Goal: Task Accomplishment & Management: Complete application form

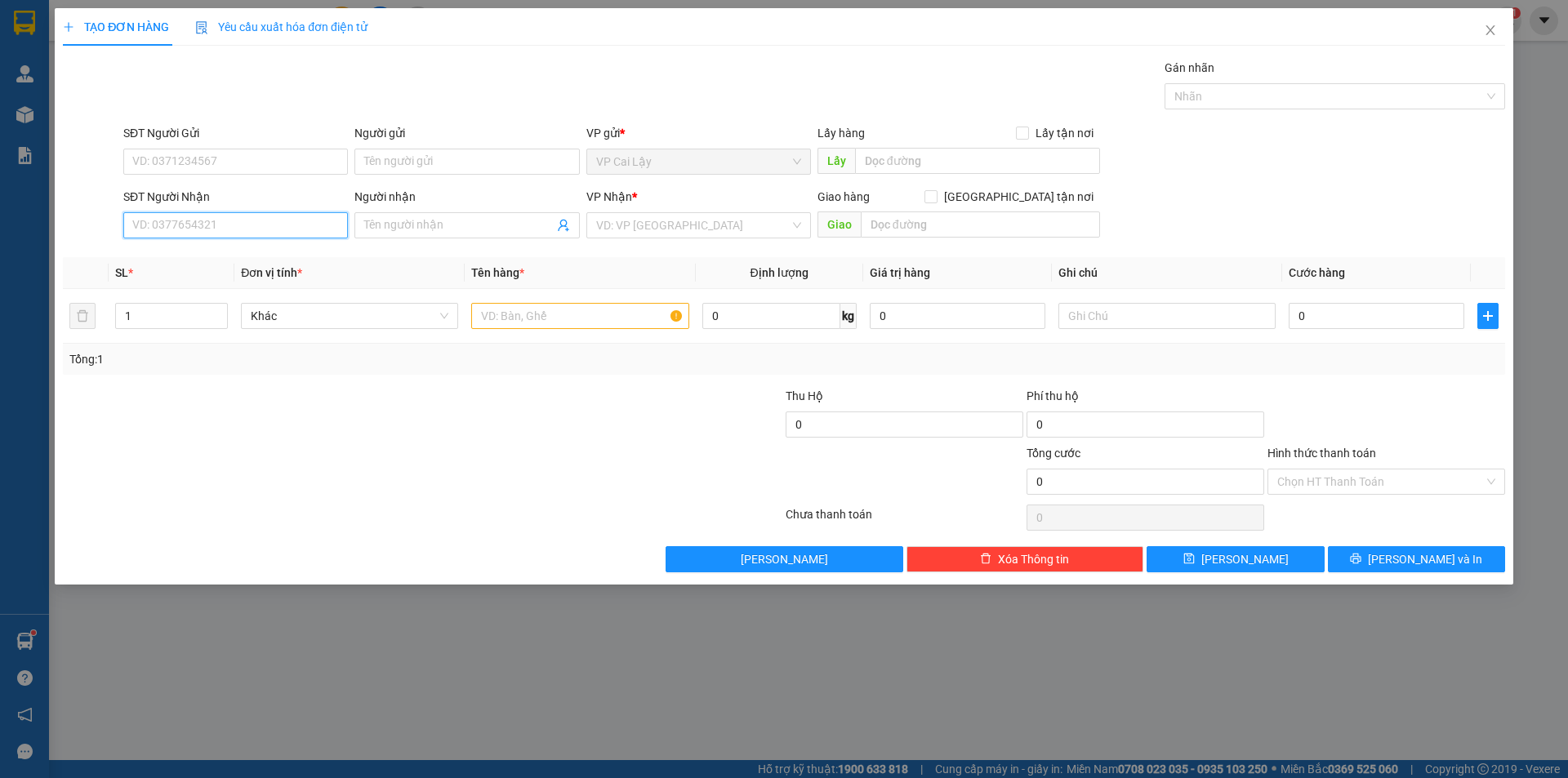
click at [235, 233] on input "SĐT Người Nhận" at bounding box center [235, 225] width 225 height 26
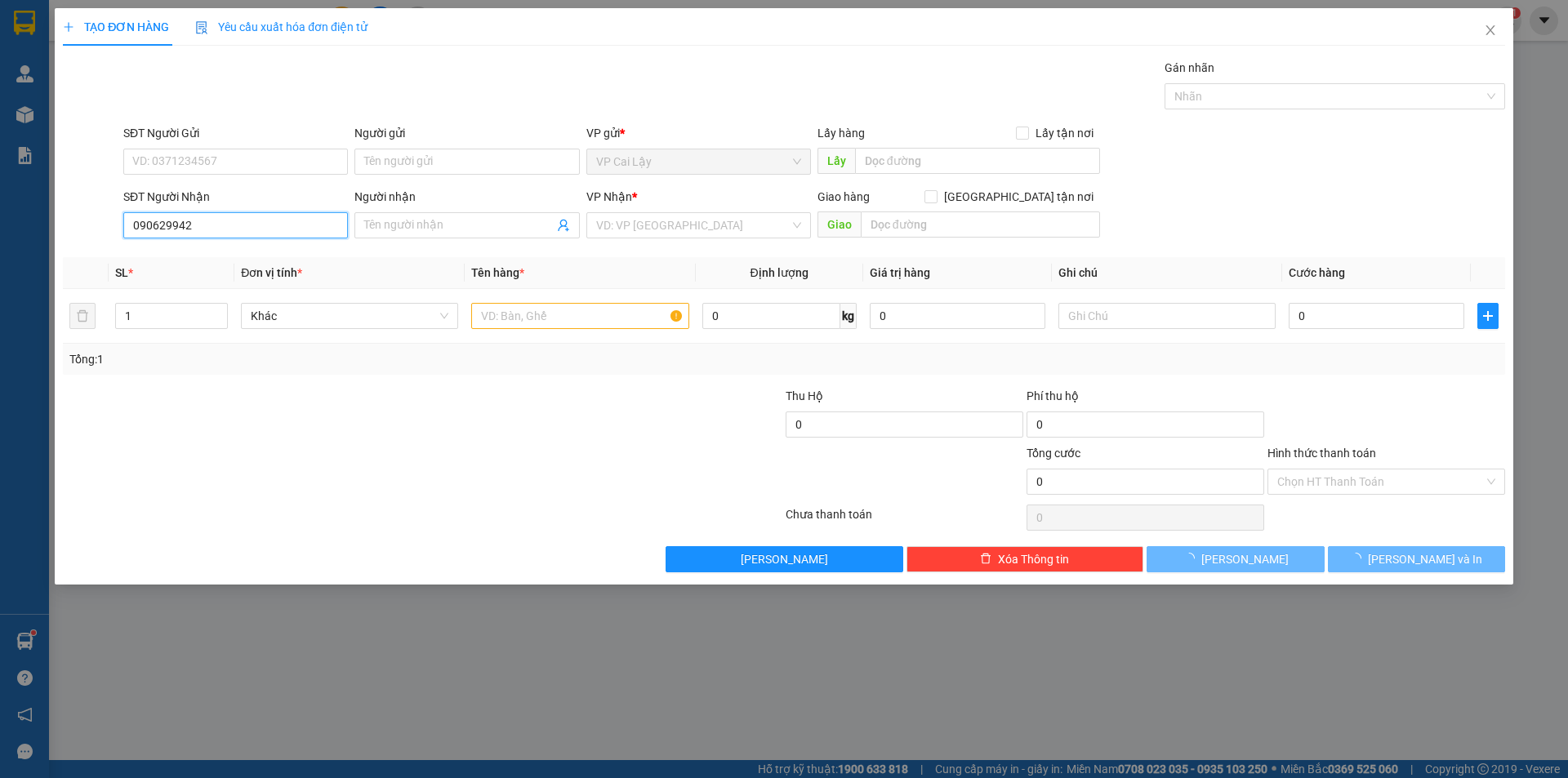
type input "0906299424"
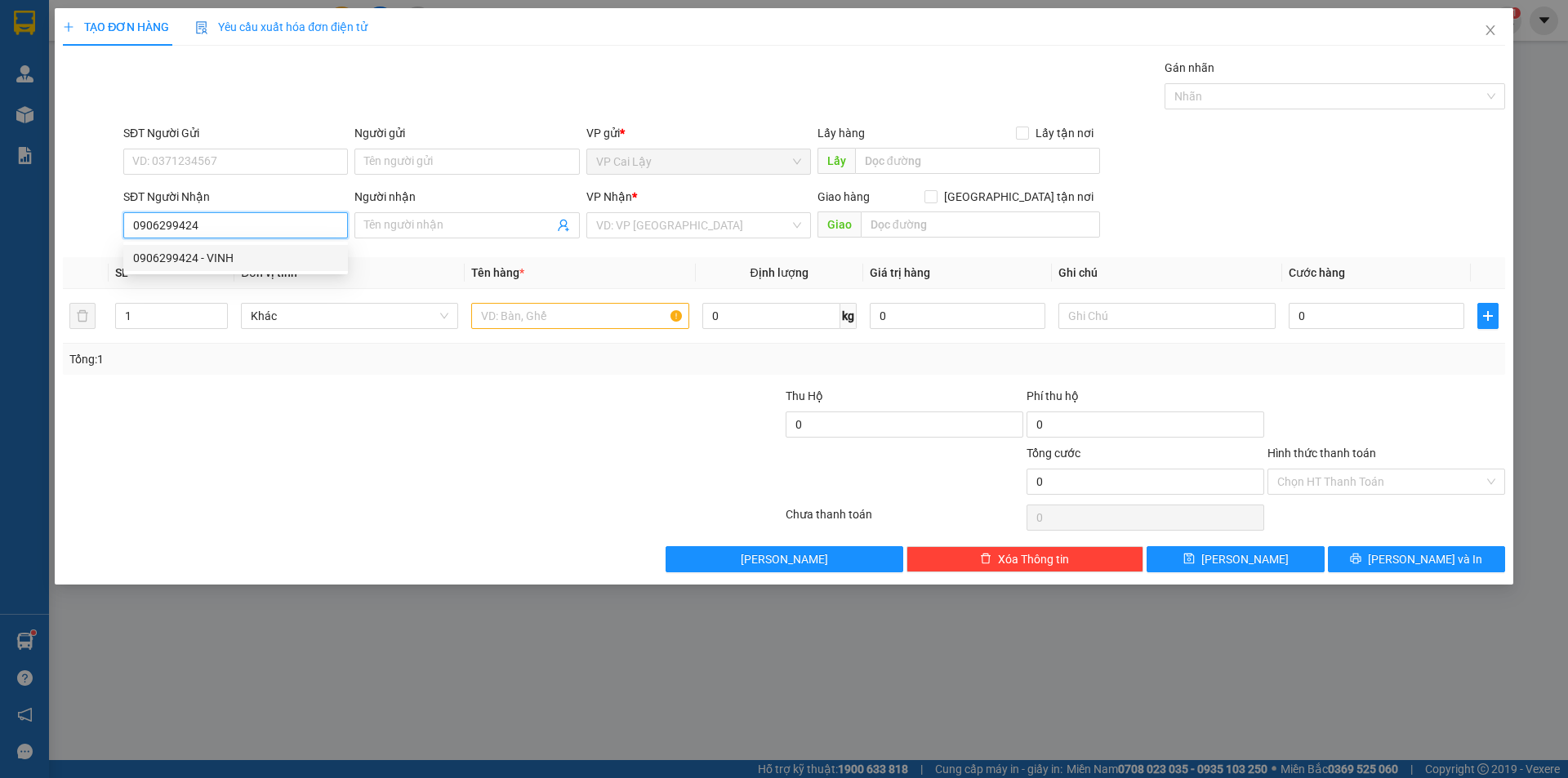
click at [257, 259] on div "0906299424 - VINH" at bounding box center [236, 257] width 205 height 18
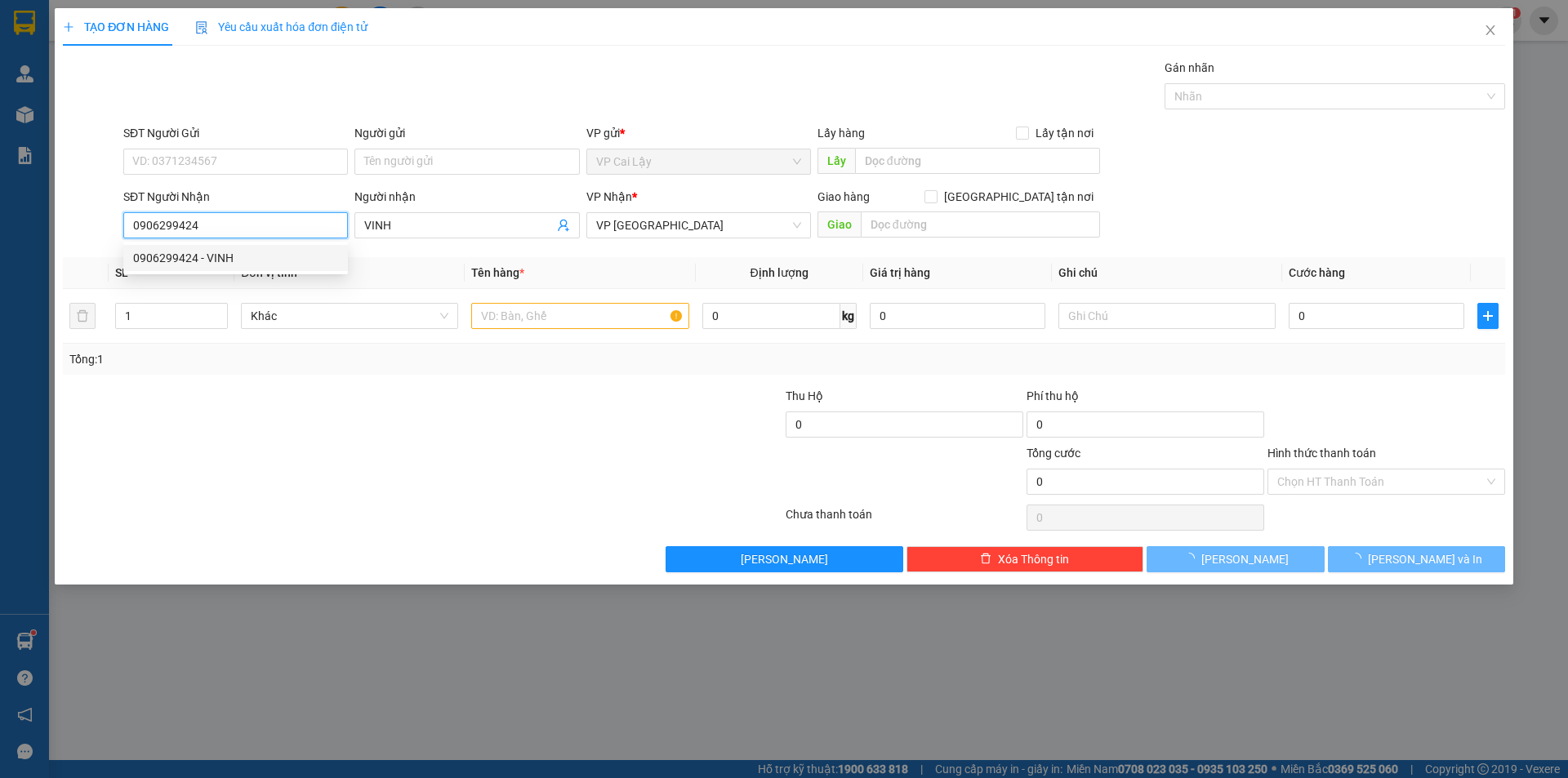
type input "VINH"
type input "20.000"
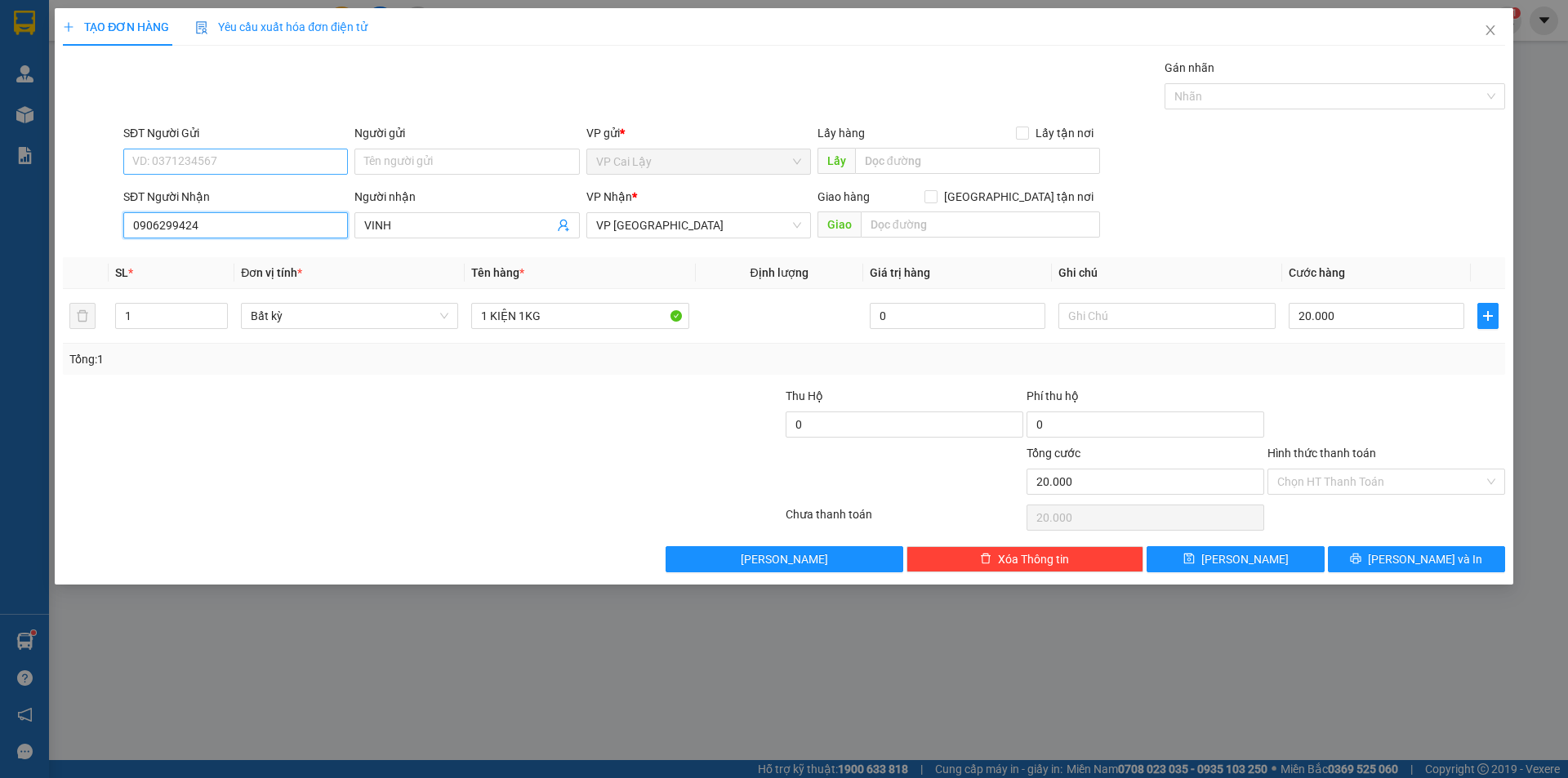
type input "0906299424"
click at [253, 162] on input "SĐT Người Gửi" at bounding box center [235, 162] width 225 height 26
click at [258, 191] on div "0582441899 - LX THIÊN PHÚC" at bounding box center [236, 193] width 205 height 18
type input "0582441899"
type input "LX THIÊN PHÚC"
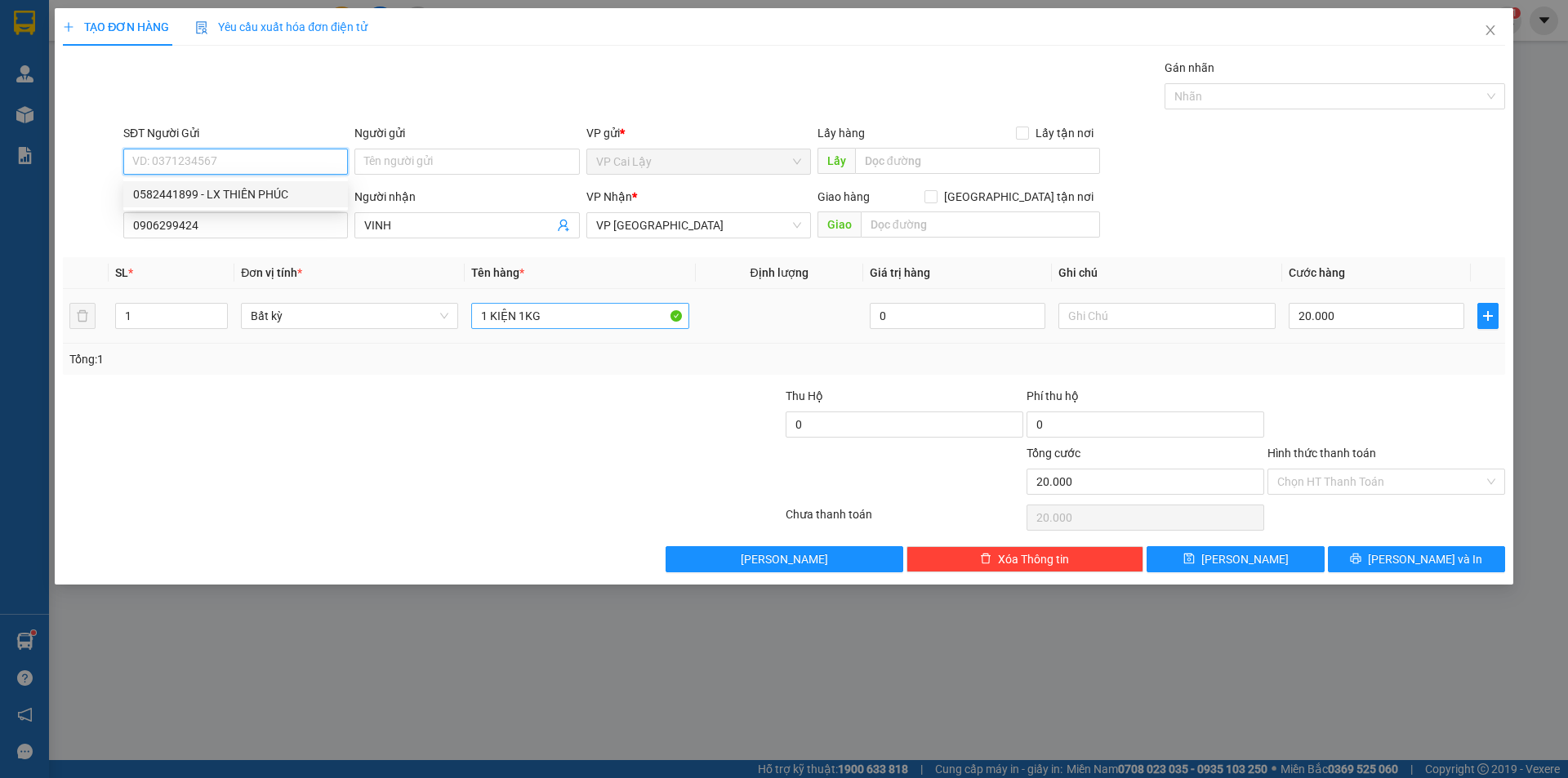
type input "LX THIÊN PHÚC"
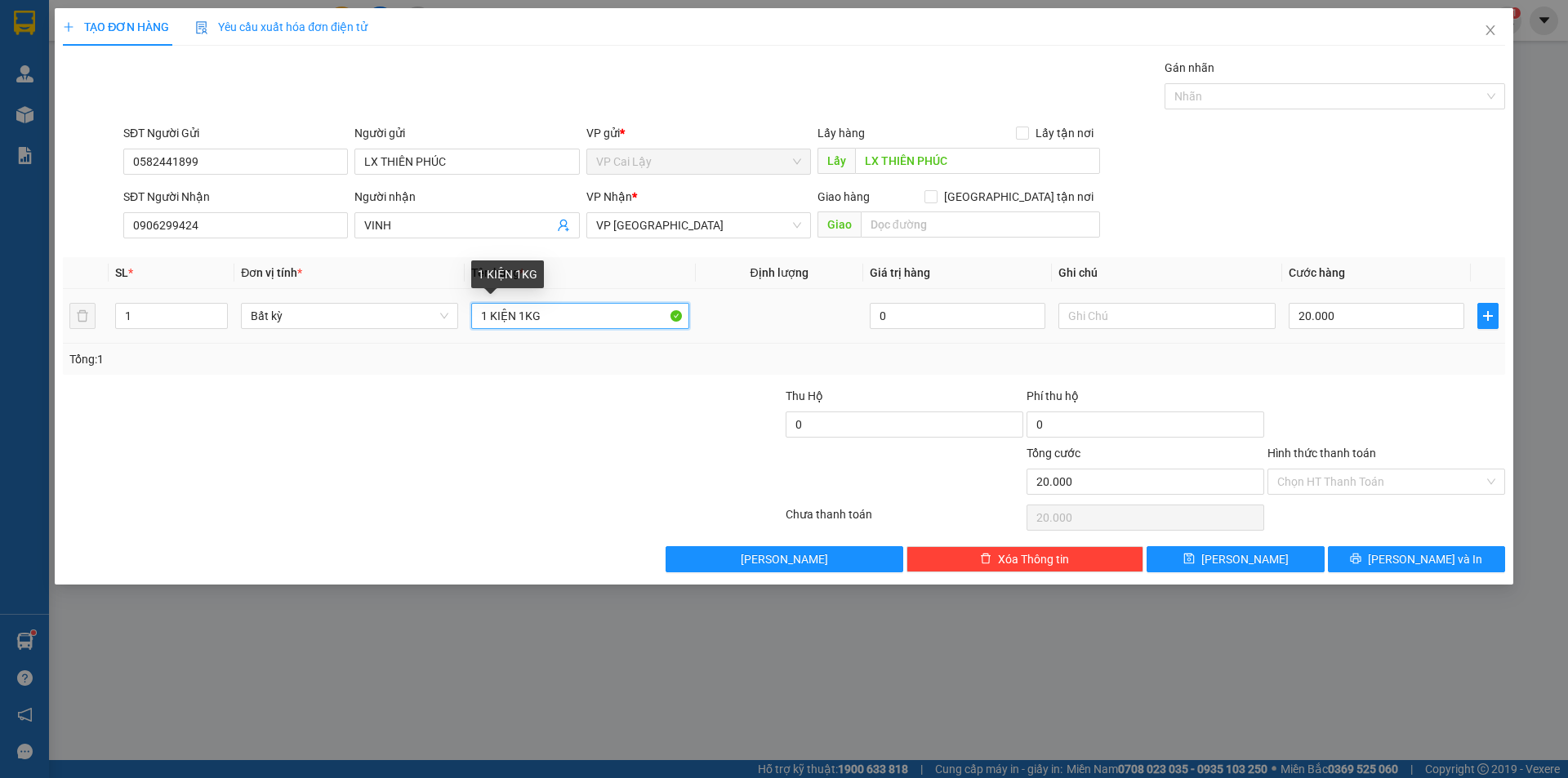
click at [523, 312] on input "1 KIỆN 1KG" at bounding box center [579, 315] width 217 height 26
type input "1 KIỆN 5KG"
click at [1205, 310] on input "text" at bounding box center [1167, 315] width 217 height 26
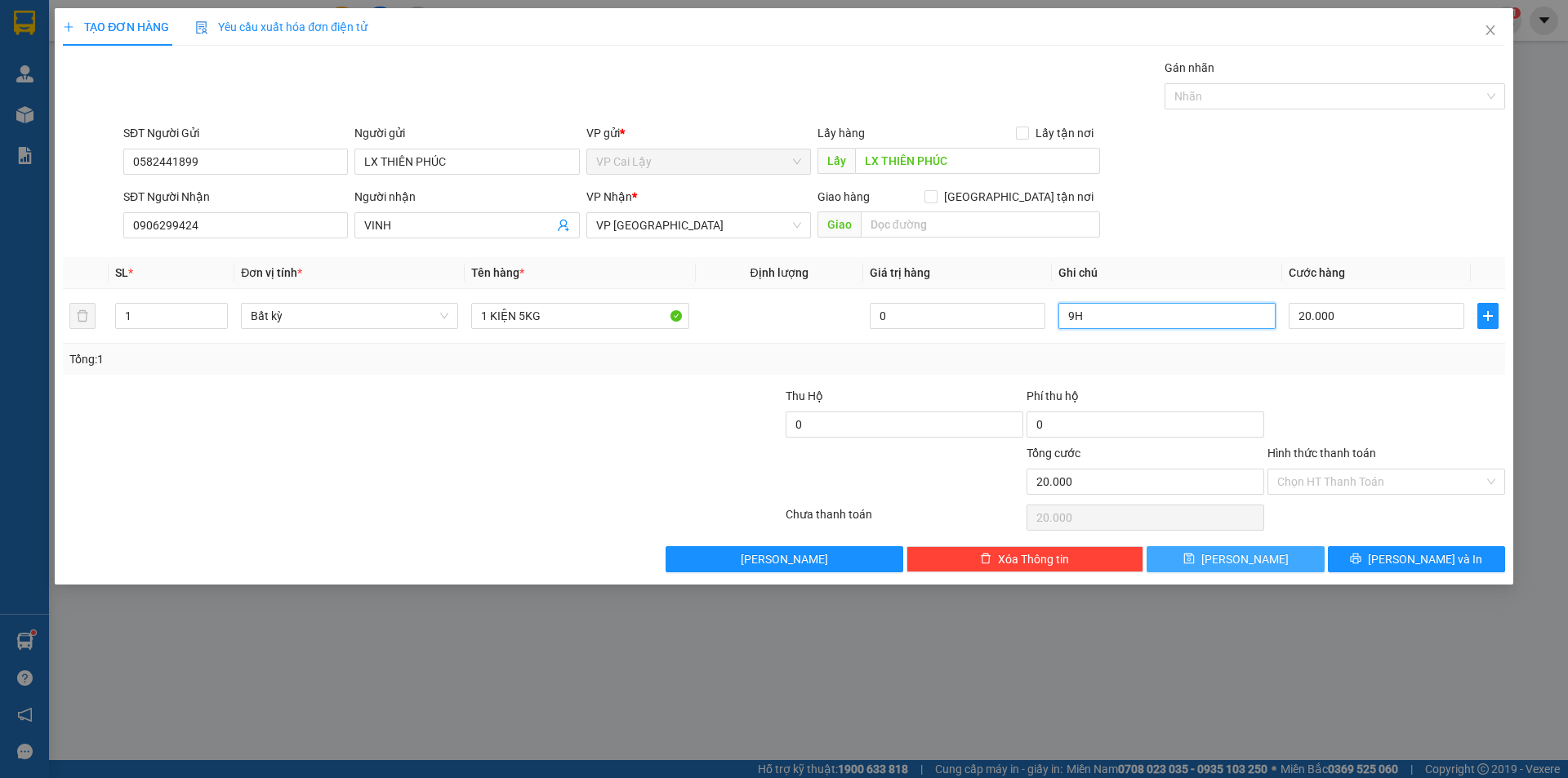
type input "9H"
drag, startPoint x: 1285, startPoint y: 565, endPoint x: 1124, endPoint y: 531, distance: 164.6
click at [1285, 565] on button "[PERSON_NAME]" at bounding box center [1235, 559] width 178 height 26
type input "0"
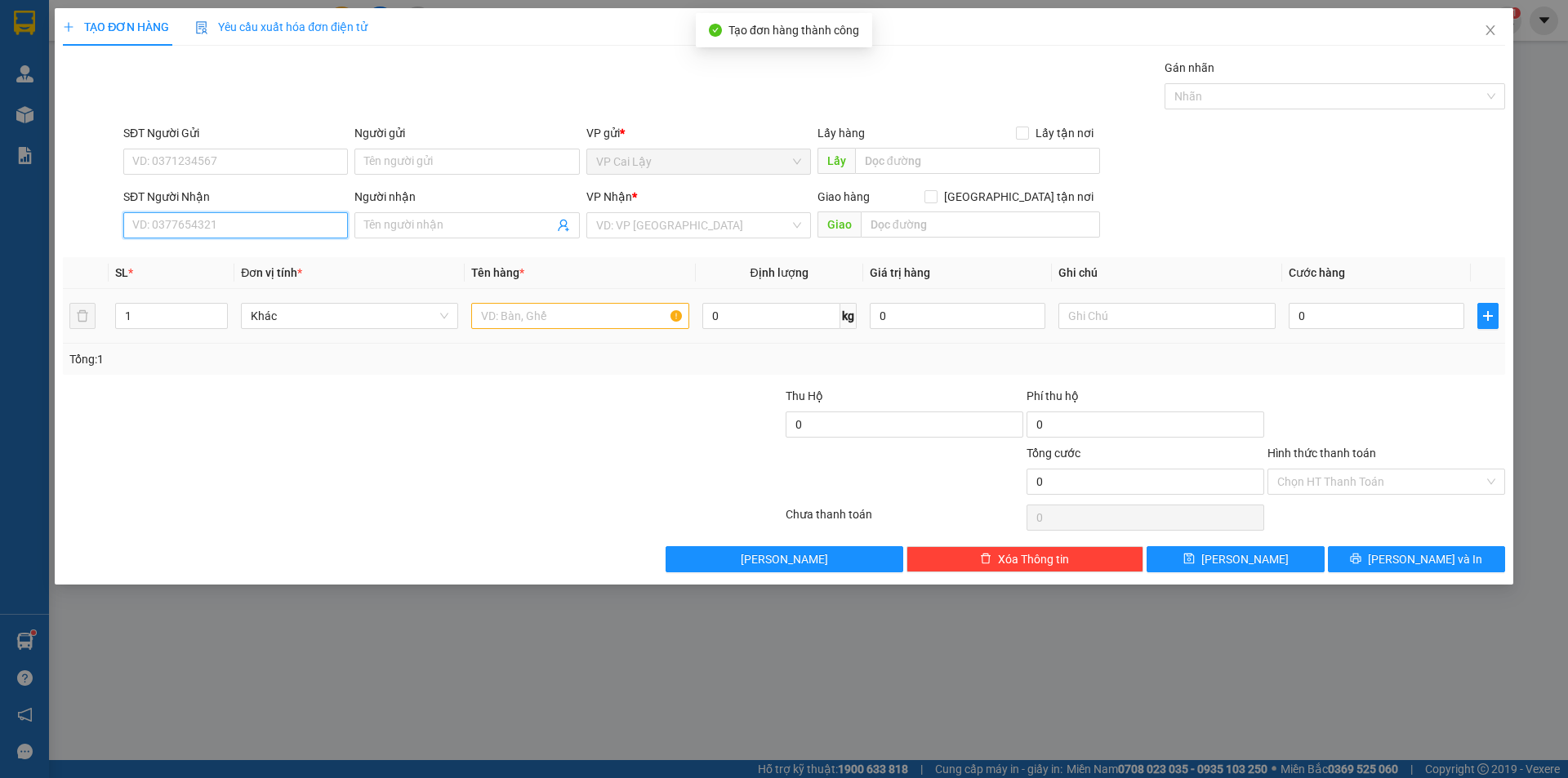
click at [214, 223] on input "SĐT Người Nhận" at bounding box center [235, 225] width 225 height 26
click at [203, 264] on div "0978311132 - A.MINH" at bounding box center [236, 257] width 205 height 18
type input "0978311132"
type input "A.MINH"
type input "3.000.000"
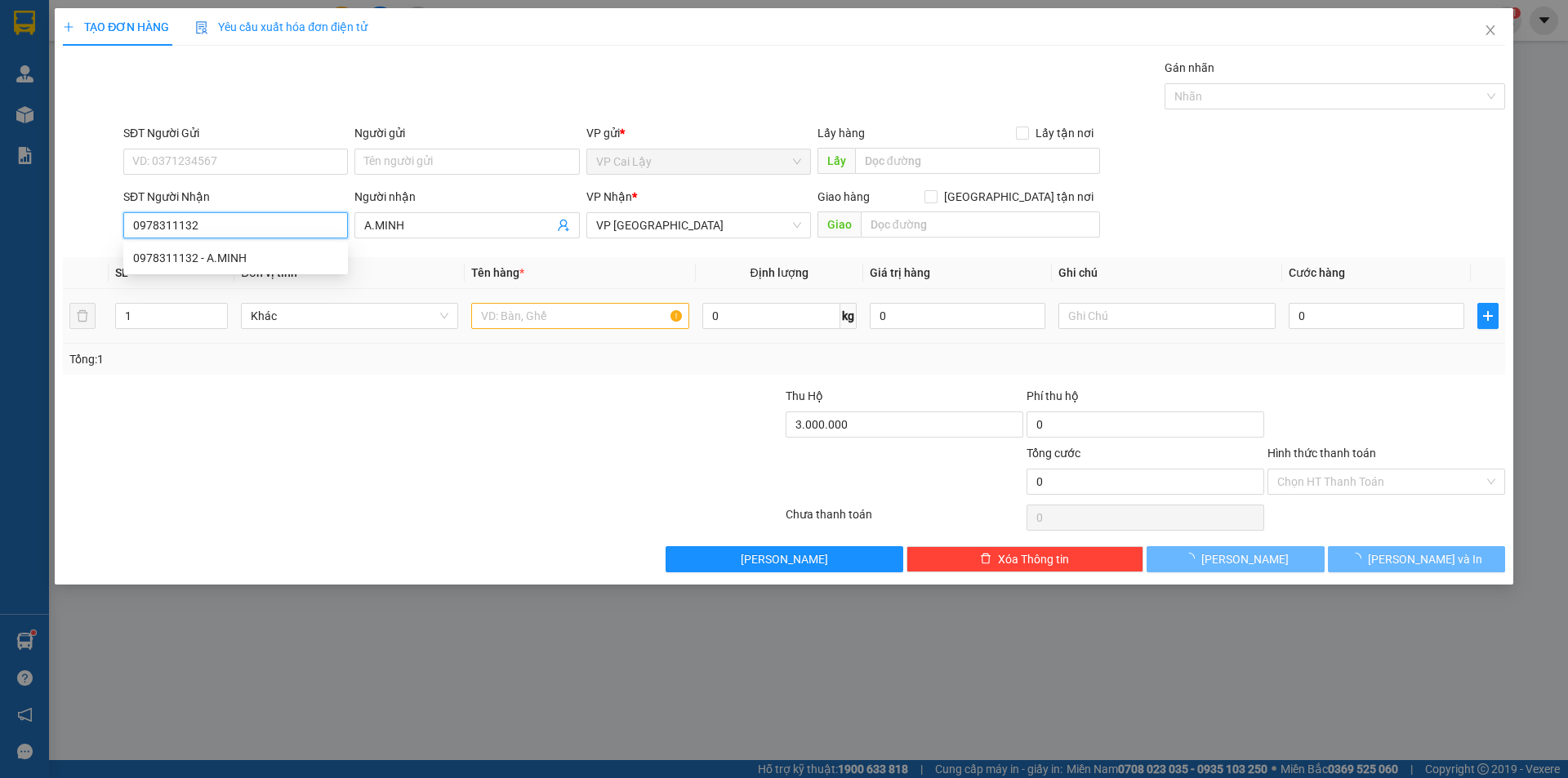
type input "70.000"
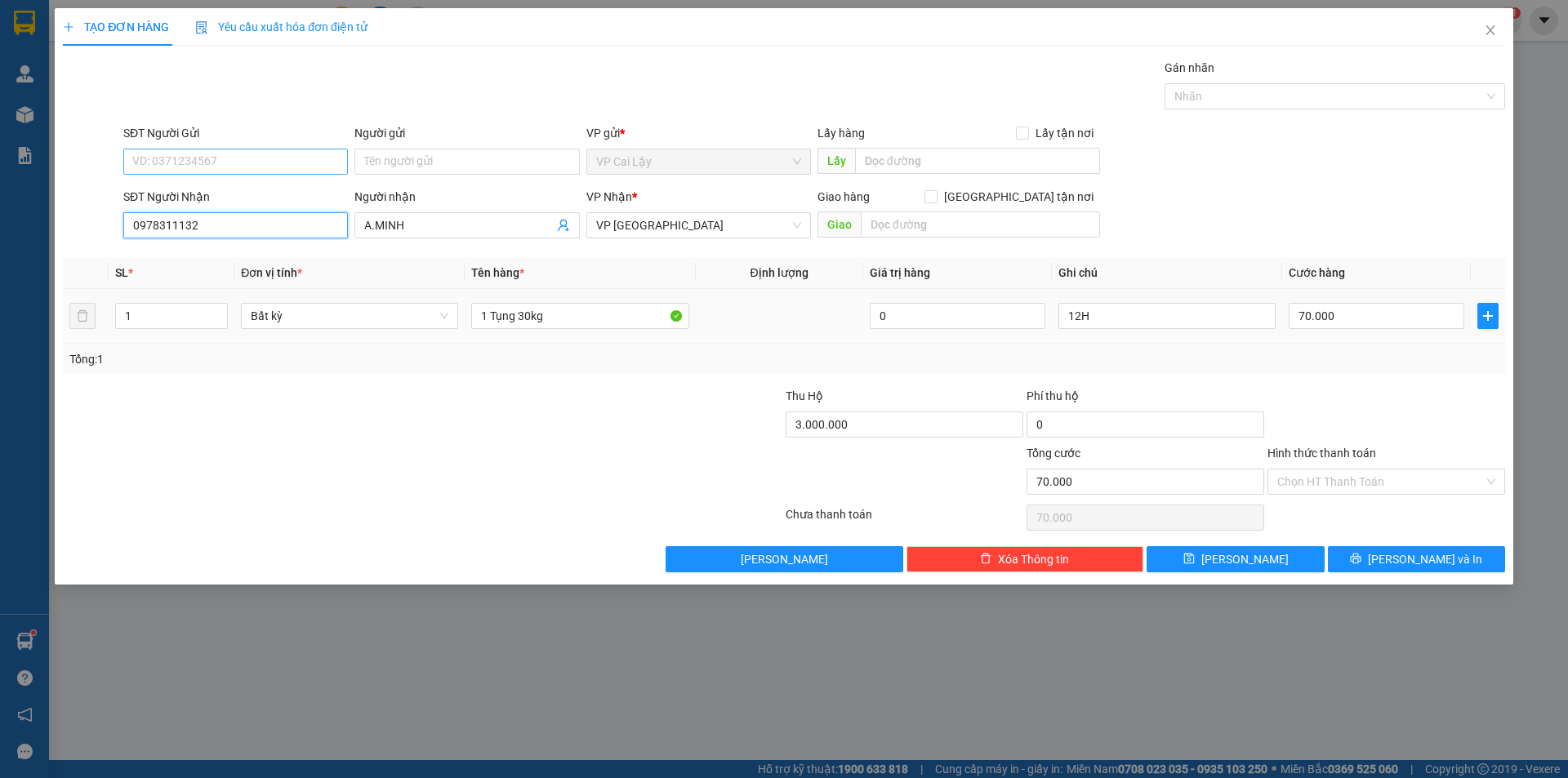
type input "0978311132"
click at [227, 159] on input "SĐT Người Gửi" at bounding box center [235, 162] width 225 height 26
click at [233, 192] on div "0582441899 - LX THIÊN PHÚC" at bounding box center [236, 193] width 205 height 18
type input "0582441899"
type input "LX THIÊN PHÚC"
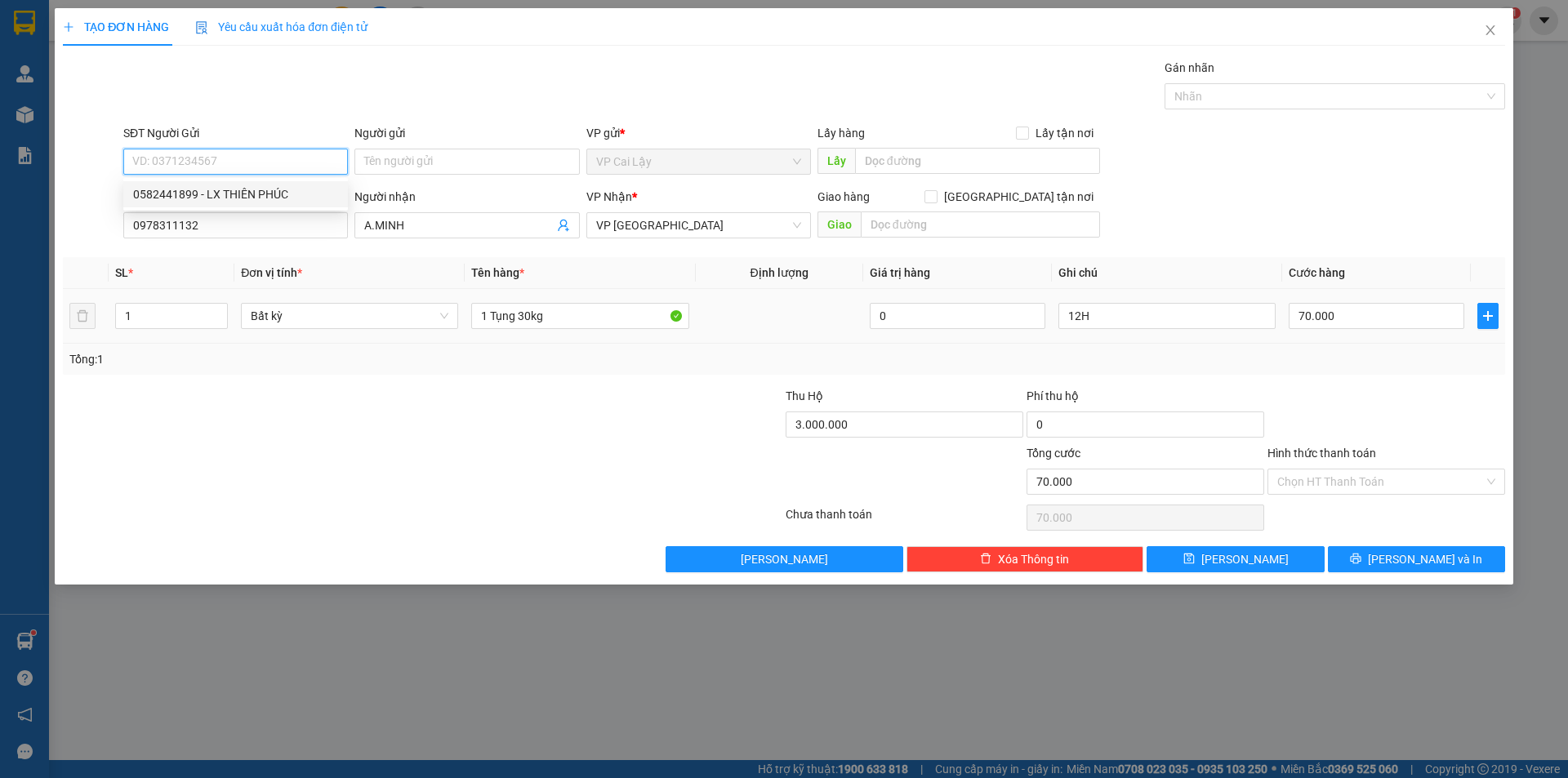
type input "LX THIÊN PHÚC"
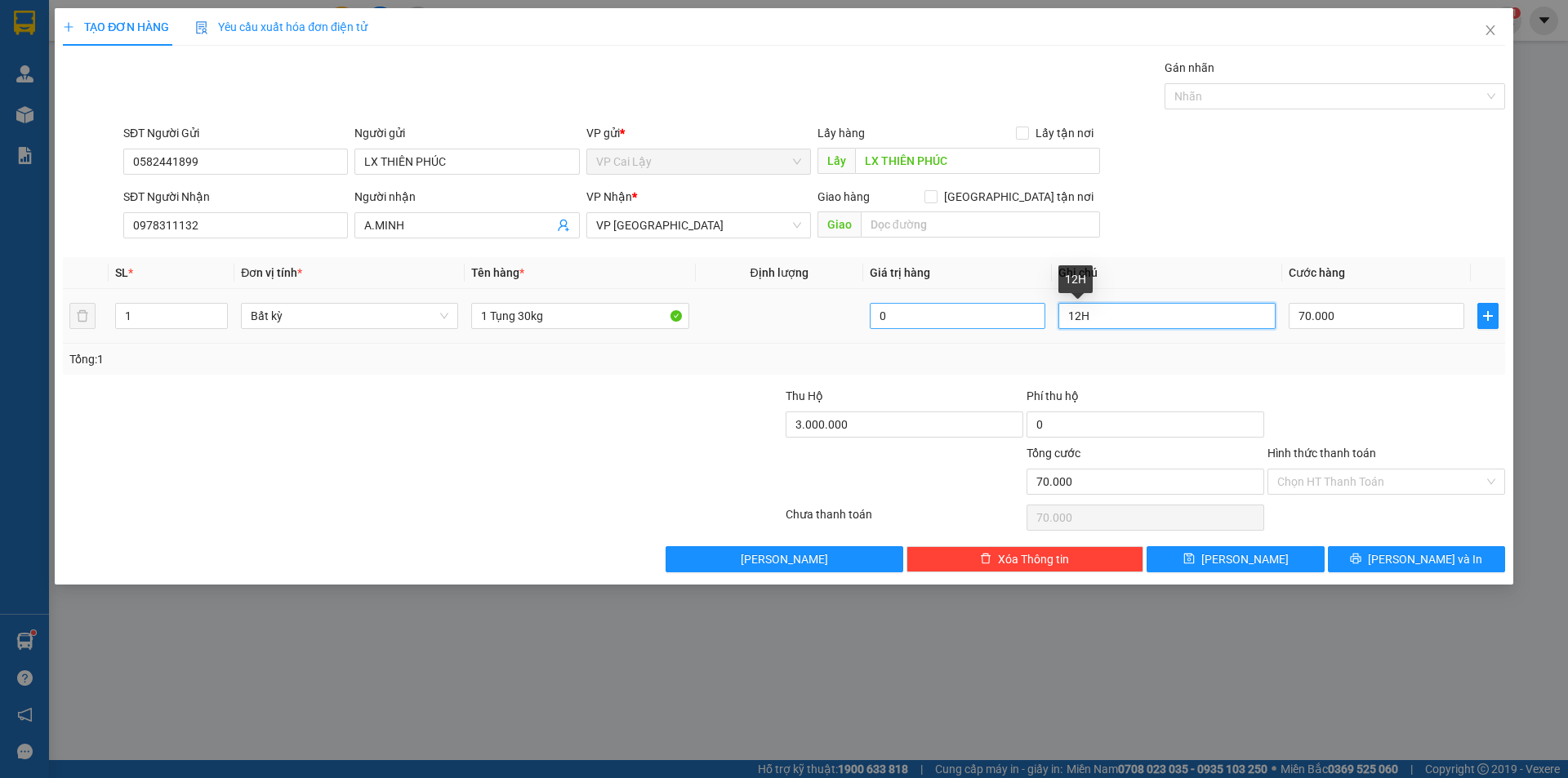
drag, startPoint x: 1097, startPoint y: 304, endPoint x: 986, endPoint y: 312, distance: 111.3
click at [986, 312] on tr "1 Bất kỳ 1 Tụng 30kg 0 12H 70.000" at bounding box center [784, 315] width 1442 height 55
type input "9H"
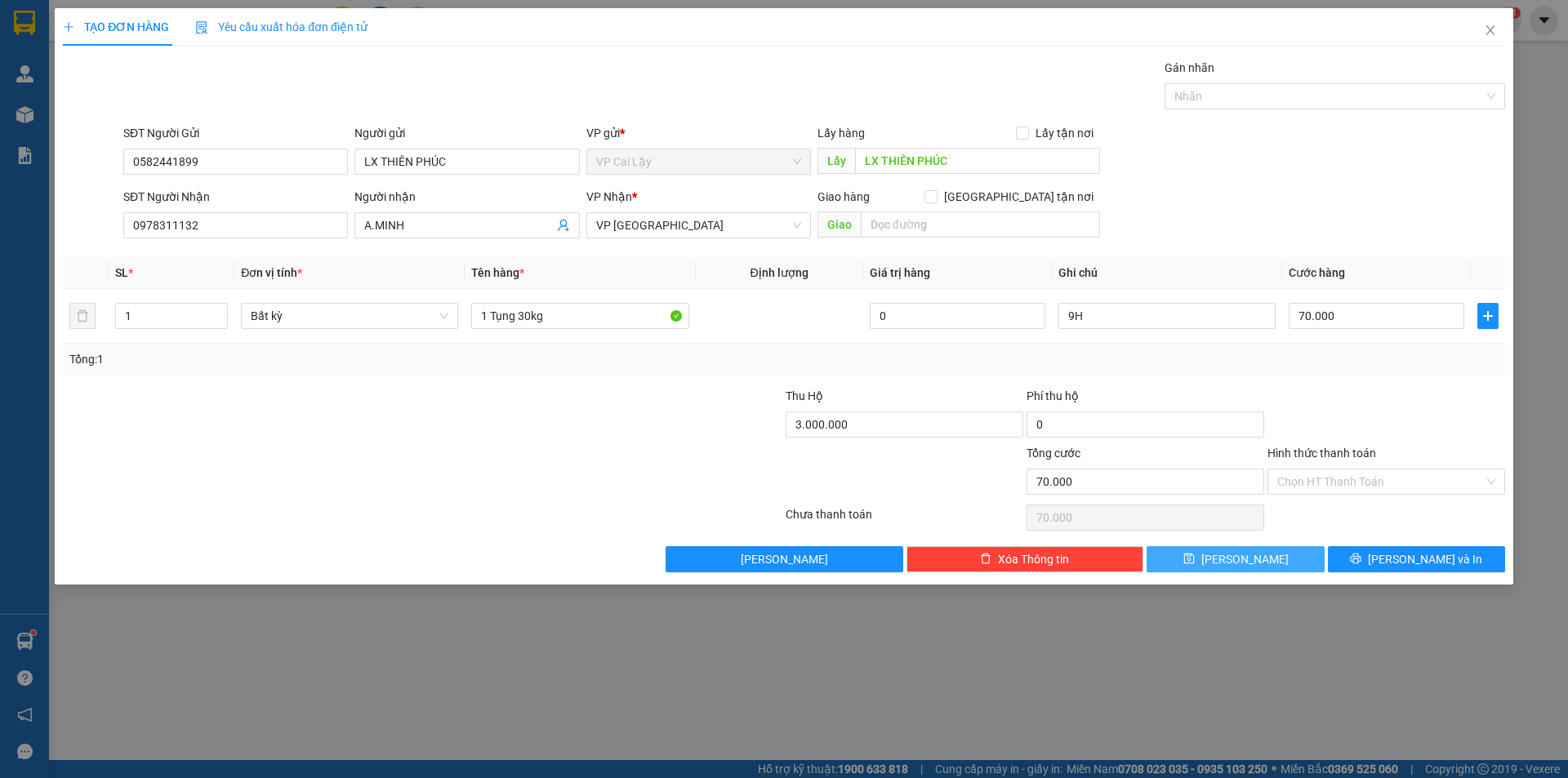
click at [1248, 565] on span "[PERSON_NAME]" at bounding box center [1244, 559] width 87 height 18
type input "0"
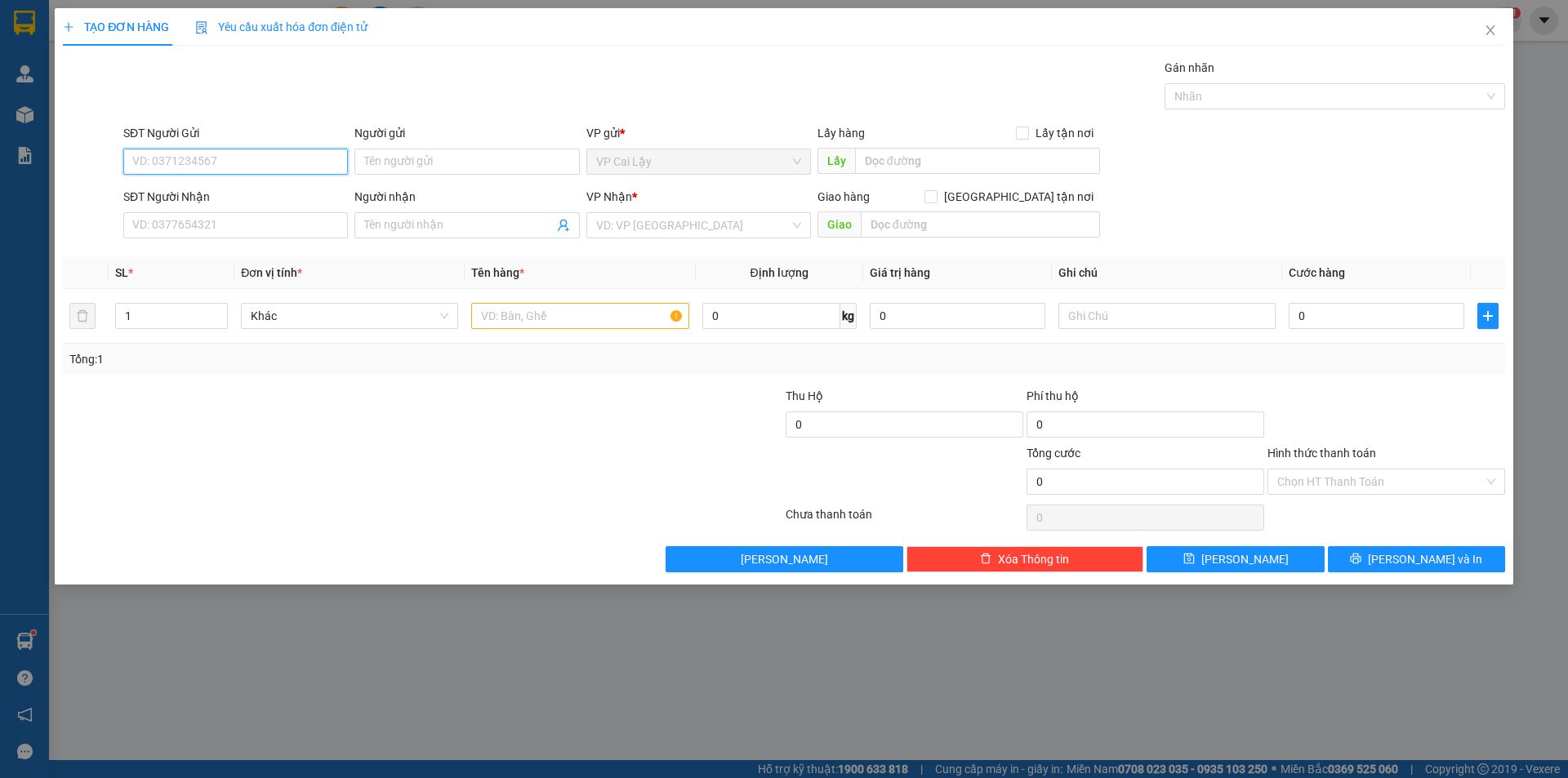
click at [217, 160] on input "SĐT Người Gửi" at bounding box center [235, 162] width 225 height 26
click at [252, 223] on div "0984241016 - SÁNG MAI ĐI" at bounding box center [236, 220] width 205 height 18
type input "0984241016"
type input "SÁNG MAI ĐI"
type input "0903678798"
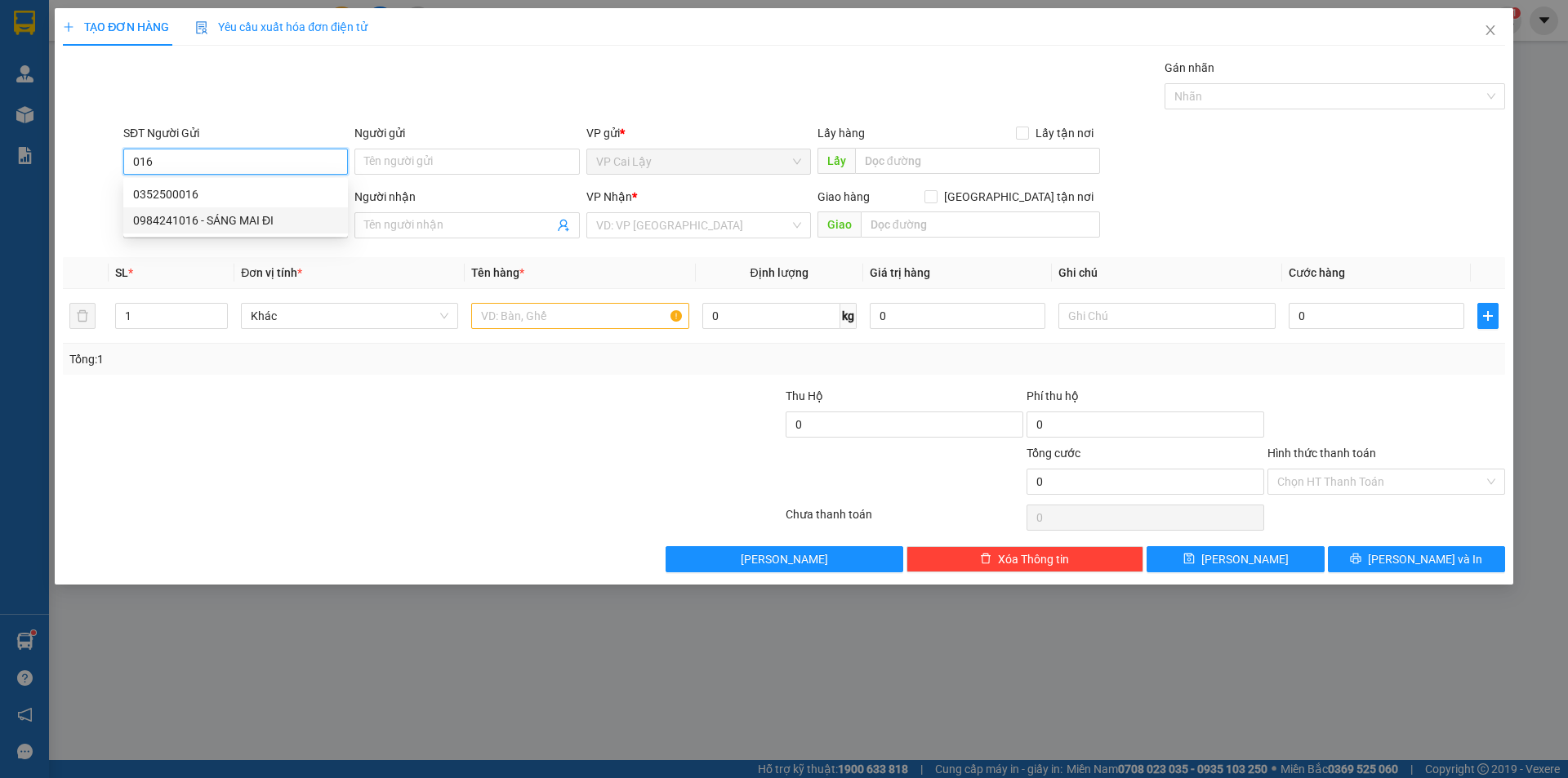
type input "THƯ"
type input "140.000"
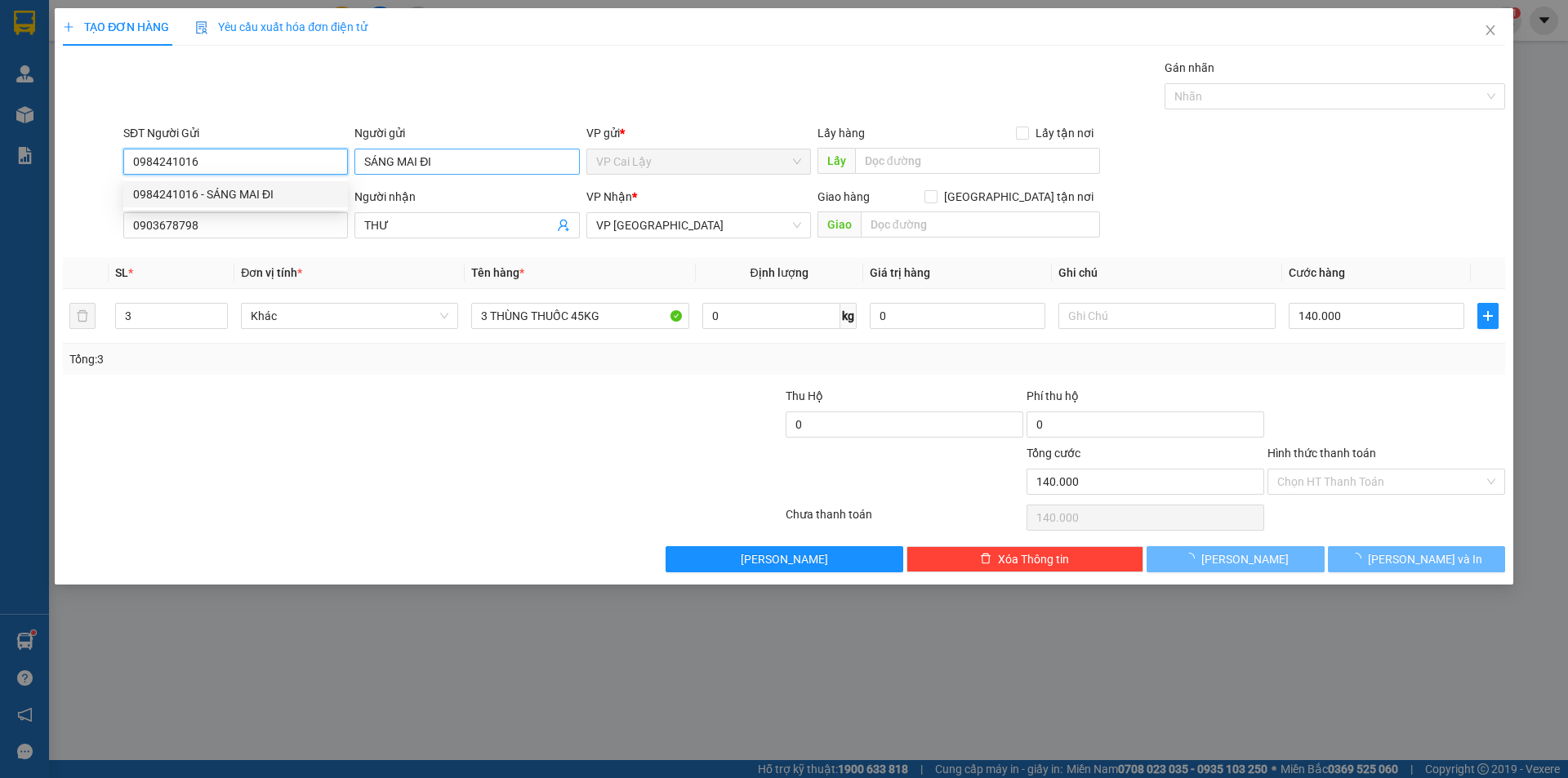
type input "0984241016"
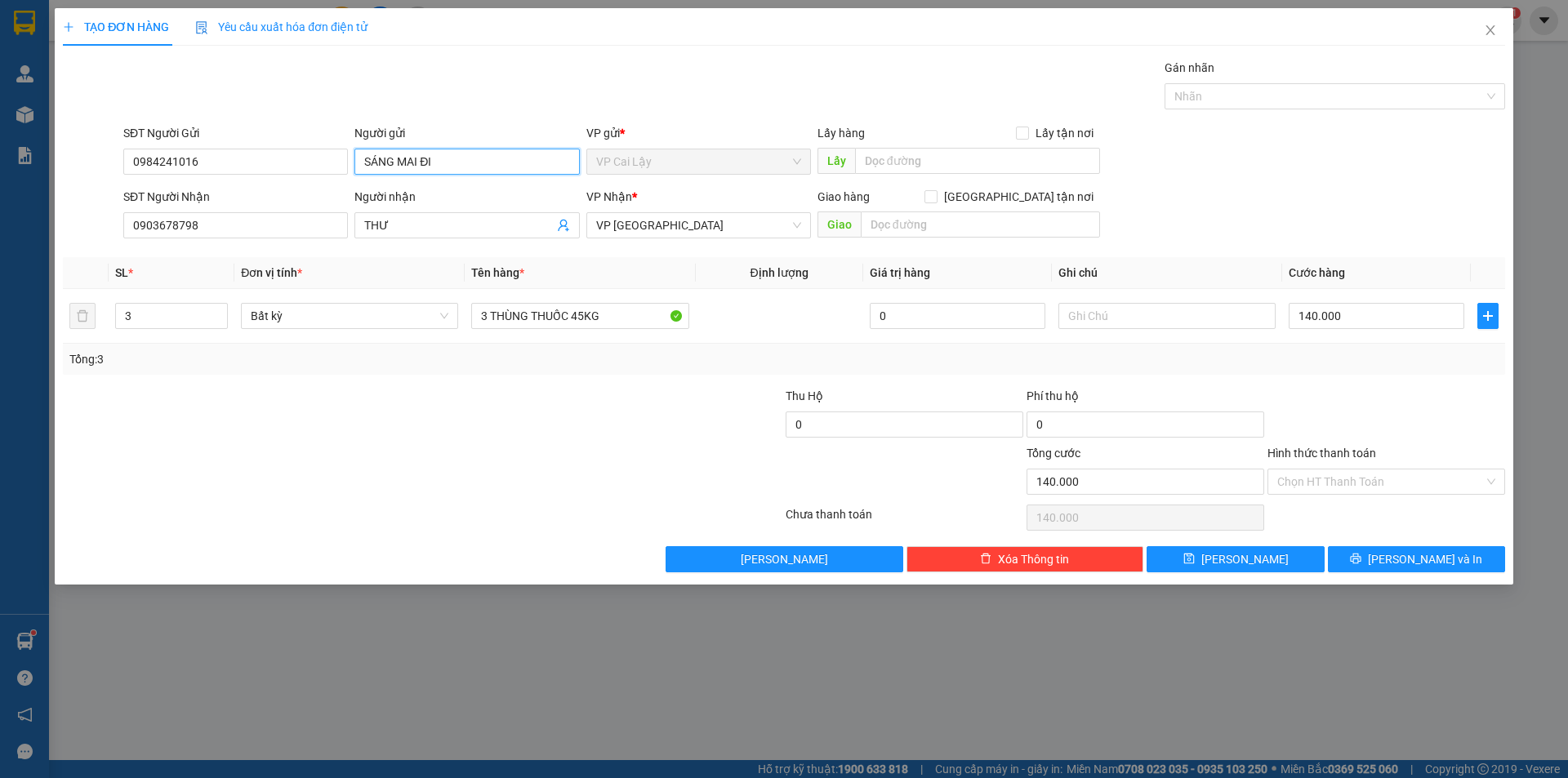
drag, startPoint x: 442, startPoint y: 162, endPoint x: 257, endPoint y: 180, distance: 185.9
click at [257, 180] on div "SĐT Người Gửi 0984241016 Người gửi SÁNG MAI ĐI SÁNG MAI ĐI VP gửi * VP [PERSON_…" at bounding box center [814, 153] width 1388 height 57
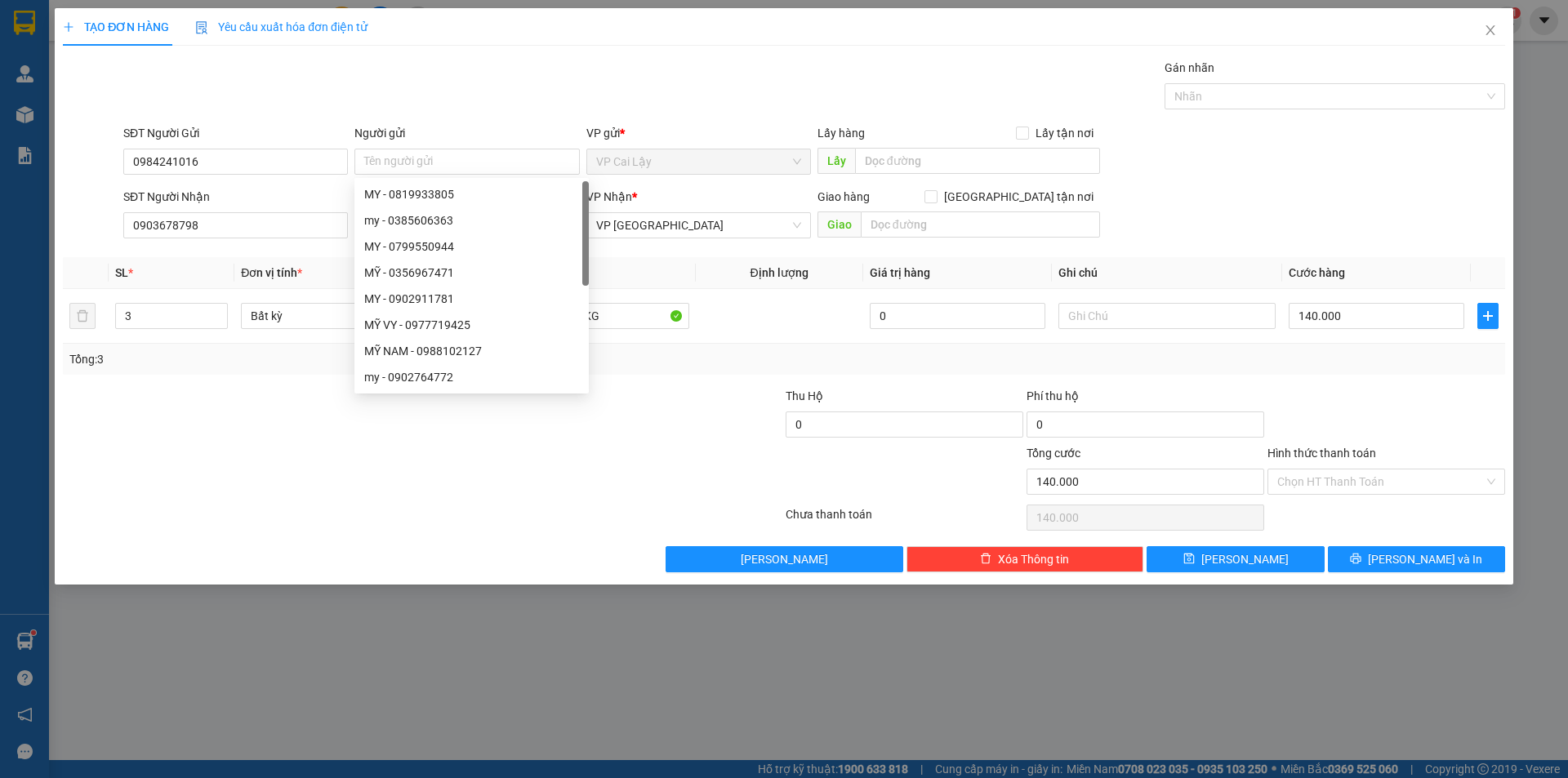
click at [564, 513] on div at bounding box center [422, 517] width 722 height 32
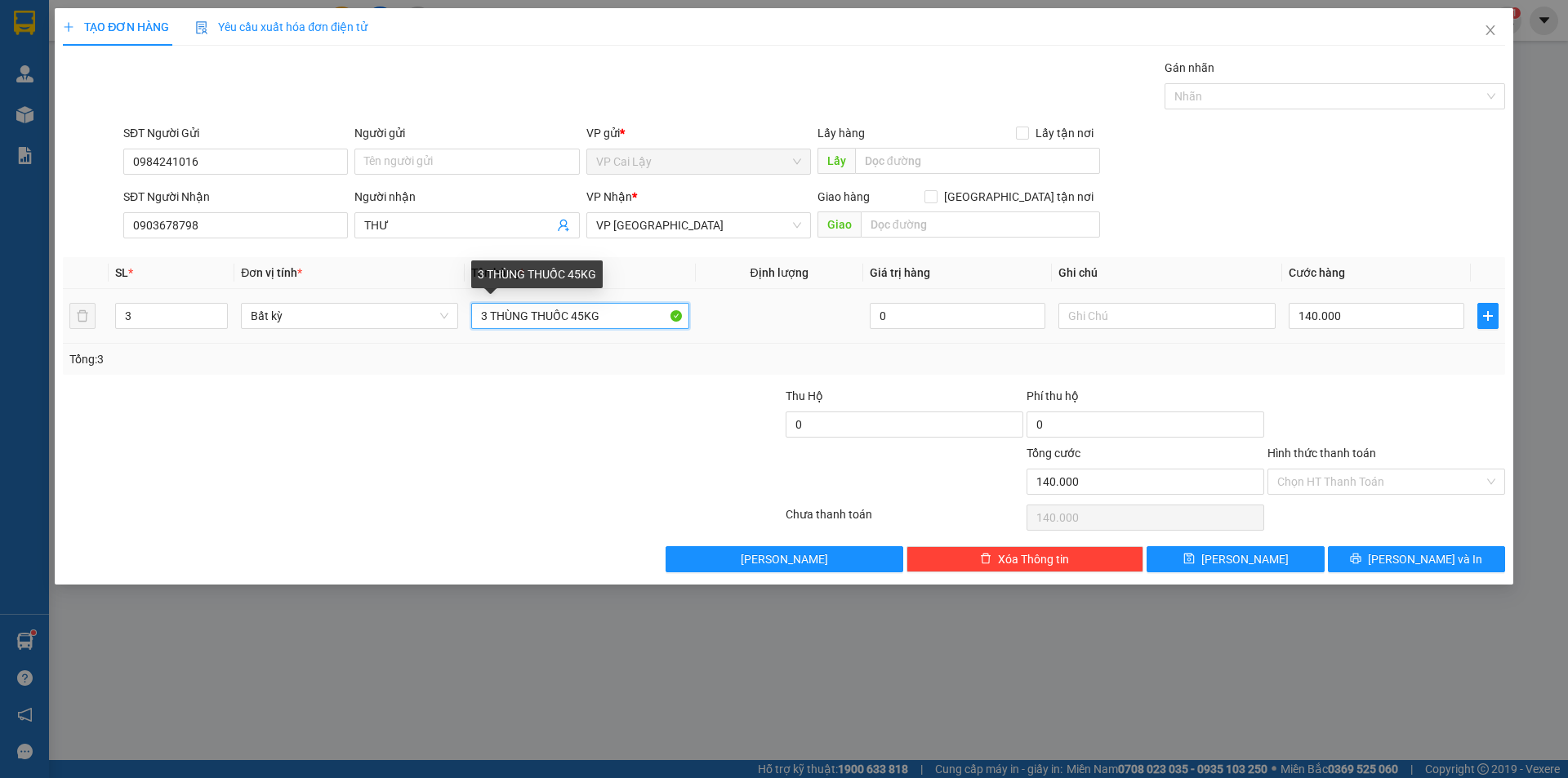
click at [585, 310] on input "3 THÙNG THUỐC 45KG" at bounding box center [579, 315] width 217 height 26
type input "3 THÙNG THUỐC 70KG"
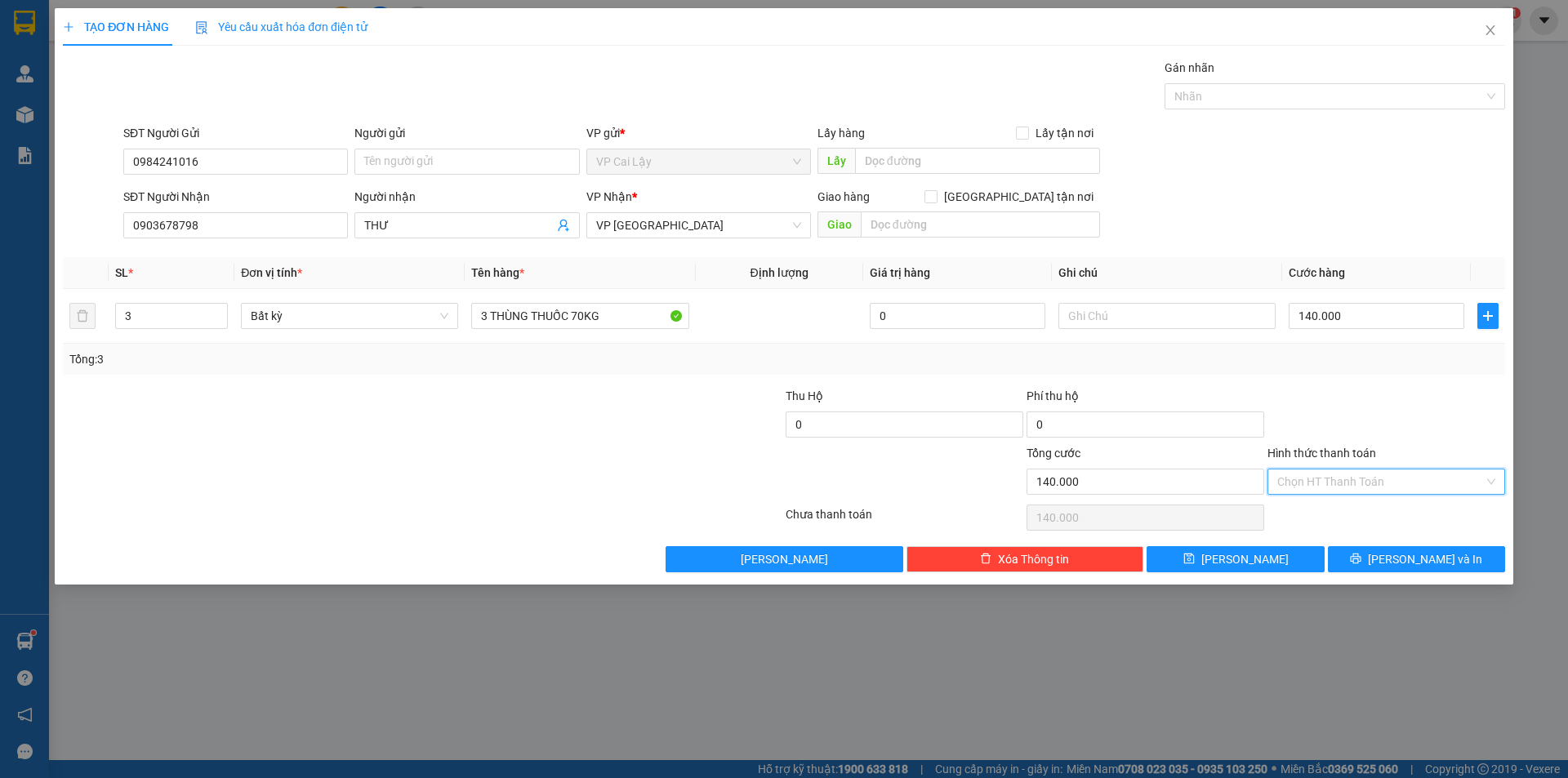
click at [1383, 479] on input "Hình thức thanh toán" at bounding box center [1379, 481] width 206 height 24
click at [1342, 515] on div "Tại văn phòng" at bounding box center [1386, 513] width 218 height 18
type input "0"
click at [1371, 562] on button "[PERSON_NAME] và In" at bounding box center [1416, 559] width 178 height 26
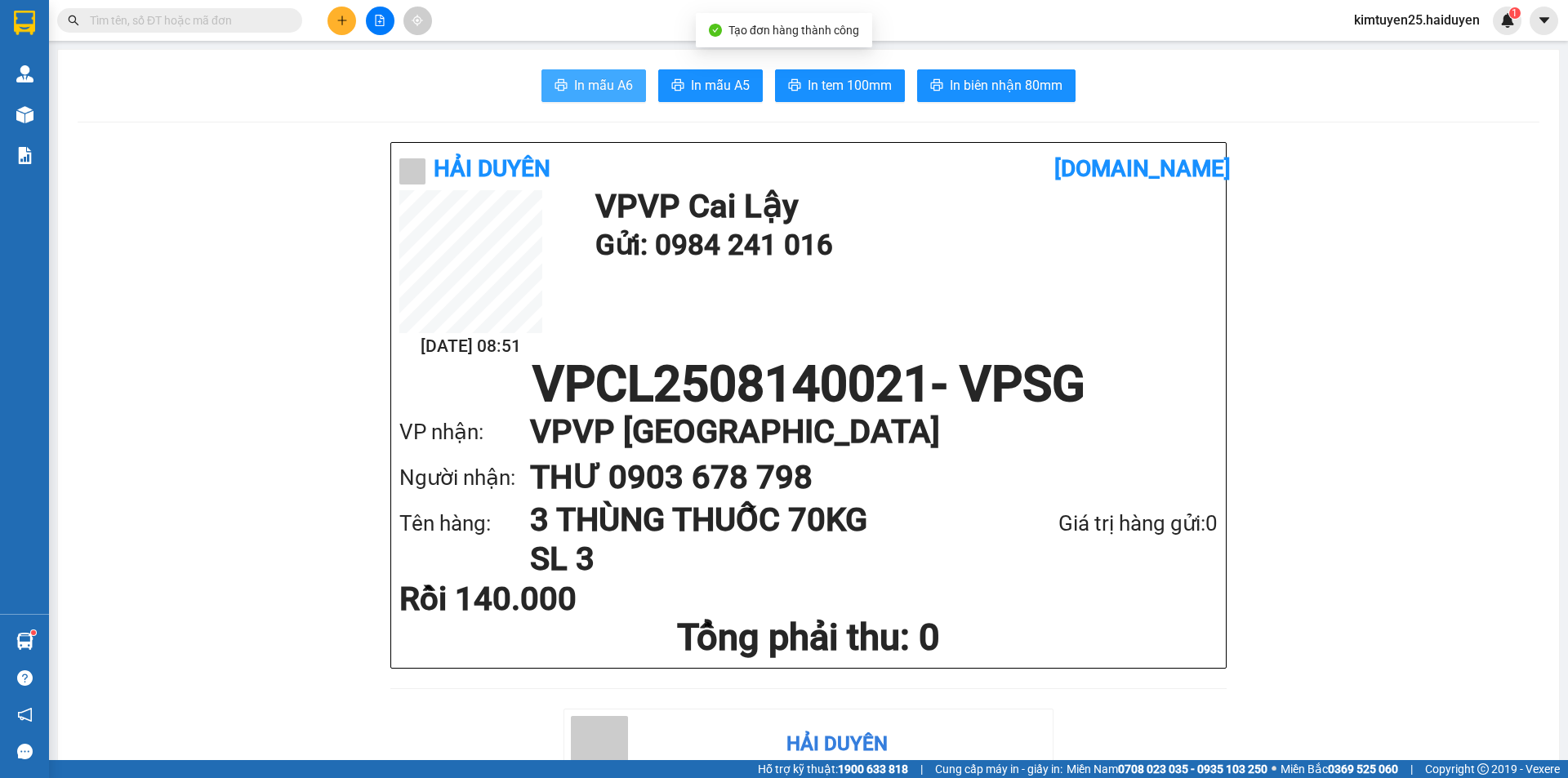
click at [574, 88] on span "In mẫu A6" at bounding box center [603, 85] width 59 height 20
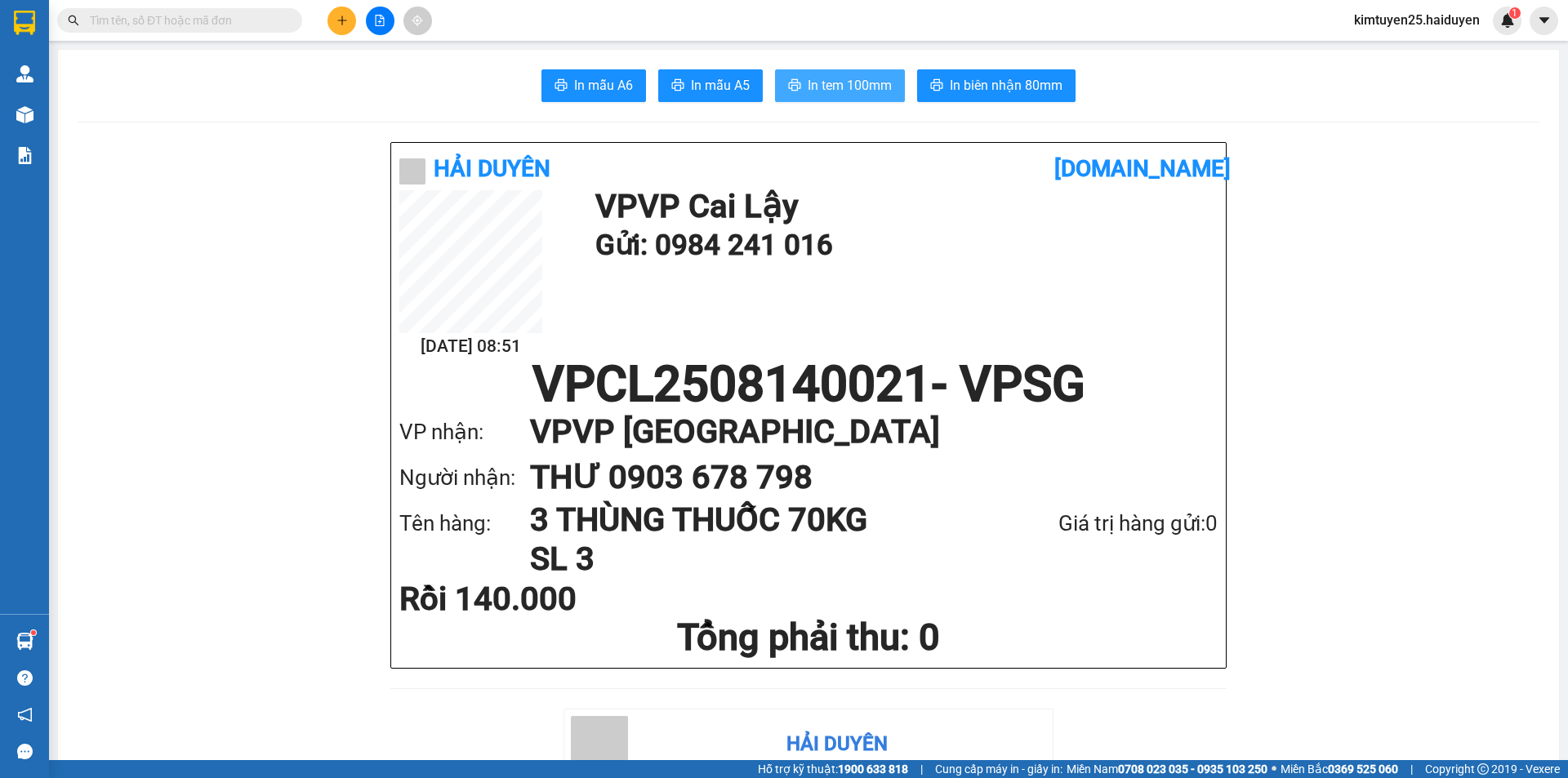
click at [823, 92] on span "In tem 100mm" at bounding box center [849, 85] width 84 height 20
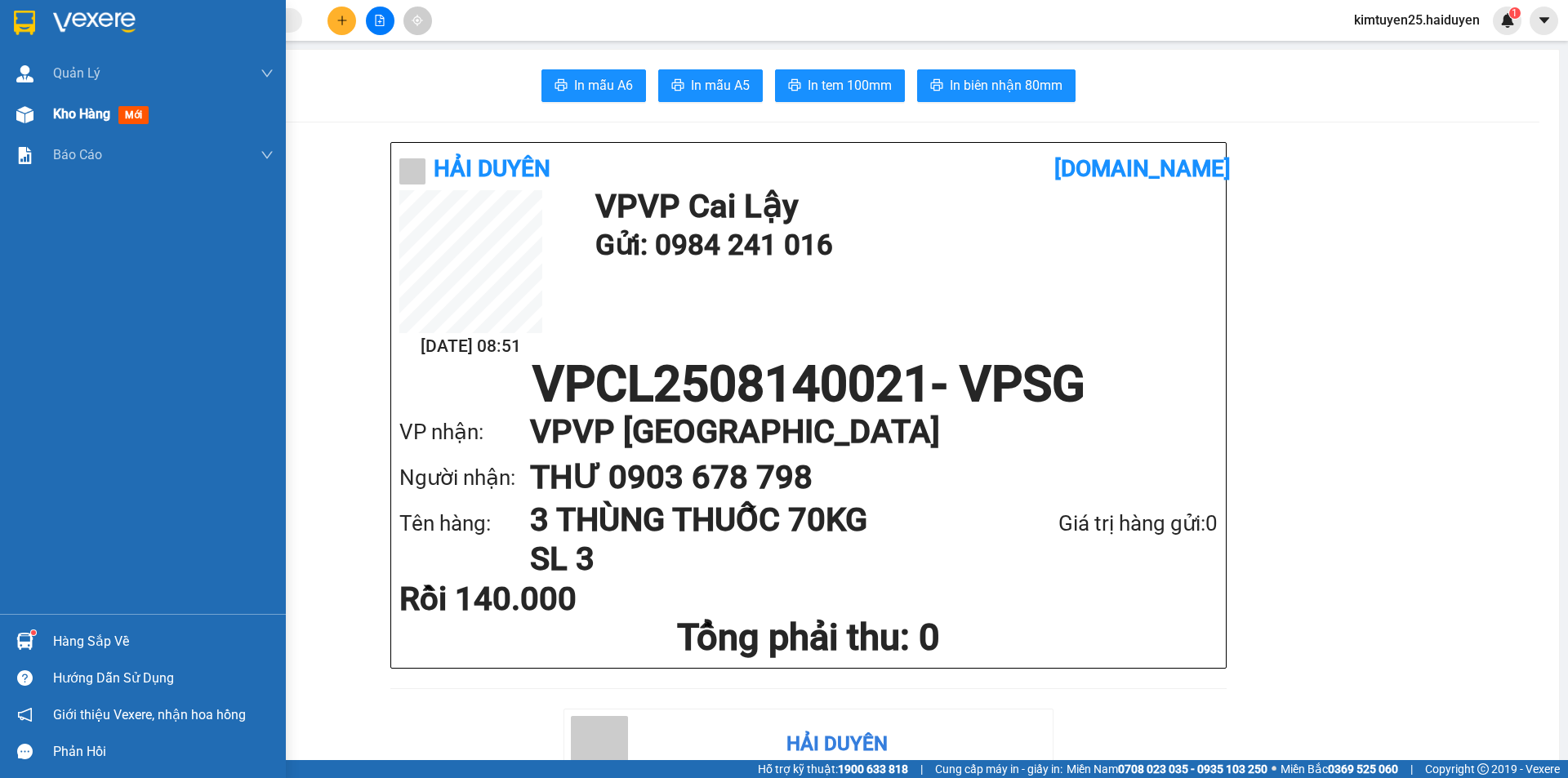
click at [75, 113] on span "Kho hàng" at bounding box center [81, 114] width 57 height 16
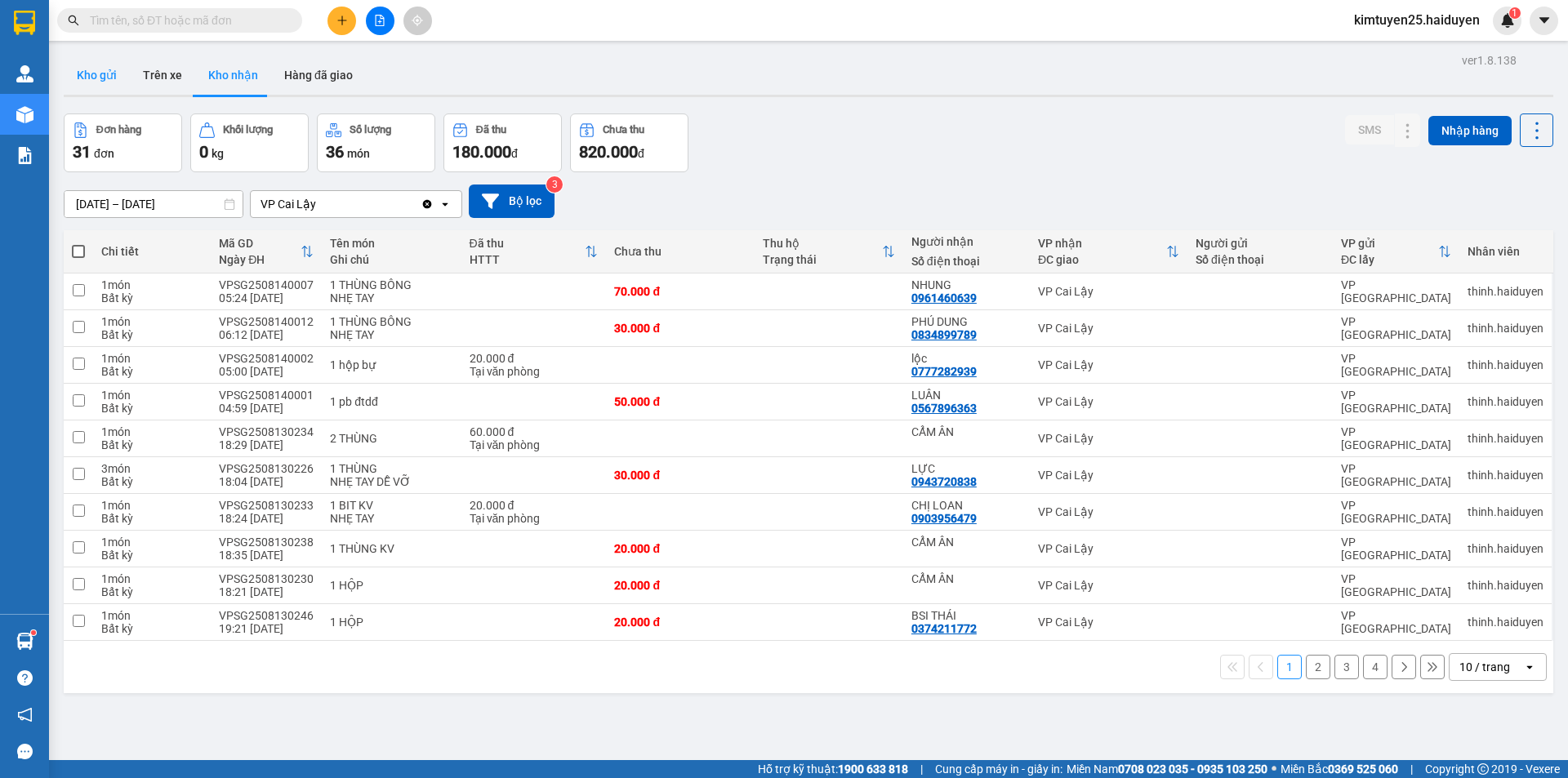
click at [80, 78] on button "Kho gửi" at bounding box center [96, 75] width 66 height 39
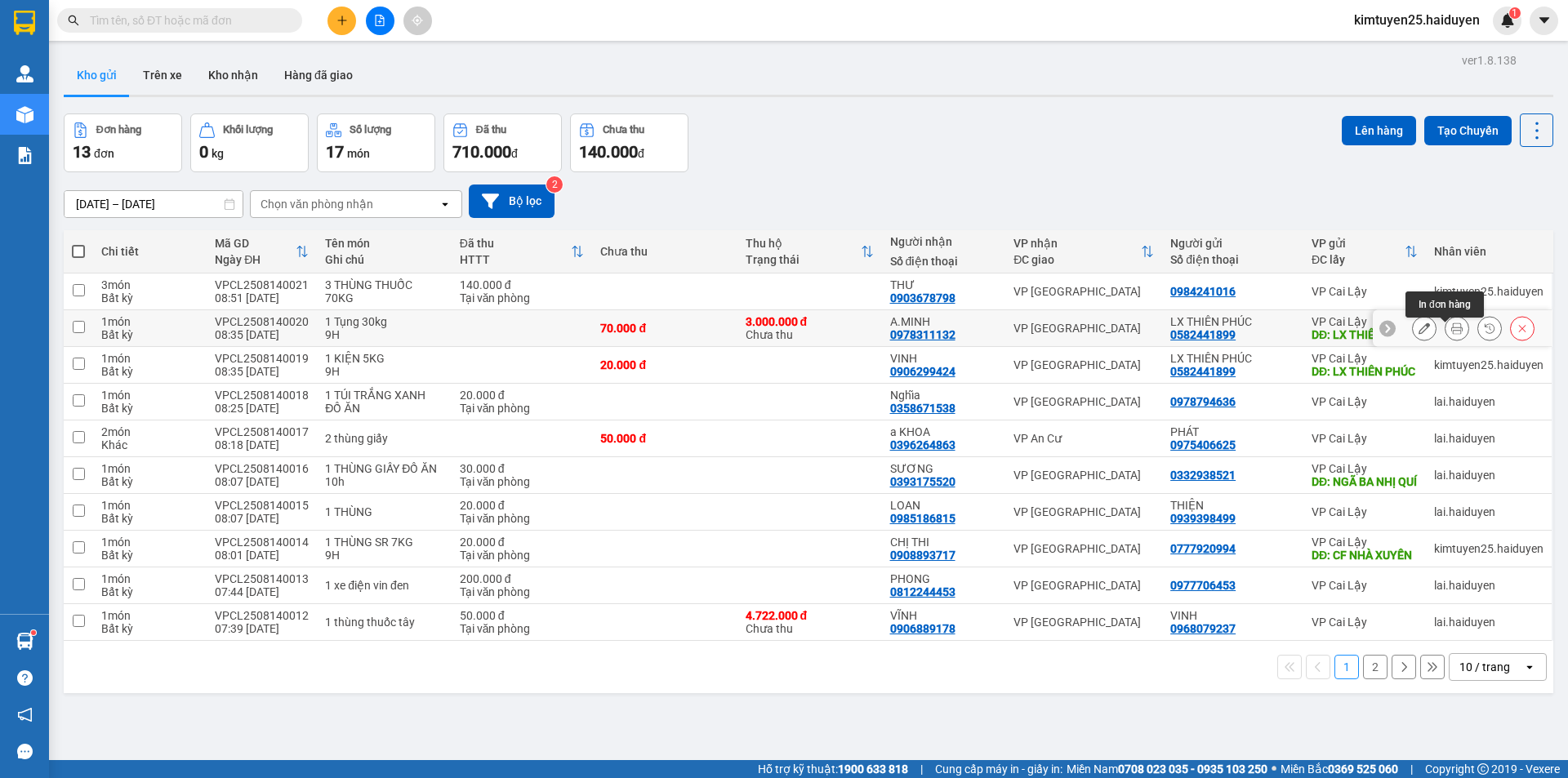
click at [1451, 334] on icon at bounding box center [1456, 328] width 11 height 11
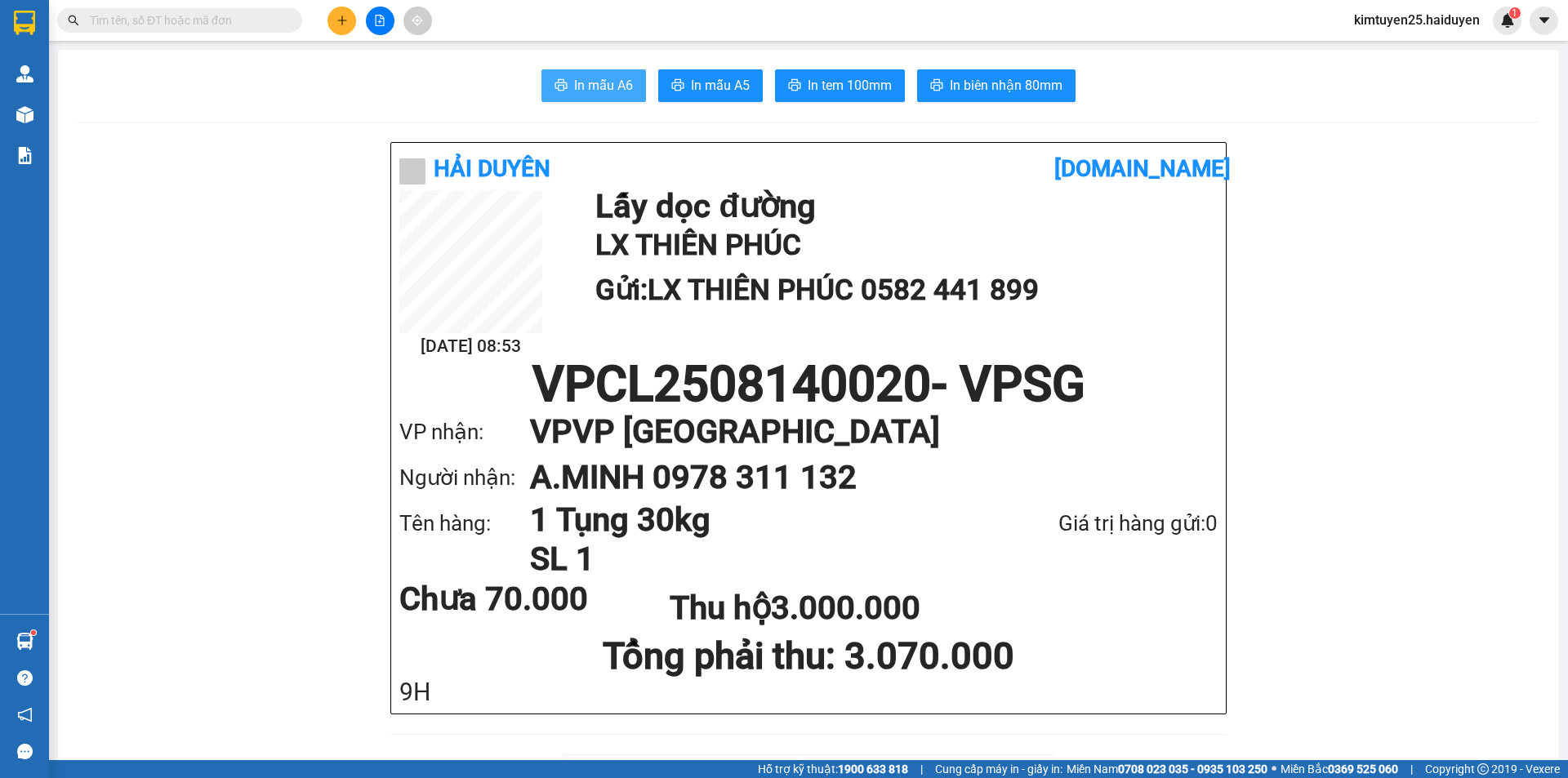
click at [562, 80] on button "In mẫu A6" at bounding box center [593, 85] width 105 height 32
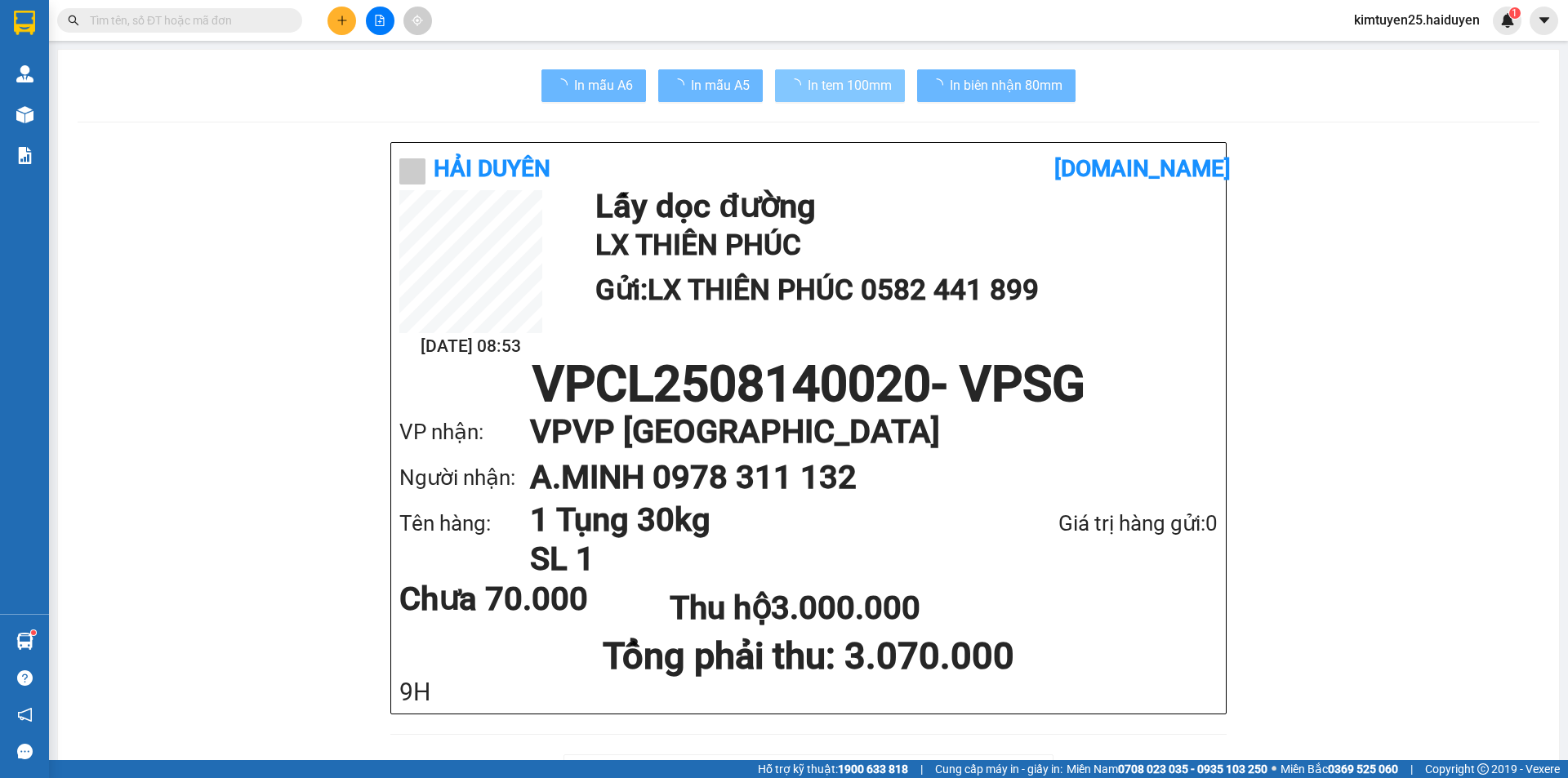
click at [790, 73] on button "In tem 100mm" at bounding box center [840, 85] width 130 height 32
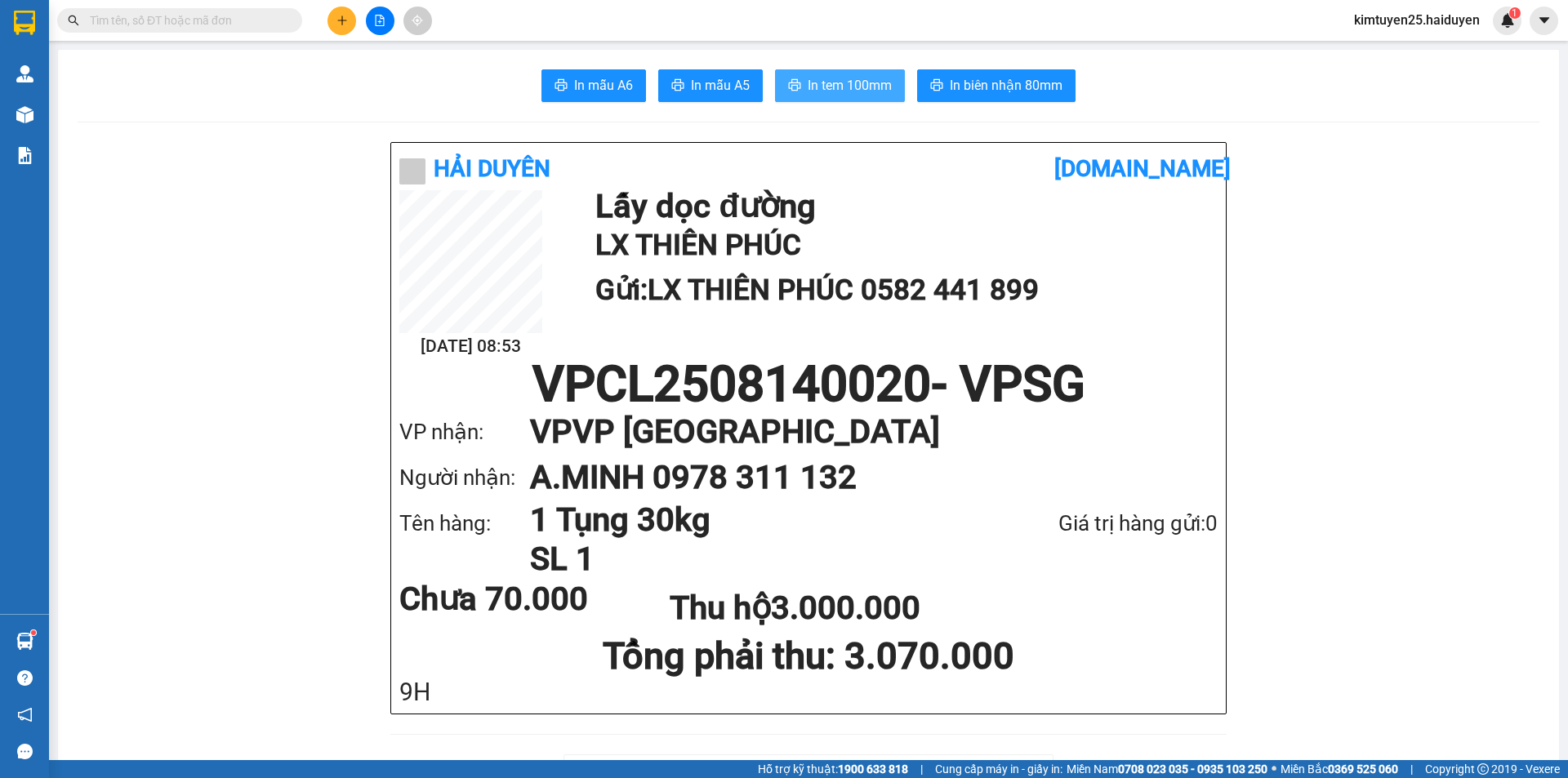
drag, startPoint x: 784, startPoint y: 87, endPoint x: 1085, endPoint y: 605, distance: 599.1
click at [788, 87] on icon "printer" at bounding box center [795, 85] width 13 height 13
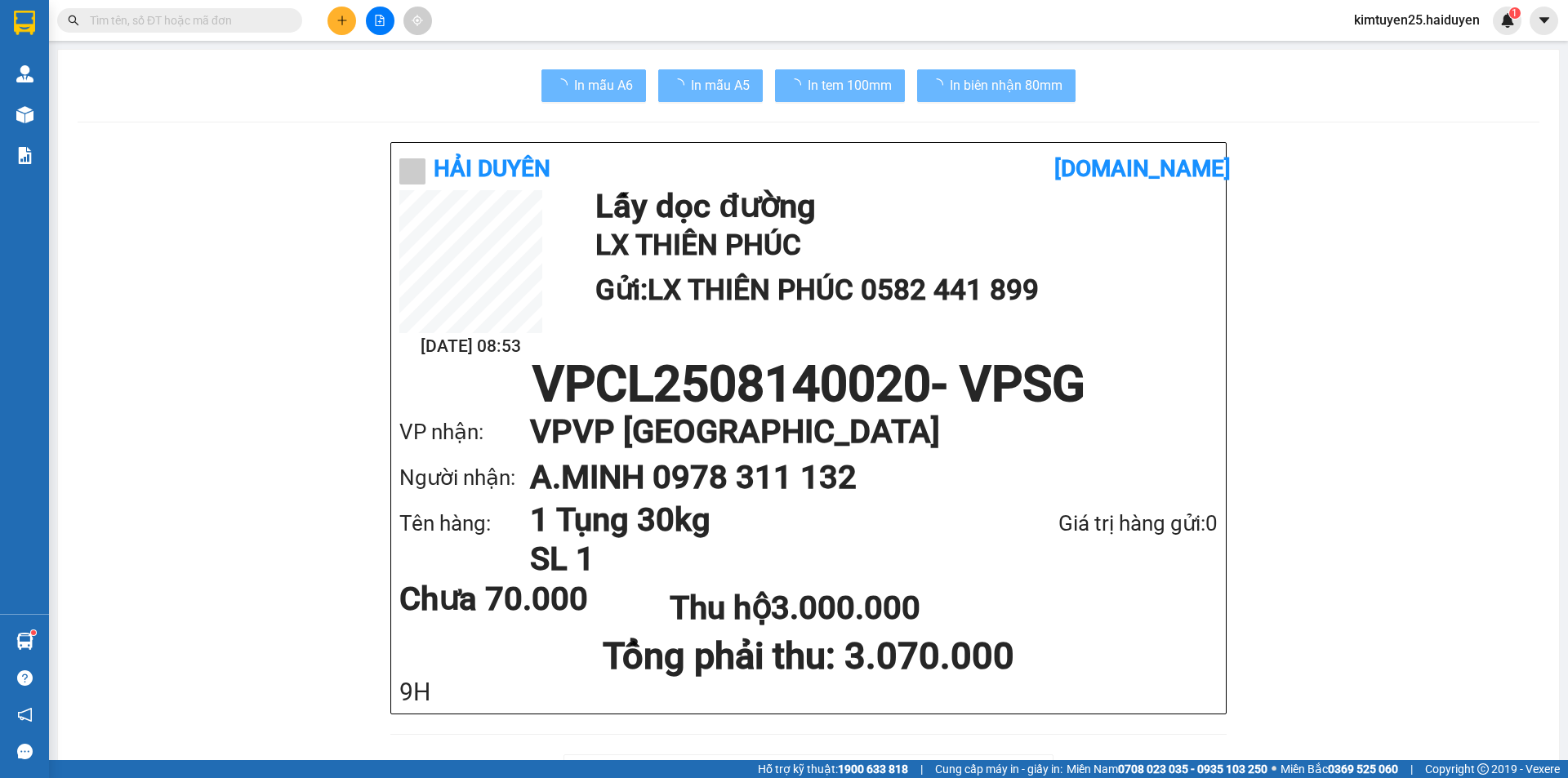
click at [38, 115] on div at bounding box center [24, 115] width 29 height 29
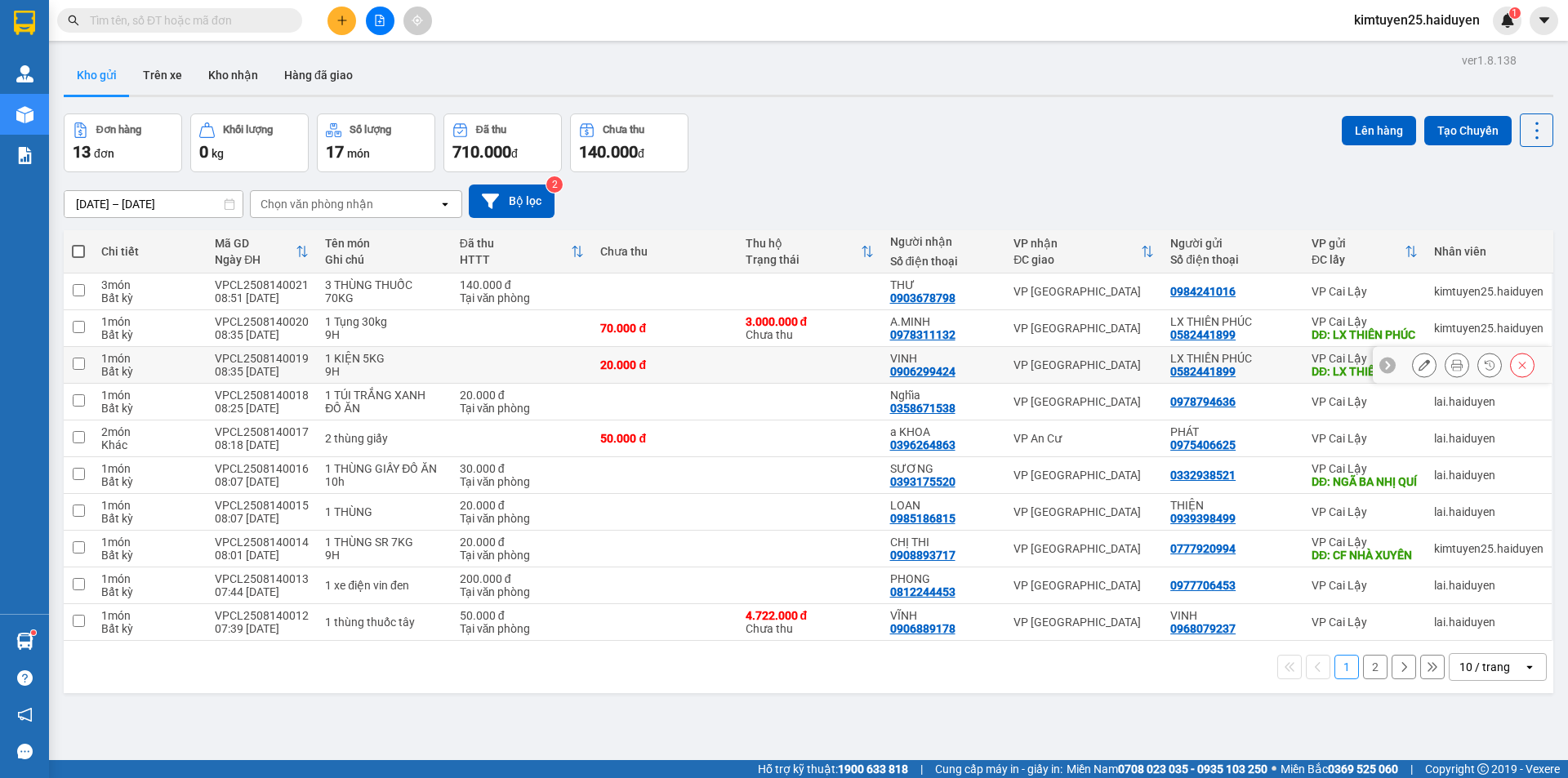
click at [1451, 371] on icon at bounding box center [1456, 364] width 11 height 11
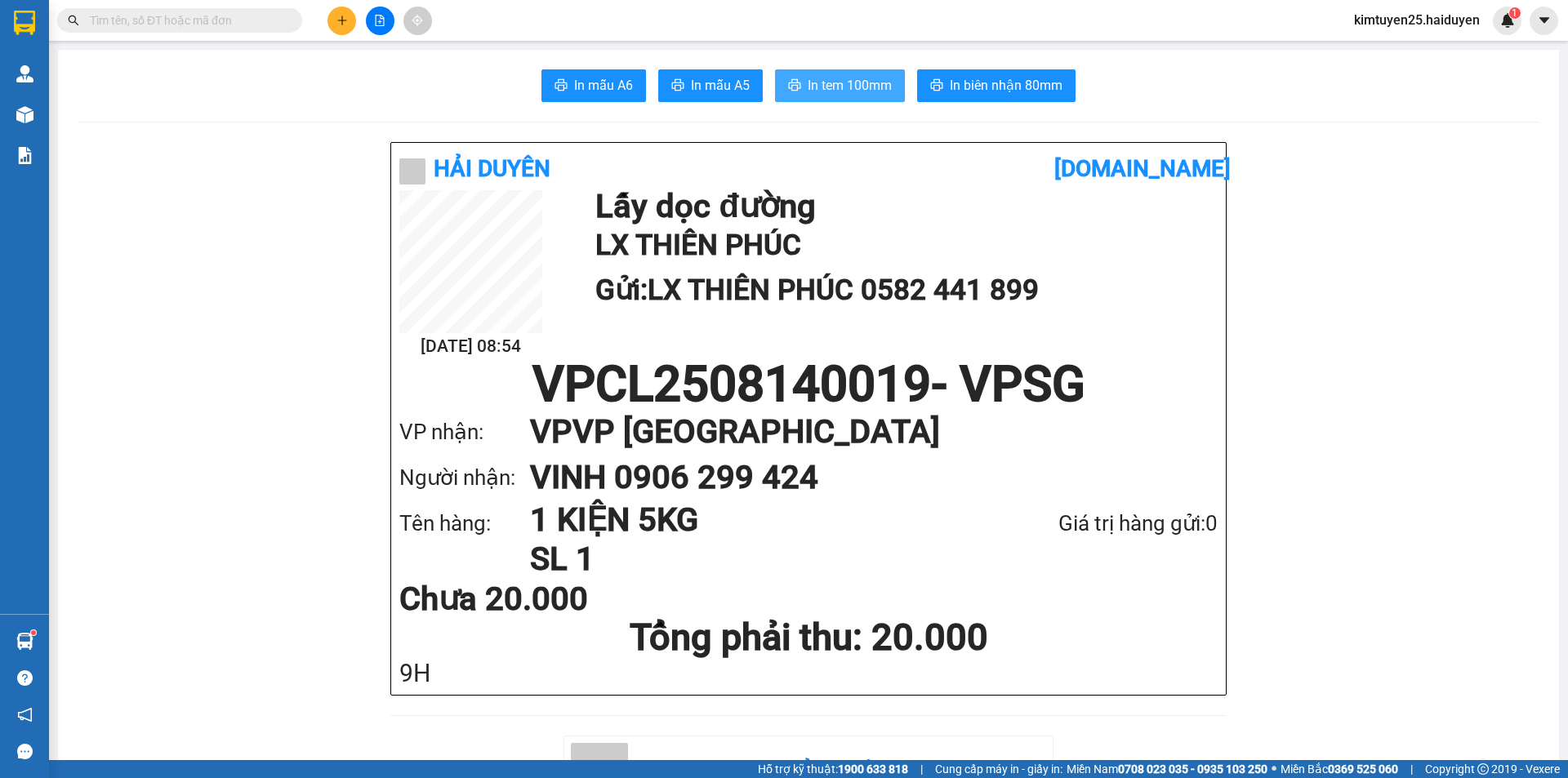
click at [838, 92] on span "In tem 100mm" at bounding box center [849, 85] width 84 height 20
click at [38, 121] on div at bounding box center [24, 115] width 29 height 29
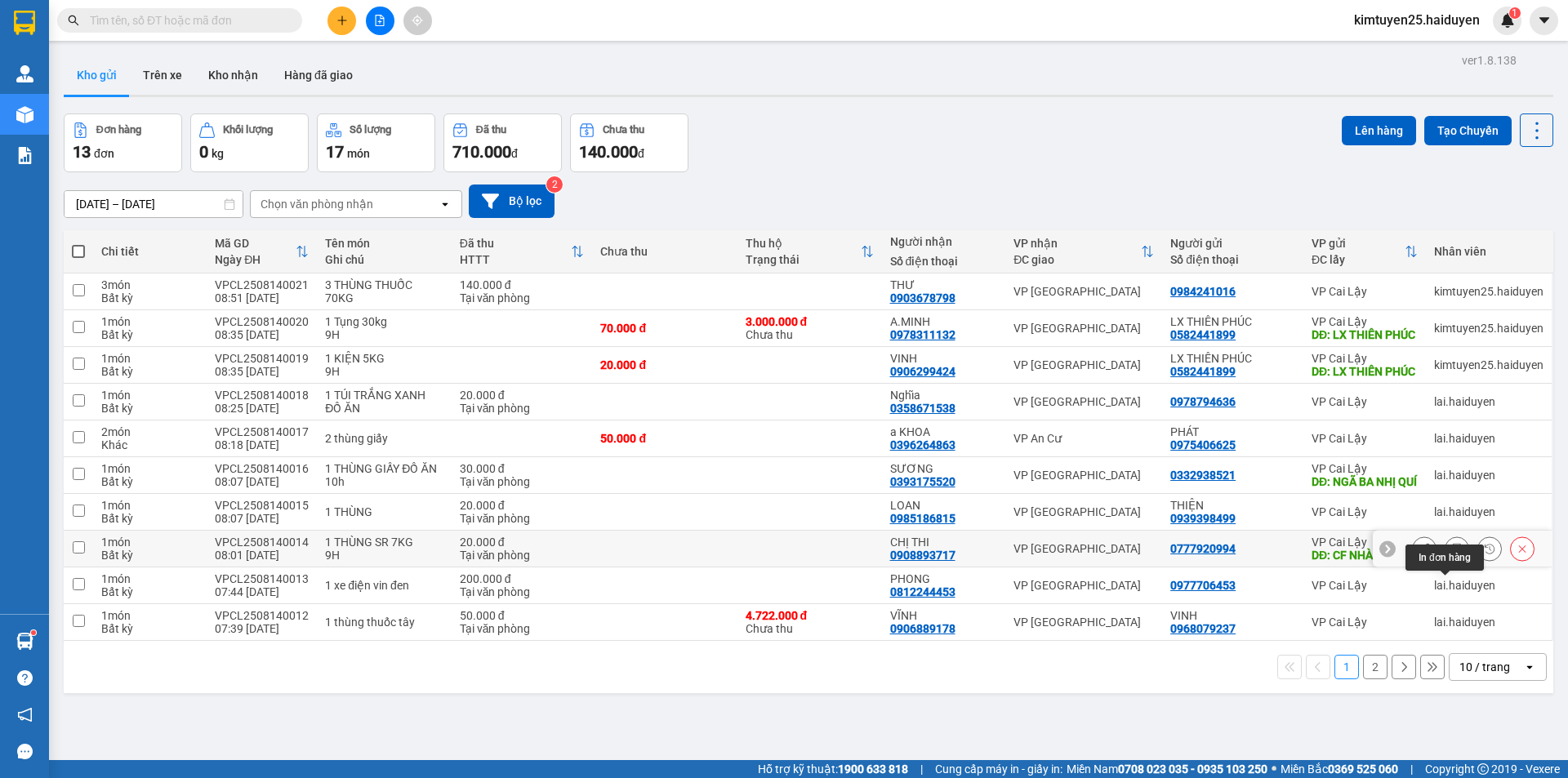
click at [1451, 554] on icon at bounding box center [1456, 549] width 11 height 11
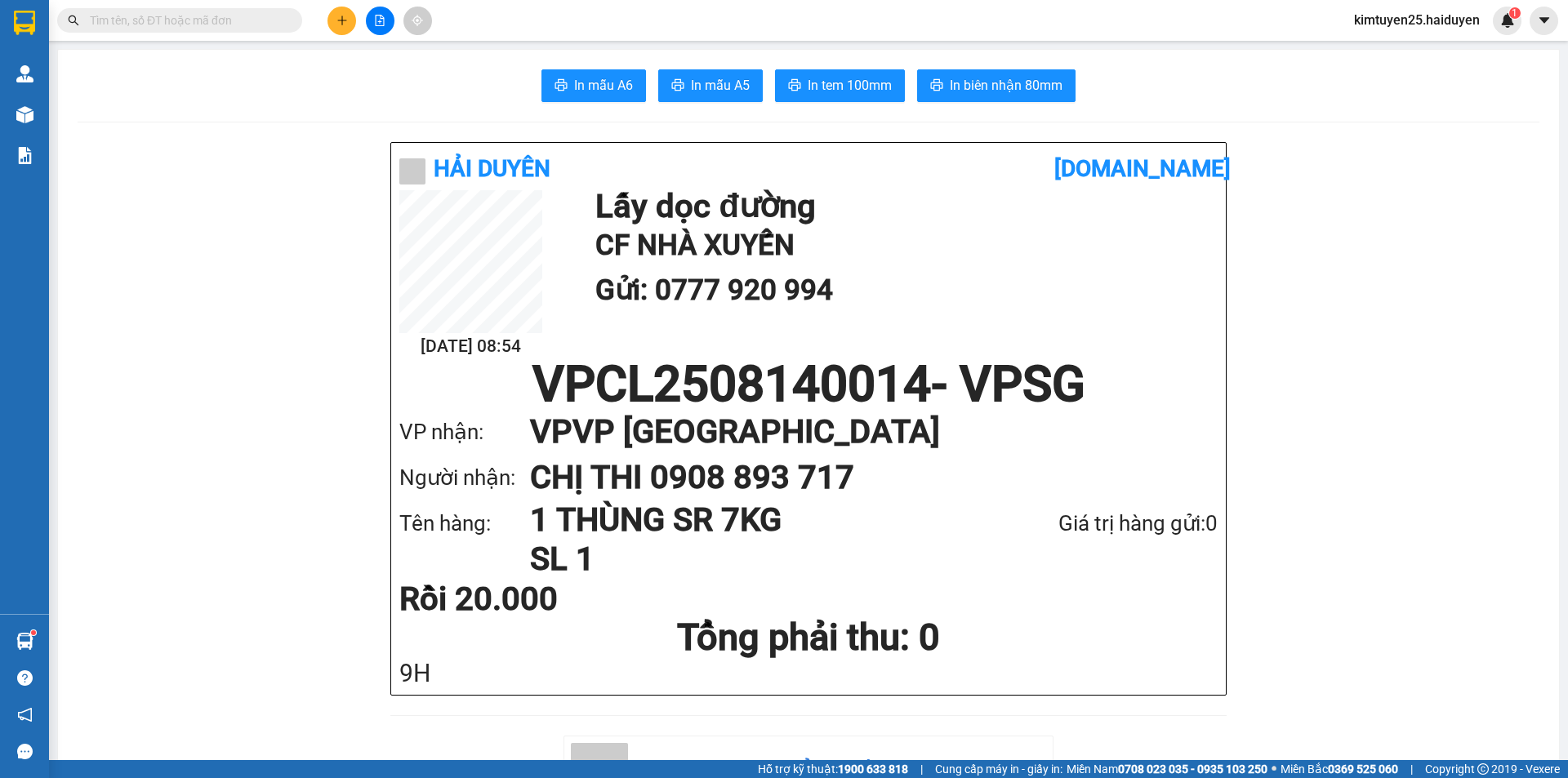
click at [848, 78] on span "In tem 100mm" at bounding box center [849, 85] width 84 height 20
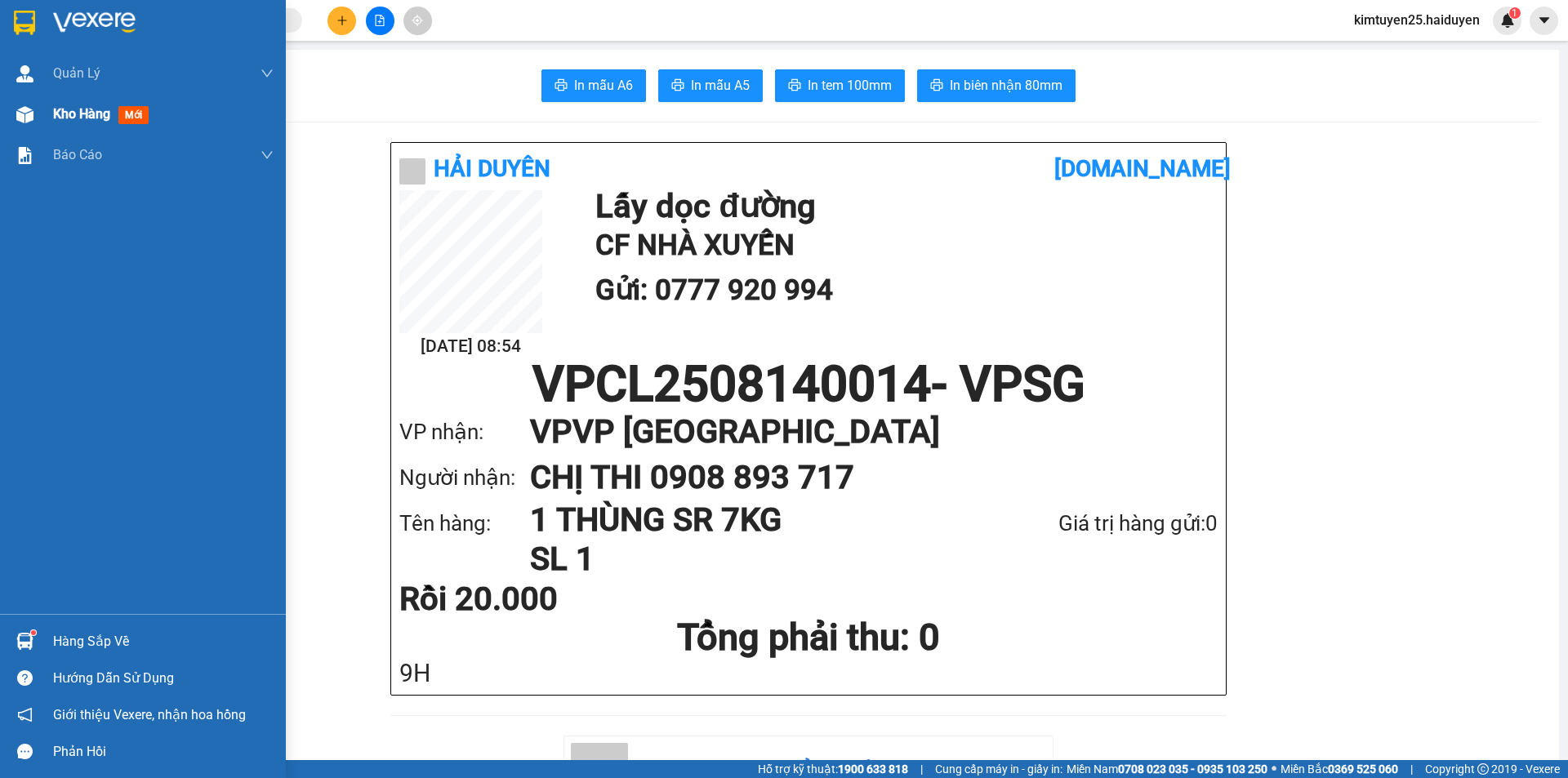
click at [52, 115] on div "Kho hàng mới" at bounding box center [142, 114] width 286 height 41
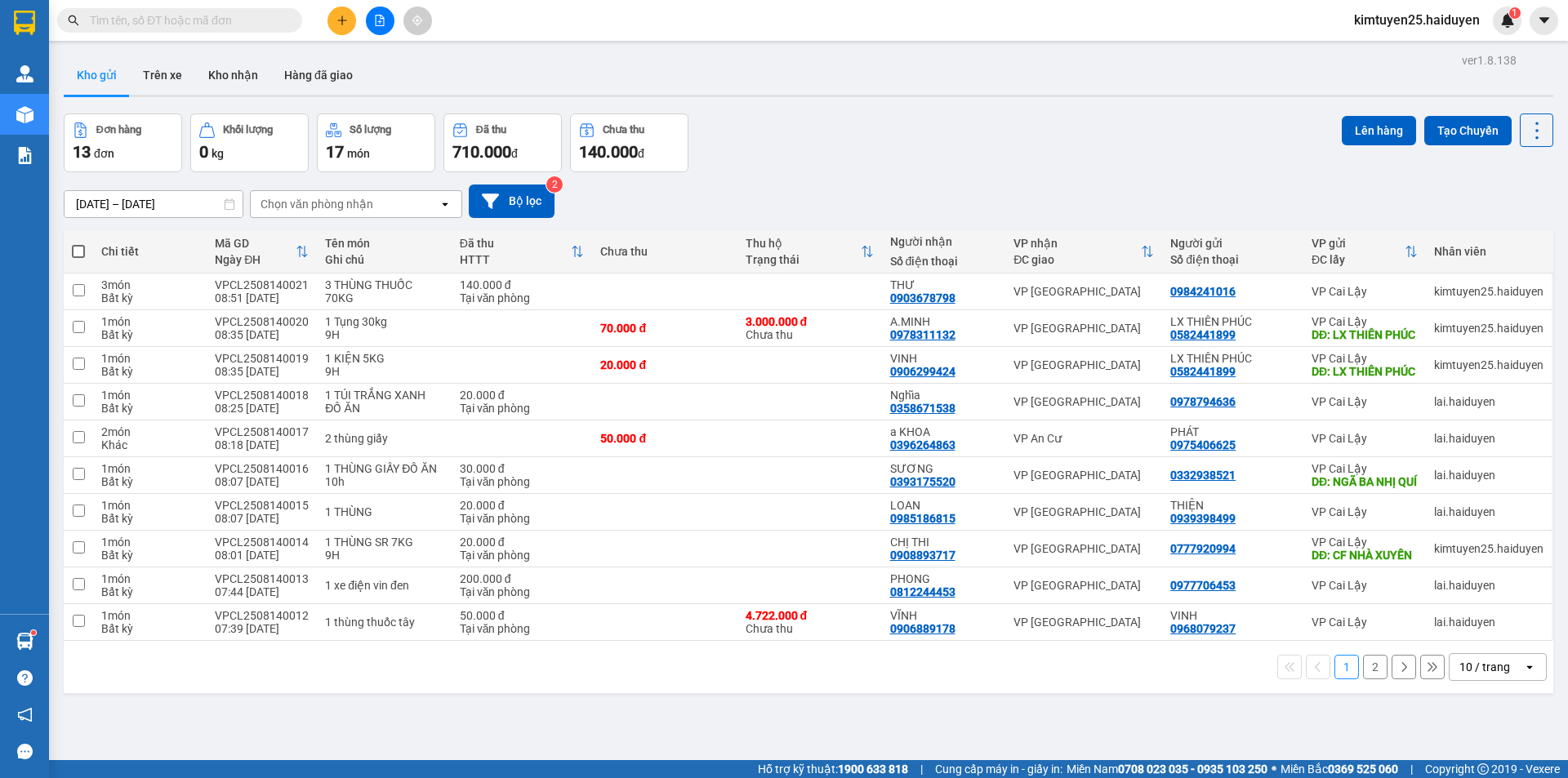
click at [1456, 654] on div "10 / trang" at bounding box center [1486, 667] width 73 height 26
click at [1463, 662] on span "100 / trang" at bounding box center [1479, 671] width 59 height 17
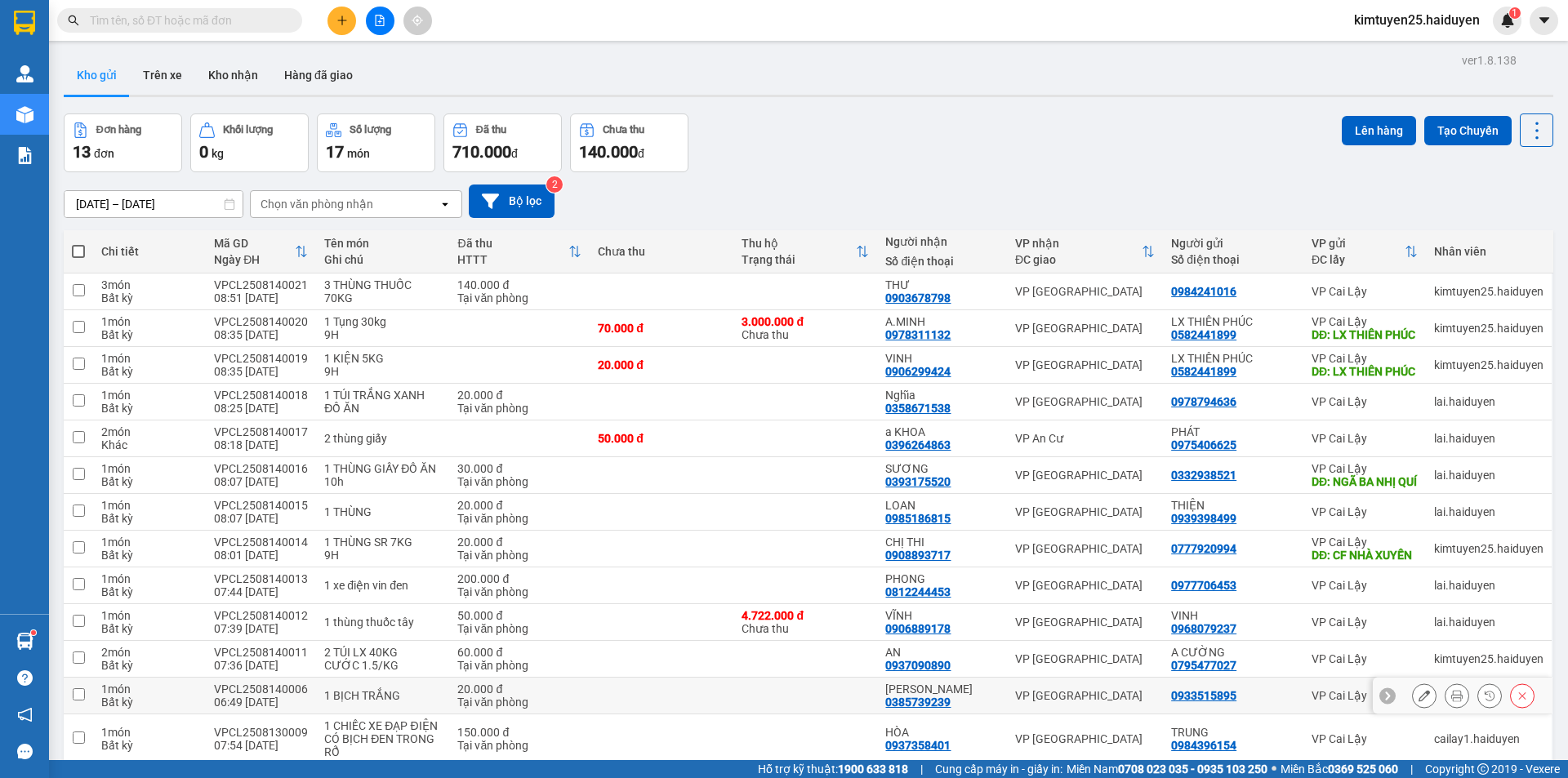
click at [1090, 678] on td "VP [GEOGRAPHIC_DATA]" at bounding box center [1084, 697] width 156 height 37
checkbox input "true"
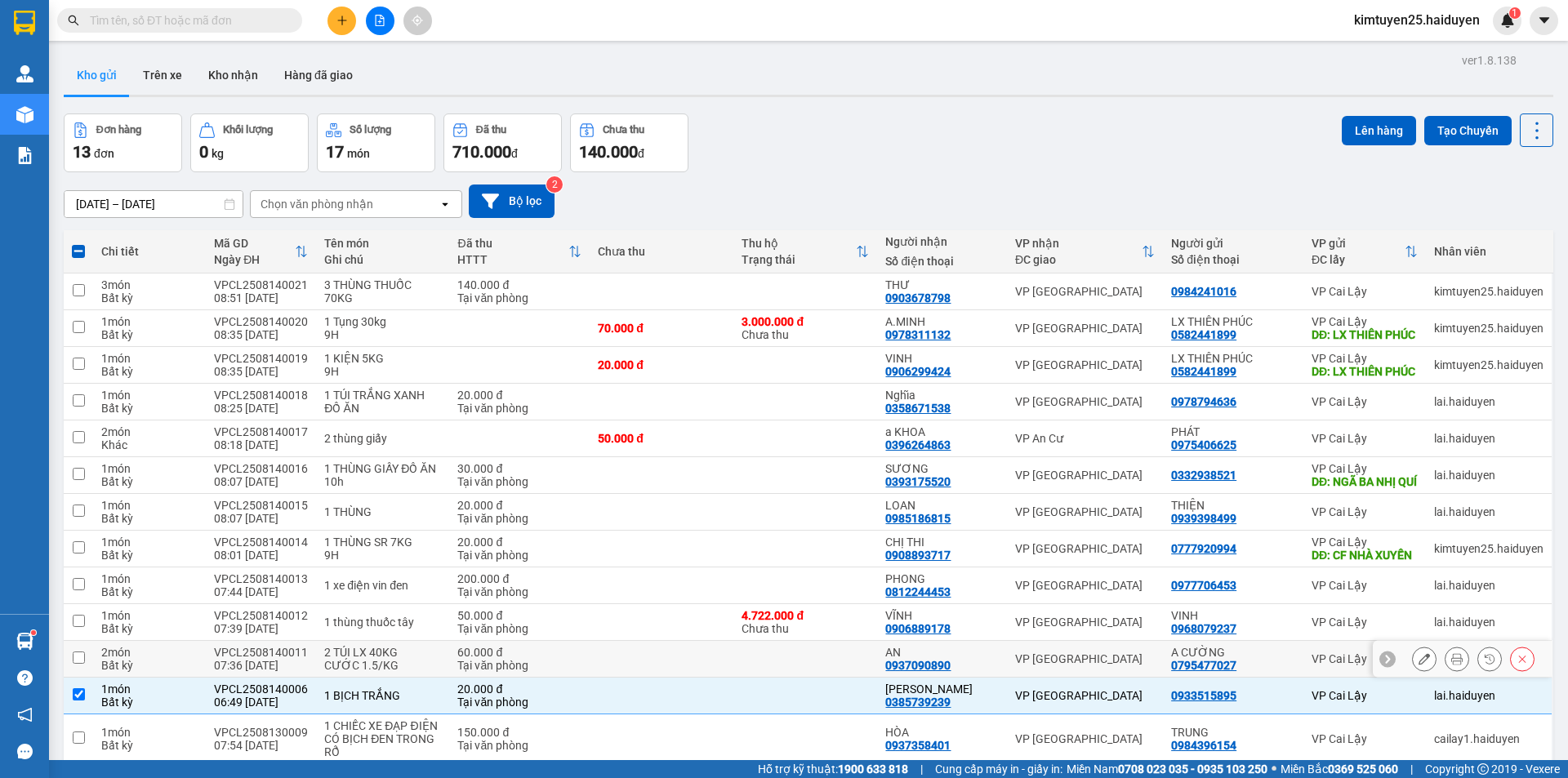
click at [1101, 652] on div "VP [GEOGRAPHIC_DATA]" at bounding box center [1084, 659] width 140 height 13
checkbox input "true"
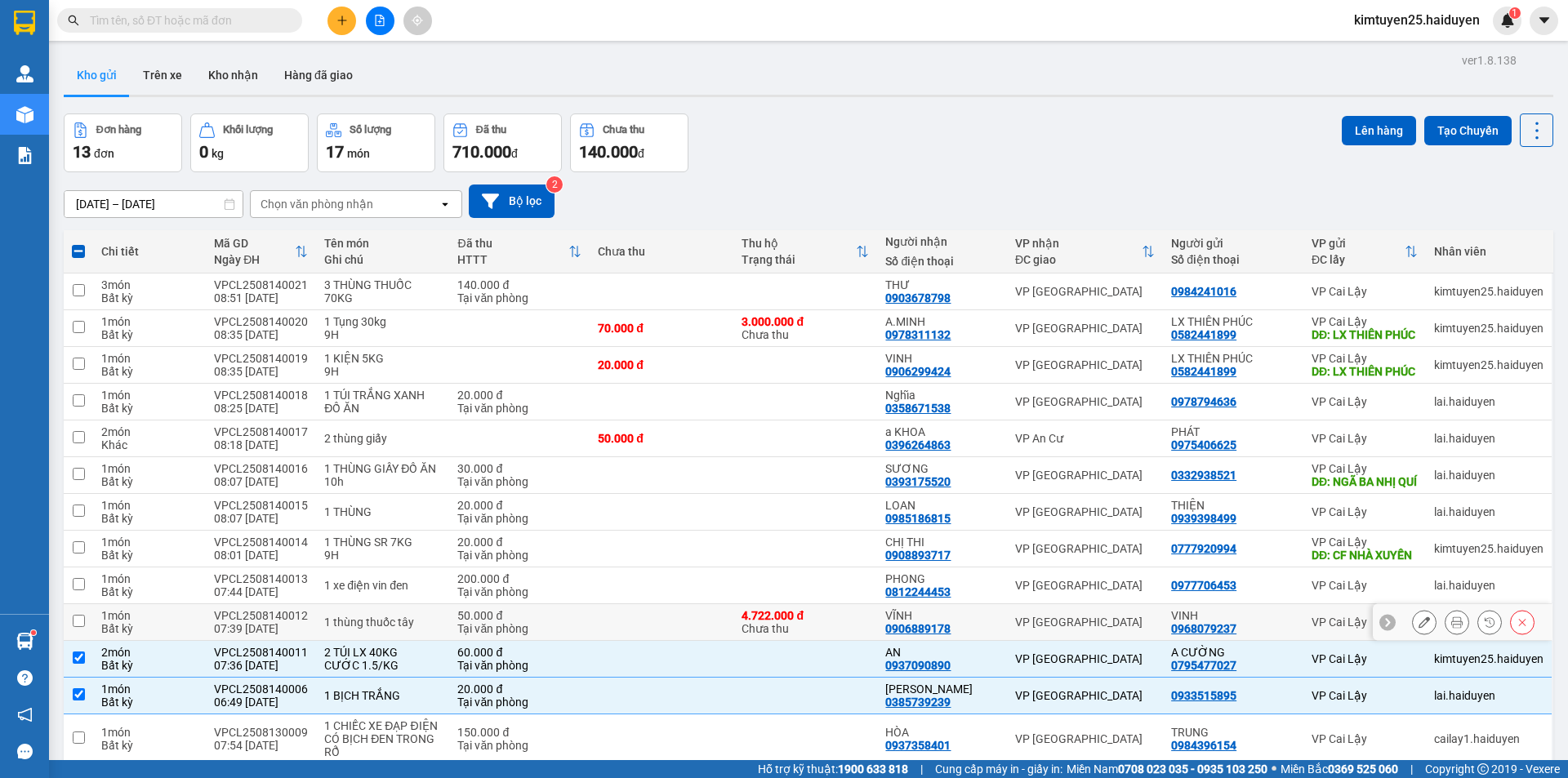
click at [1117, 604] on td "VP [GEOGRAPHIC_DATA]" at bounding box center [1084, 623] width 156 height 37
checkbox input "true"
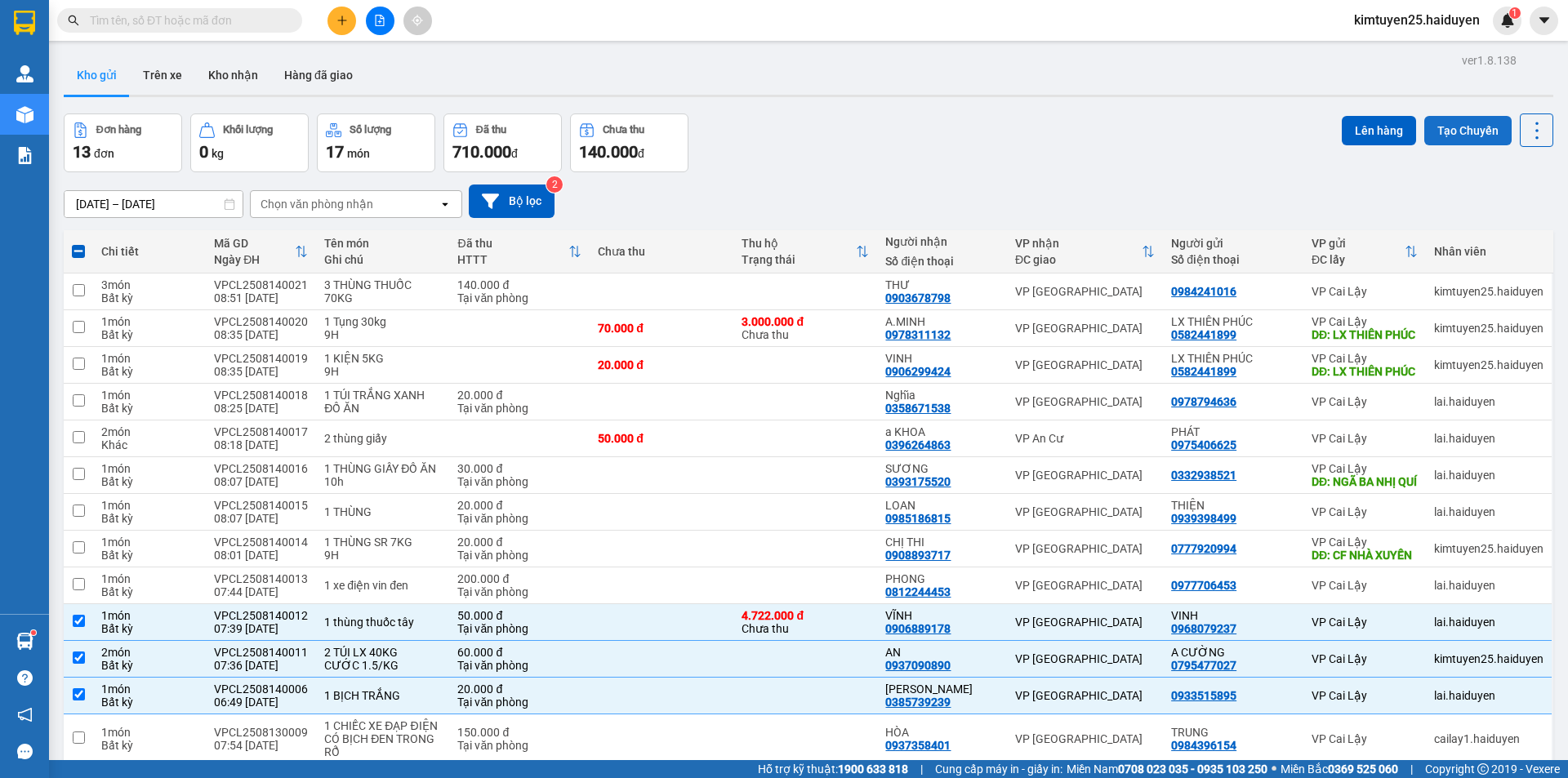
click at [1450, 116] on button "Tạo Chuyến" at bounding box center [1467, 130] width 87 height 30
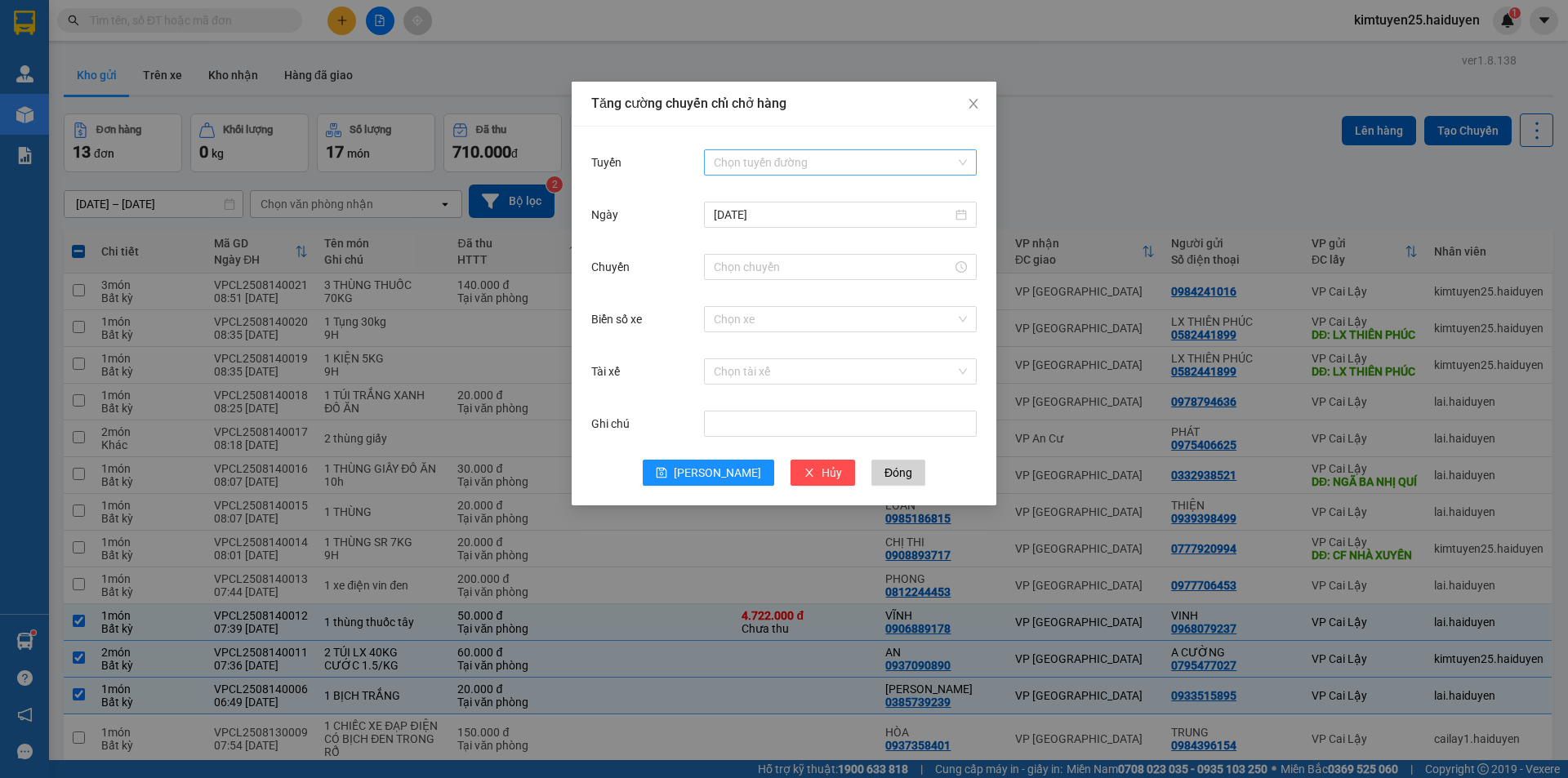
click at [909, 162] on input "Tuyến" at bounding box center [833, 162] width 241 height 24
click at [861, 229] on div "Cái Bè - [GEOGRAPHIC_DATA]" at bounding box center [840, 220] width 253 height 18
click at [808, 258] on div at bounding box center [840, 266] width 273 height 26
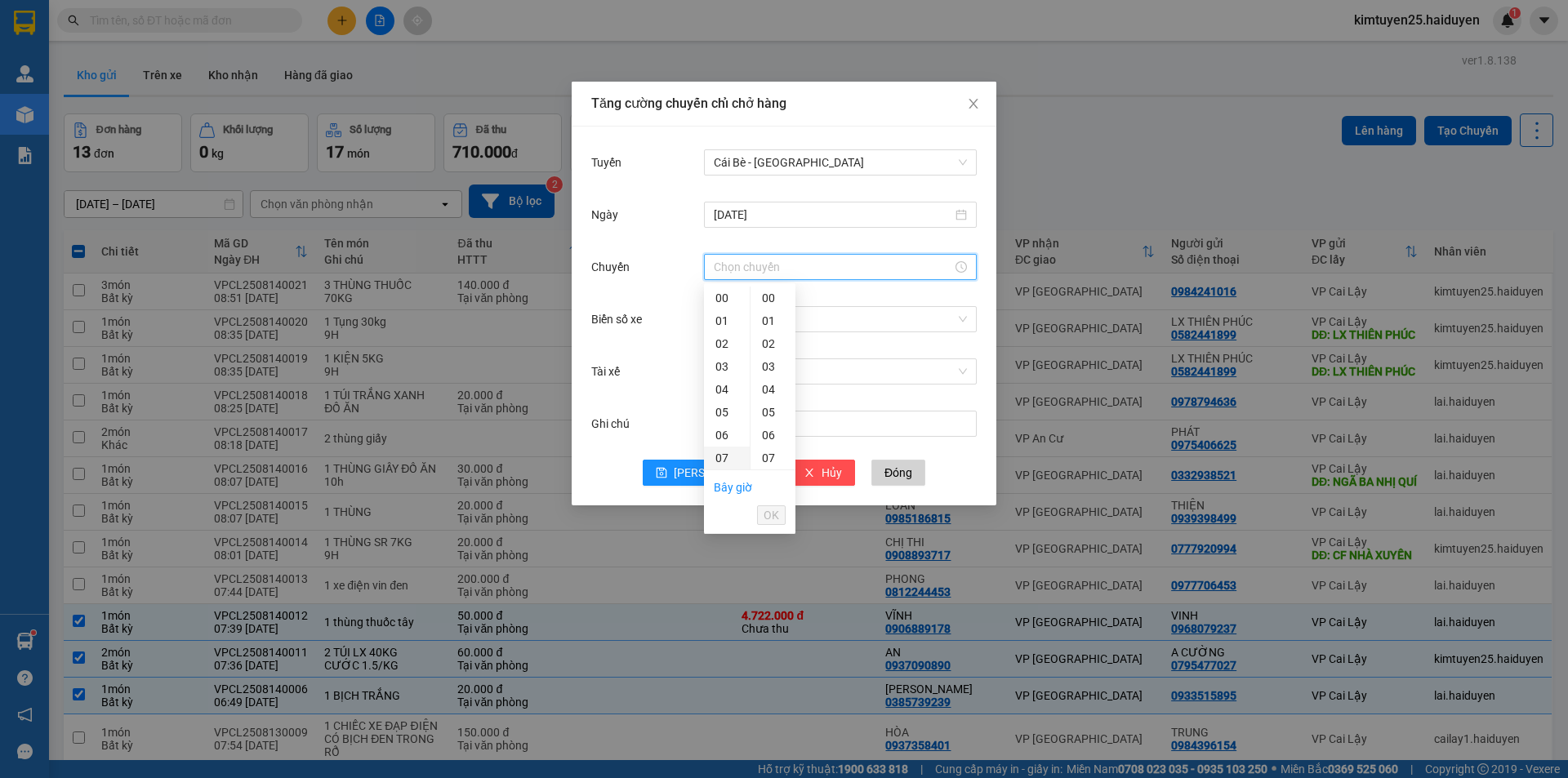
click at [734, 447] on div "07" at bounding box center [726, 458] width 45 height 23
type input "07:31"
click at [766, 507] on span "OK" at bounding box center [771, 514] width 16 height 18
click at [724, 316] on input "Biển số xe" at bounding box center [833, 319] width 241 height 24
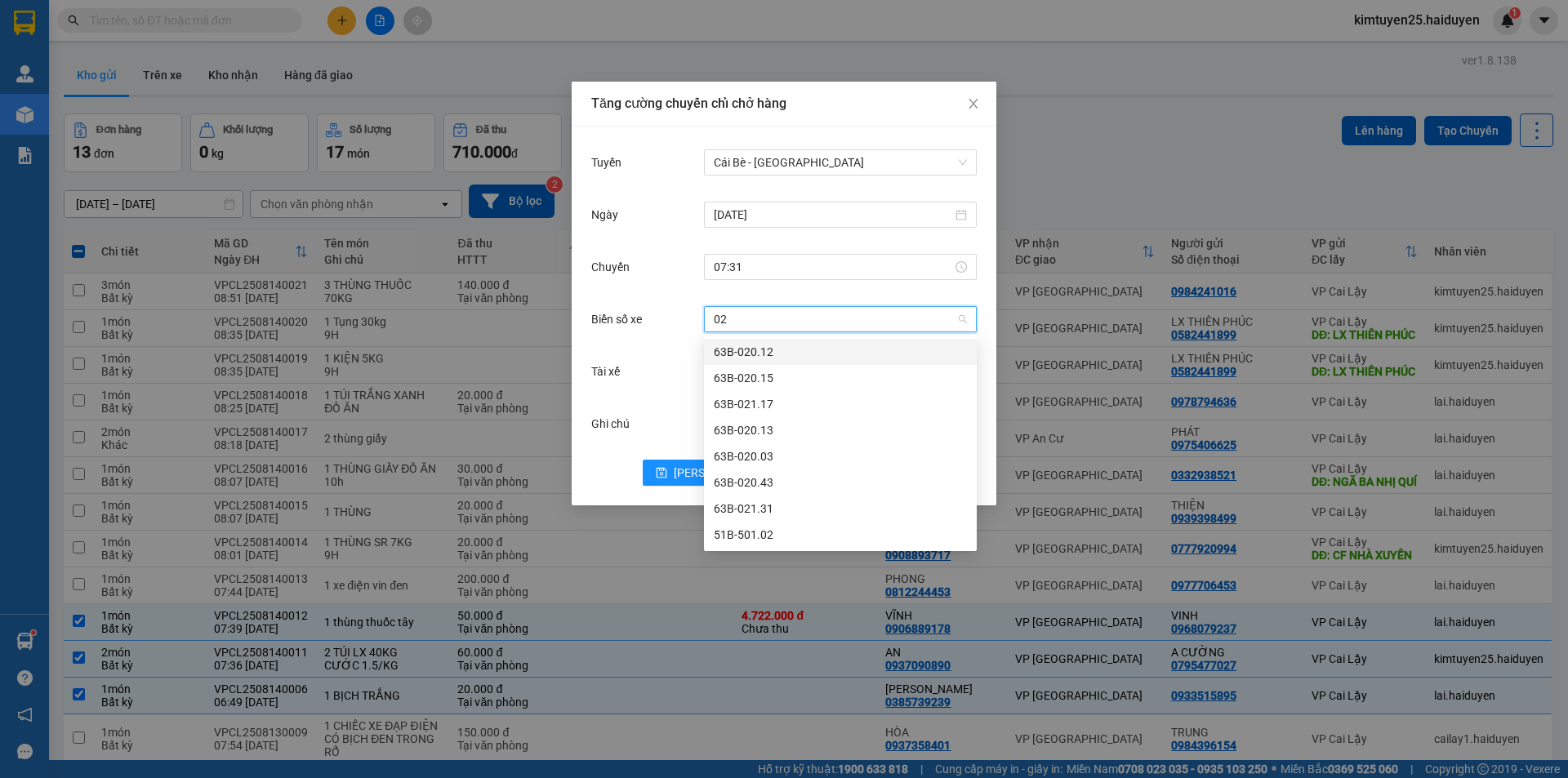
type input "0"
type input "04"
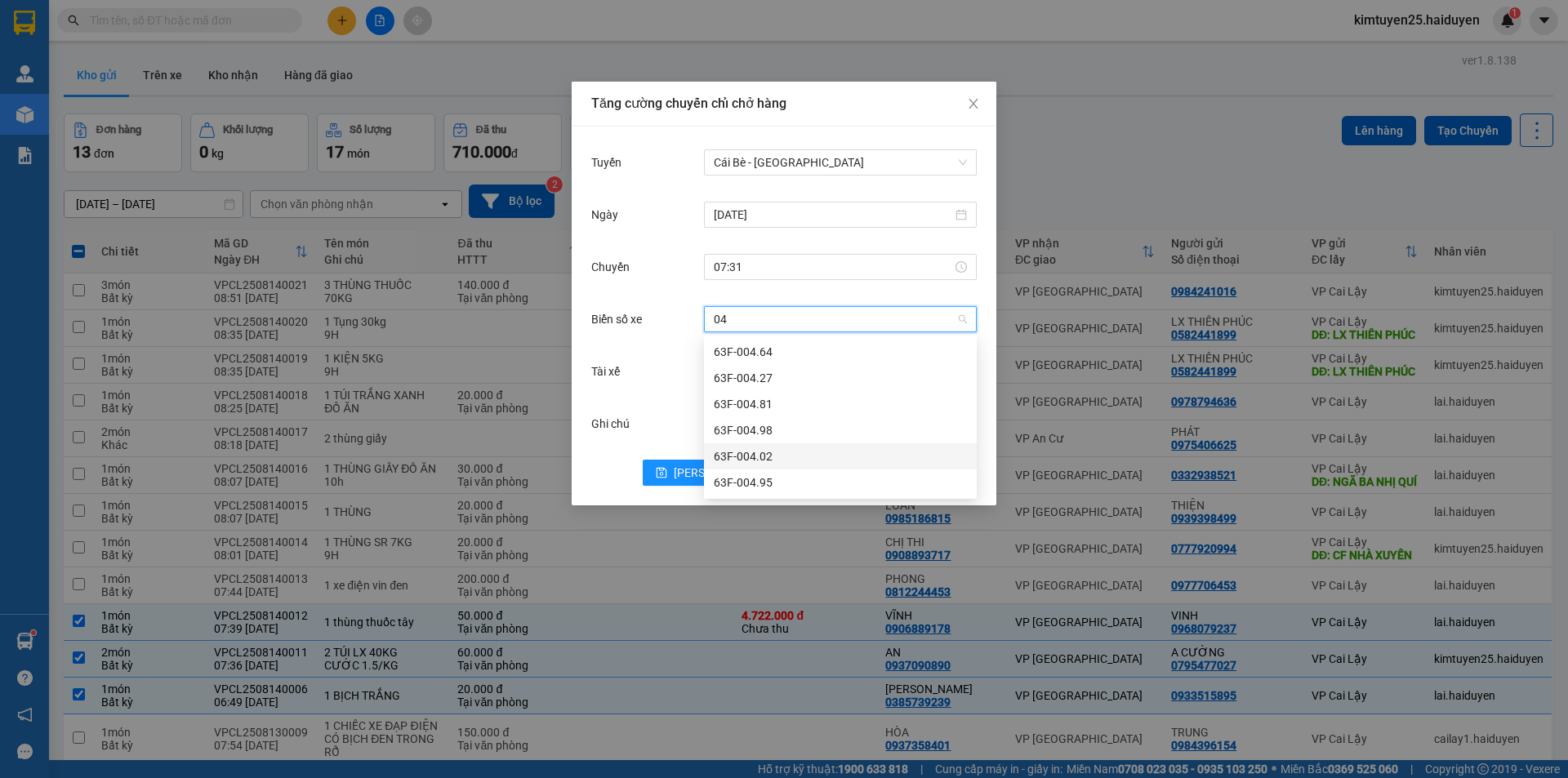
click at [766, 457] on div "63F-004.02" at bounding box center [840, 456] width 253 height 18
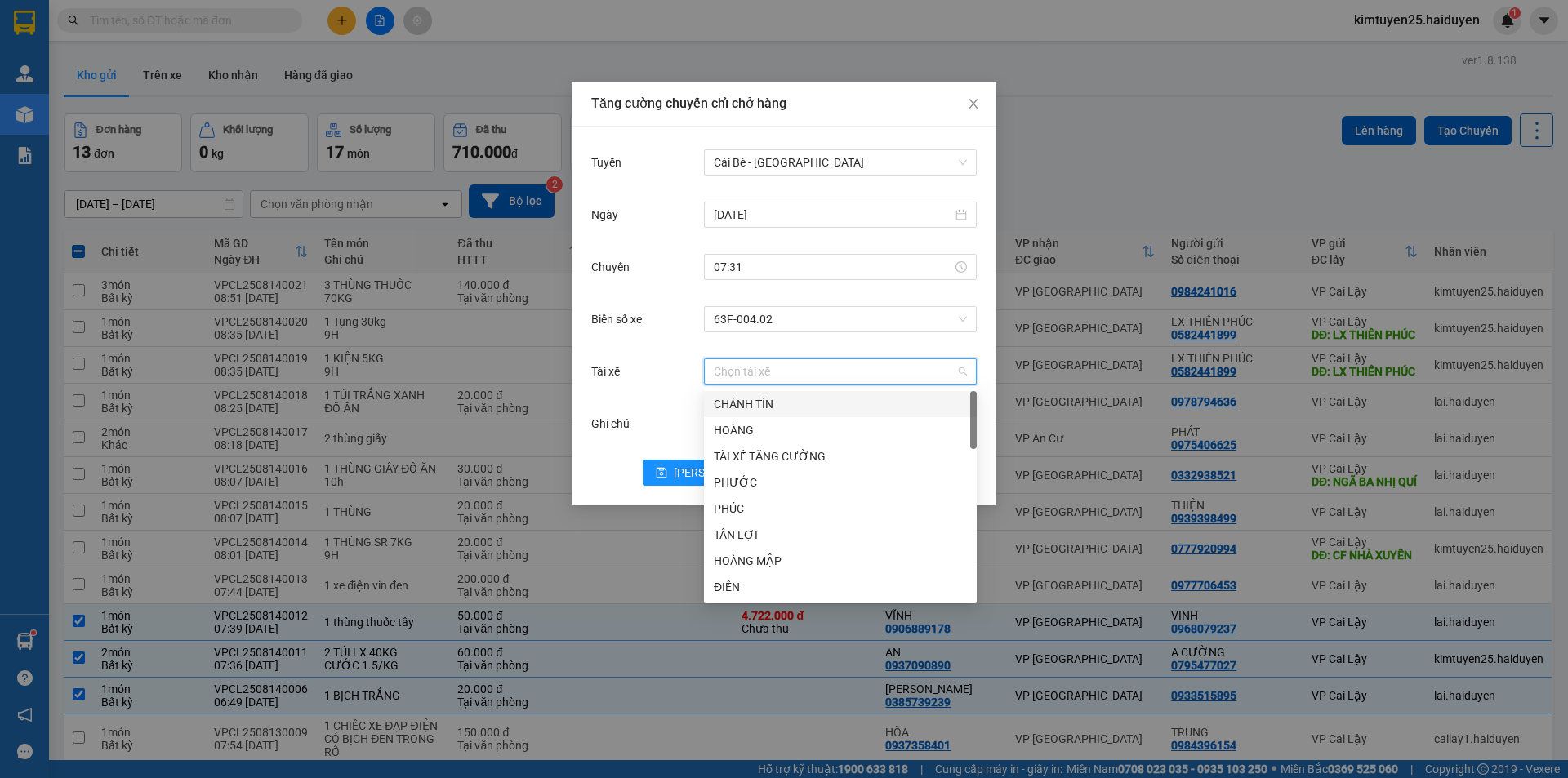
click at [743, 377] on input "Tài xế" at bounding box center [833, 371] width 241 height 24
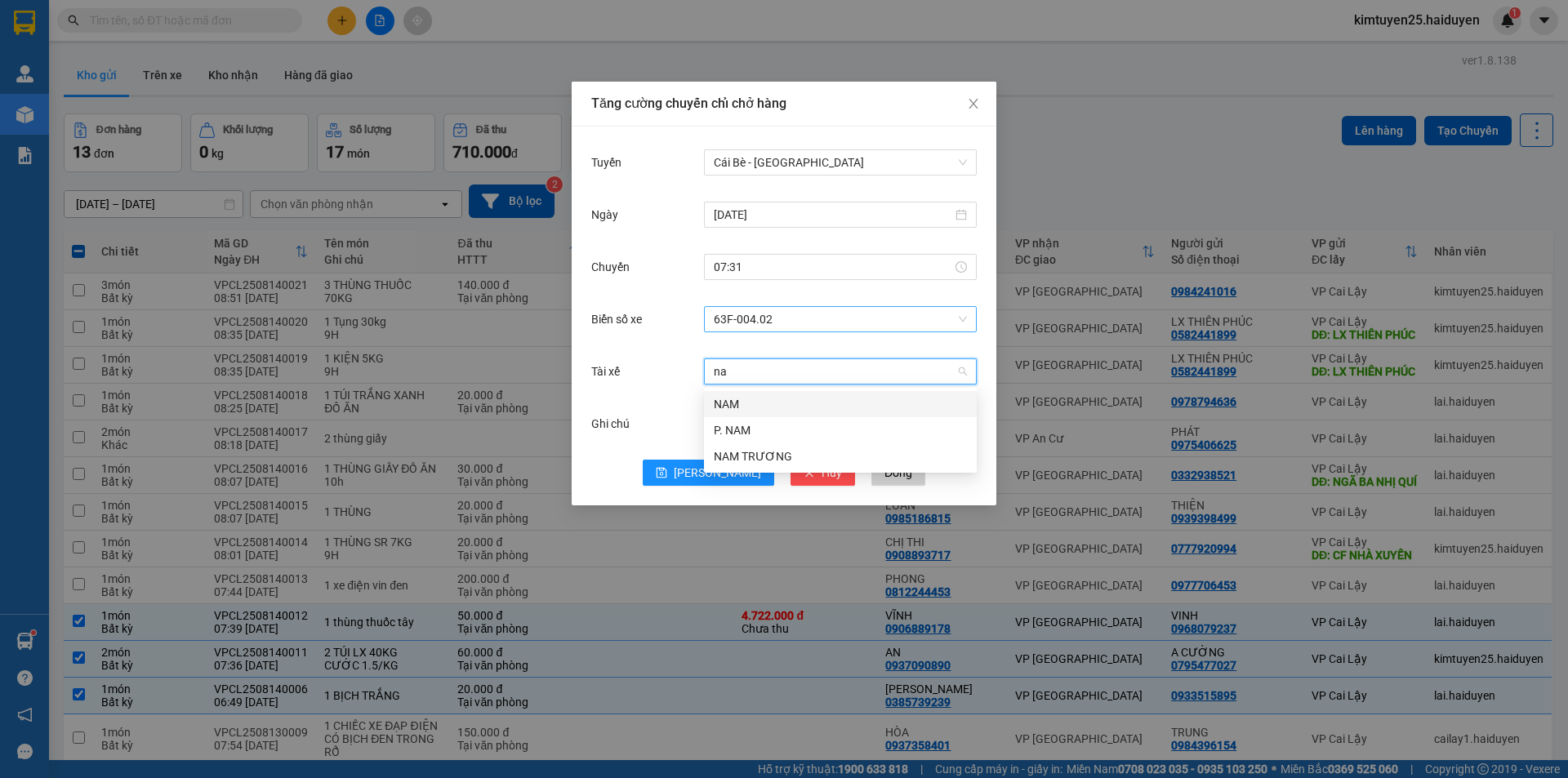
type input "nam"
click at [775, 401] on div "NAM" at bounding box center [840, 403] width 253 height 18
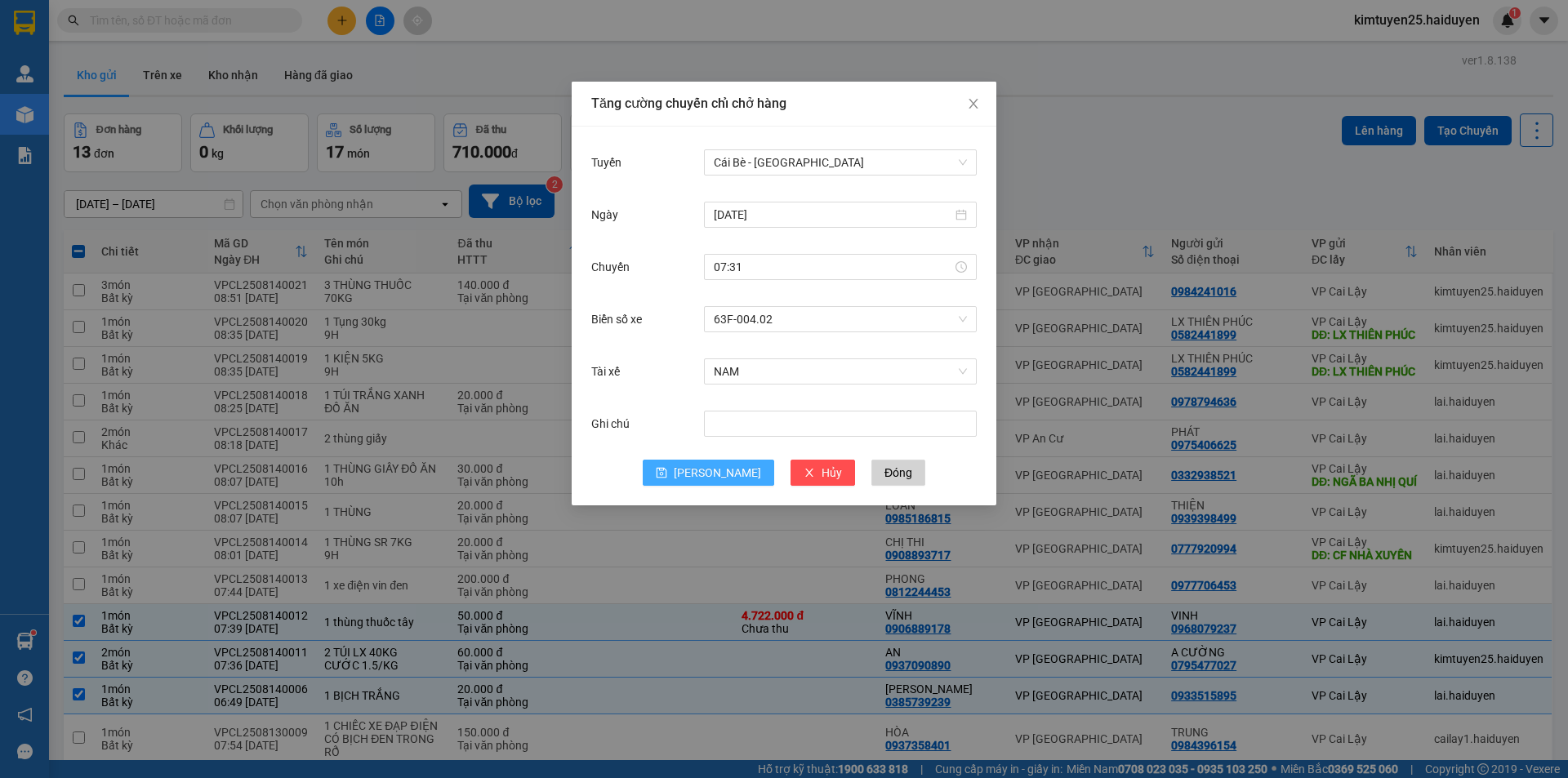
click at [708, 468] on span "[PERSON_NAME]" at bounding box center [717, 472] width 87 height 18
click at [884, 471] on span "Đóng" at bounding box center [898, 472] width 28 height 18
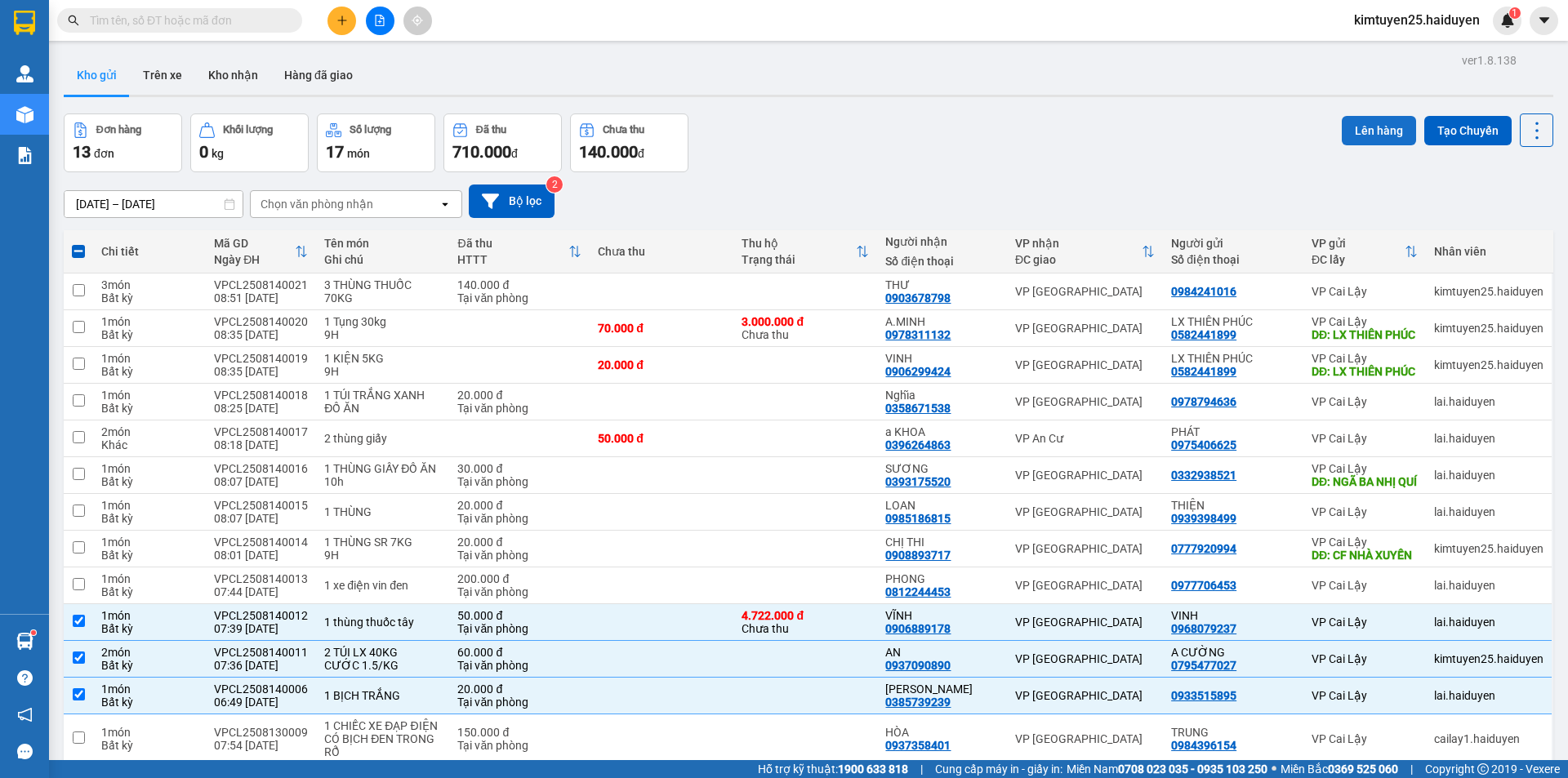
click at [1358, 116] on button "Lên hàng" at bounding box center [1378, 130] width 74 height 30
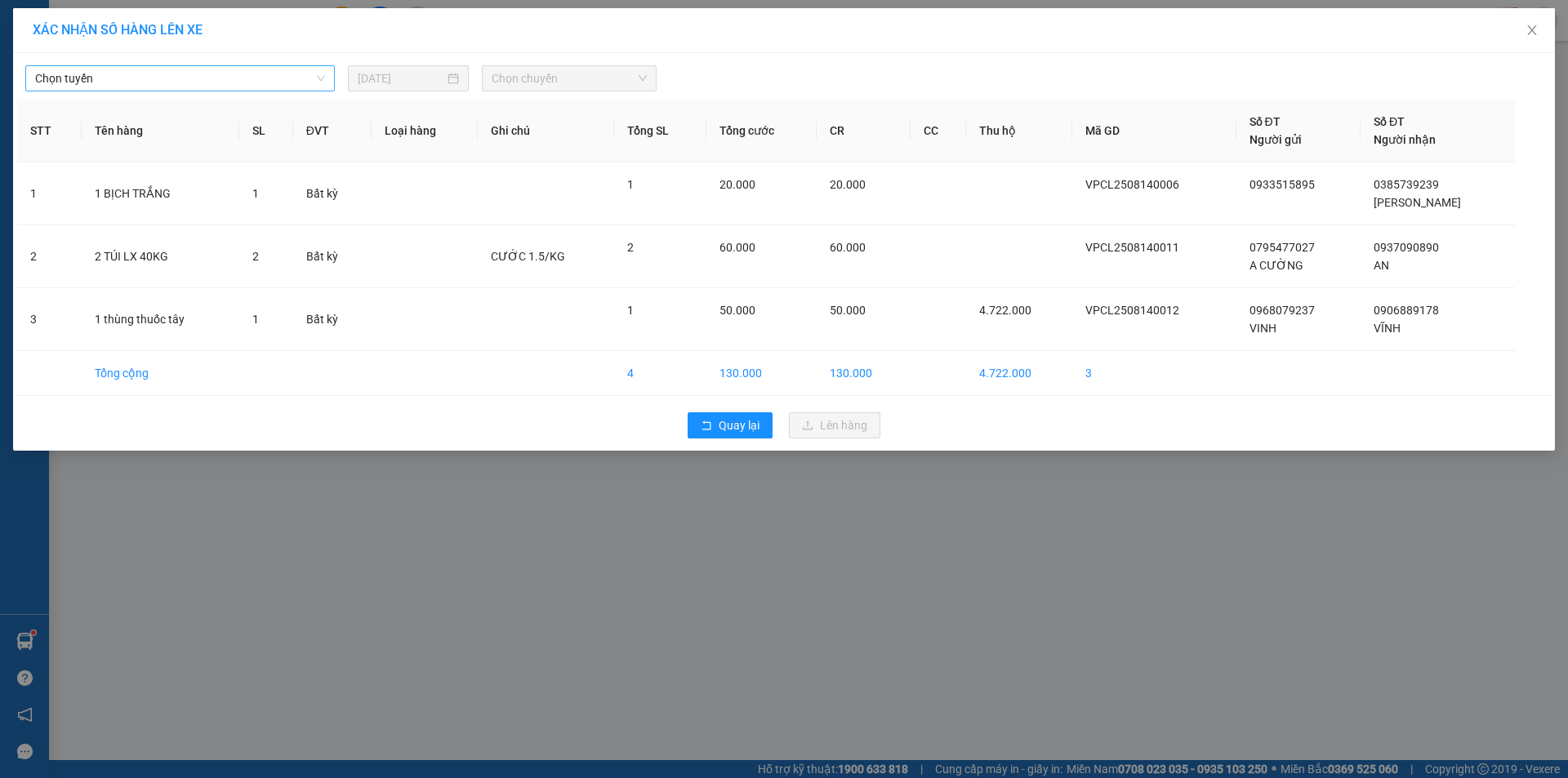
click at [240, 90] on span "Chọn tuyến" at bounding box center [179, 78] width 290 height 24
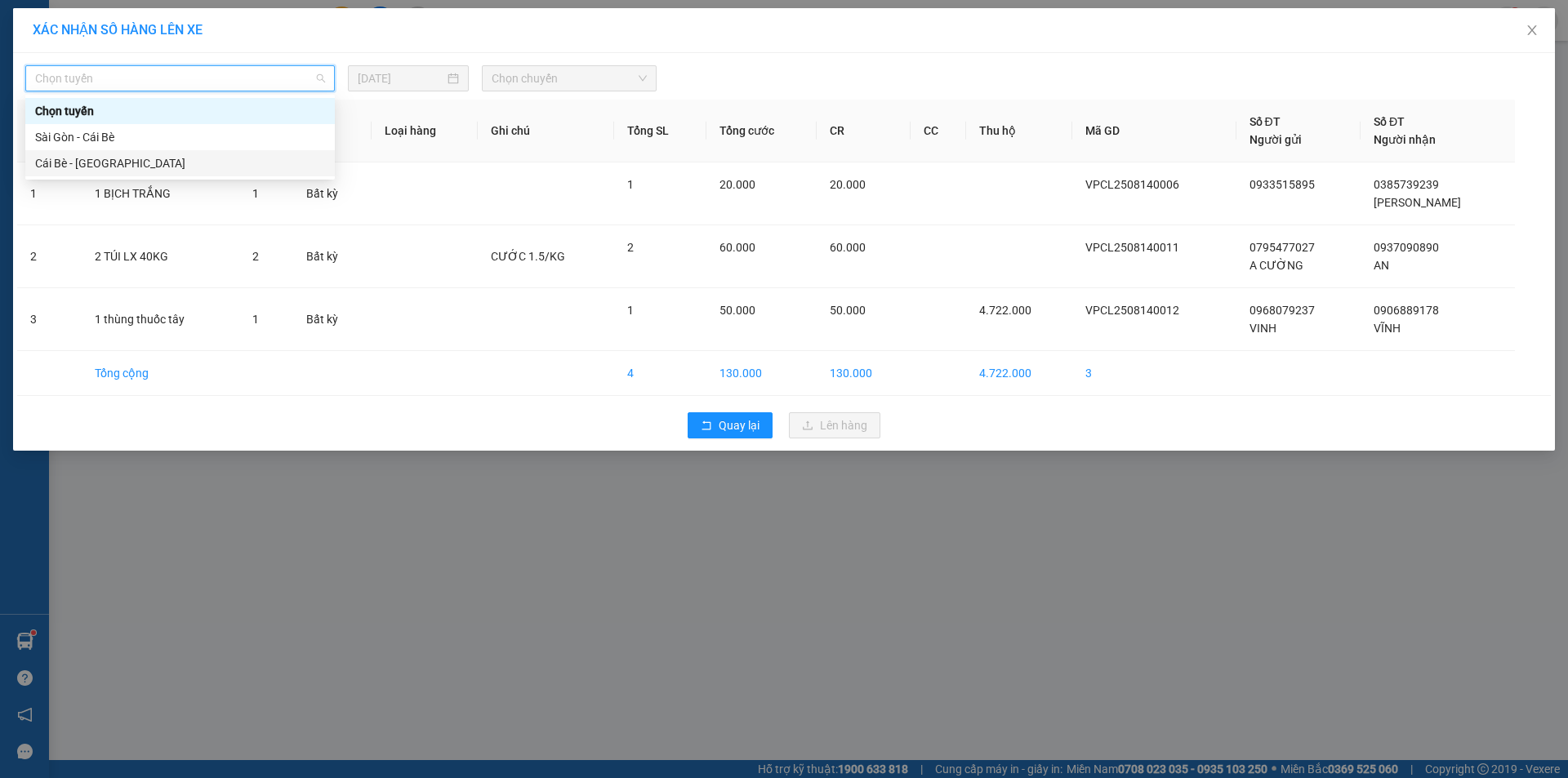
click at [225, 165] on div "Cái Bè - [GEOGRAPHIC_DATA]" at bounding box center [179, 163] width 290 height 18
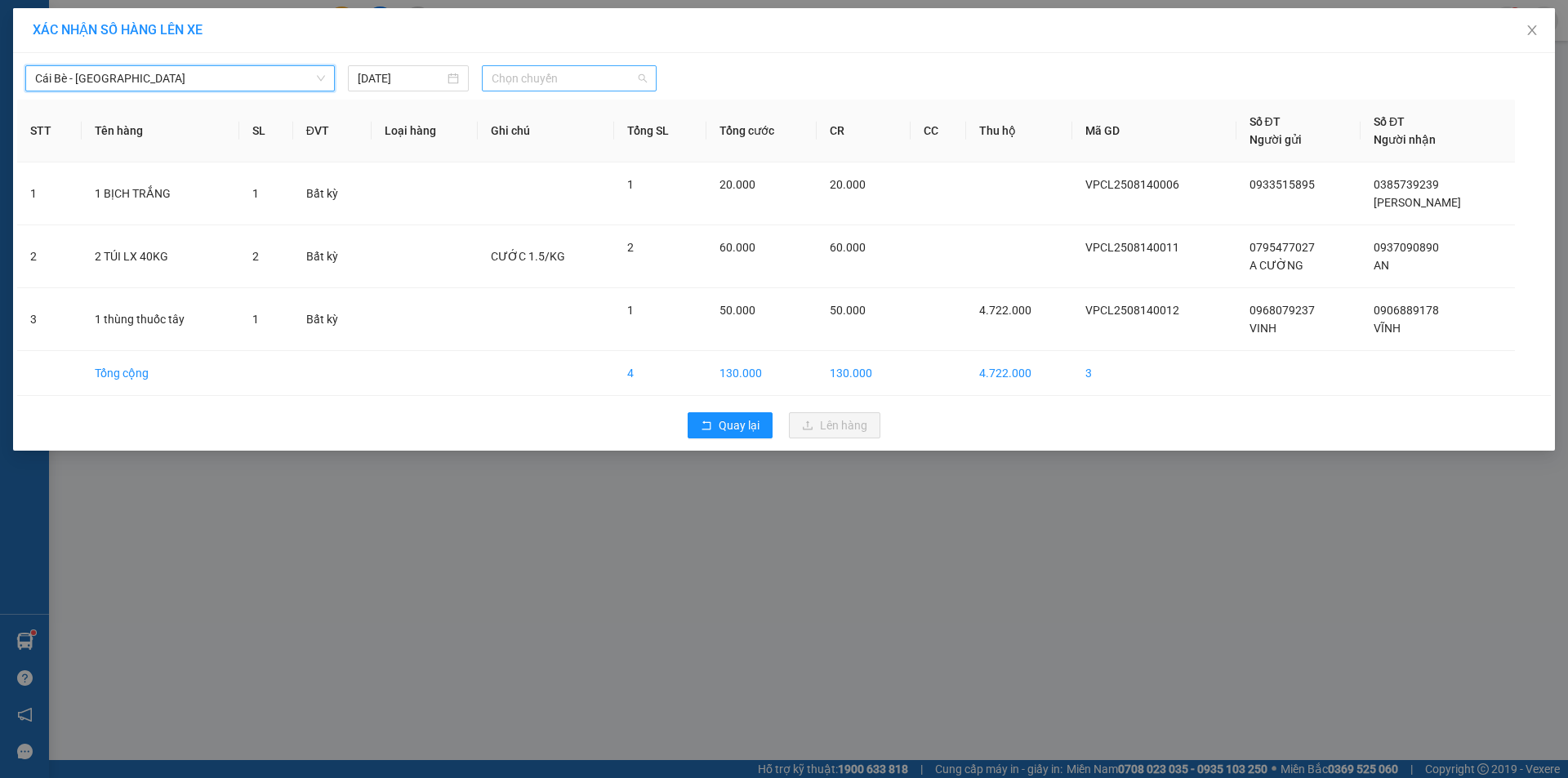
click at [550, 87] on span "Chọn chuyến" at bounding box center [569, 78] width 155 height 24
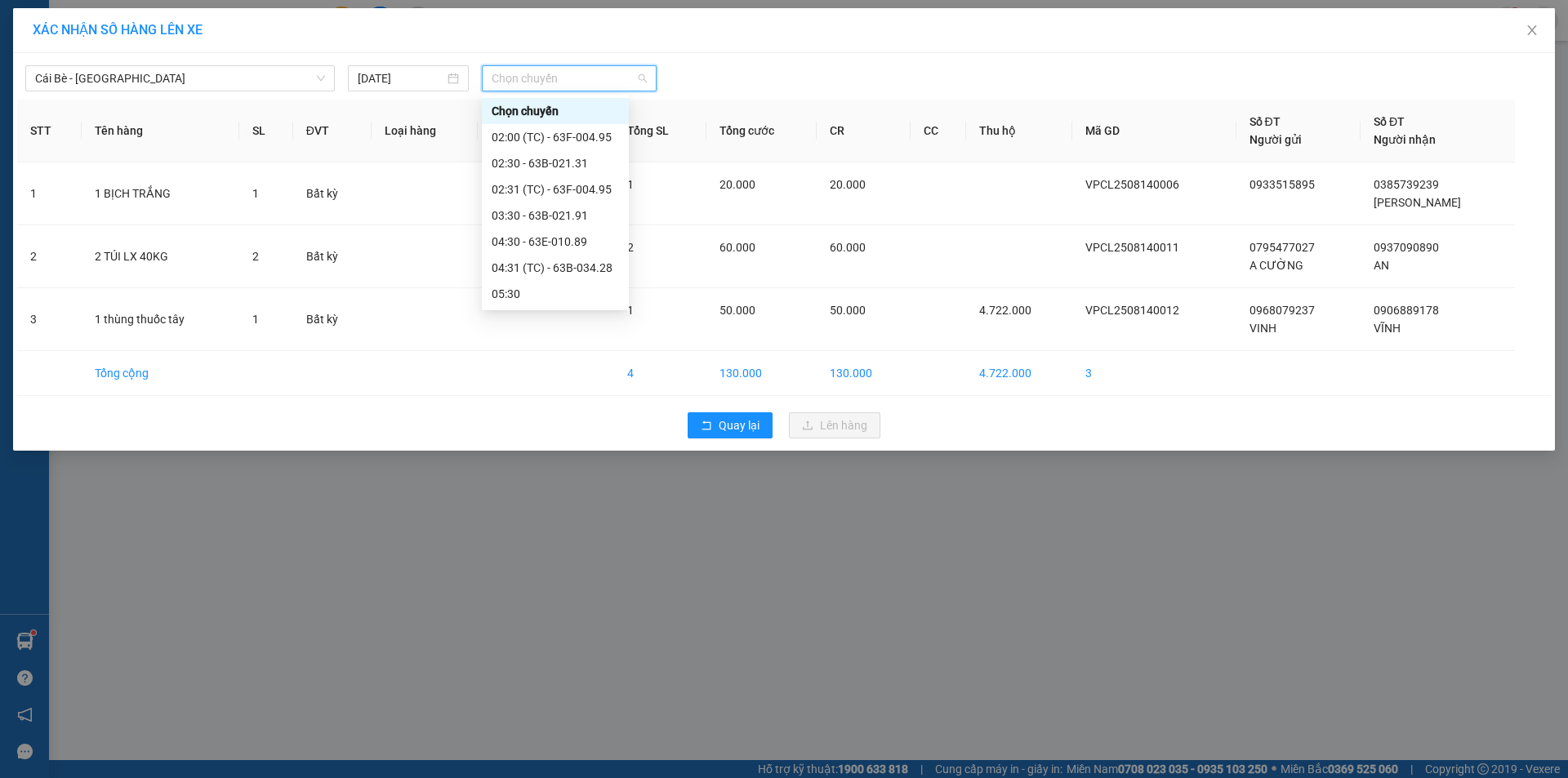
click at [577, 415] on div "07:31 (TC) - 63F-004.02" at bounding box center [555, 424] width 128 height 18
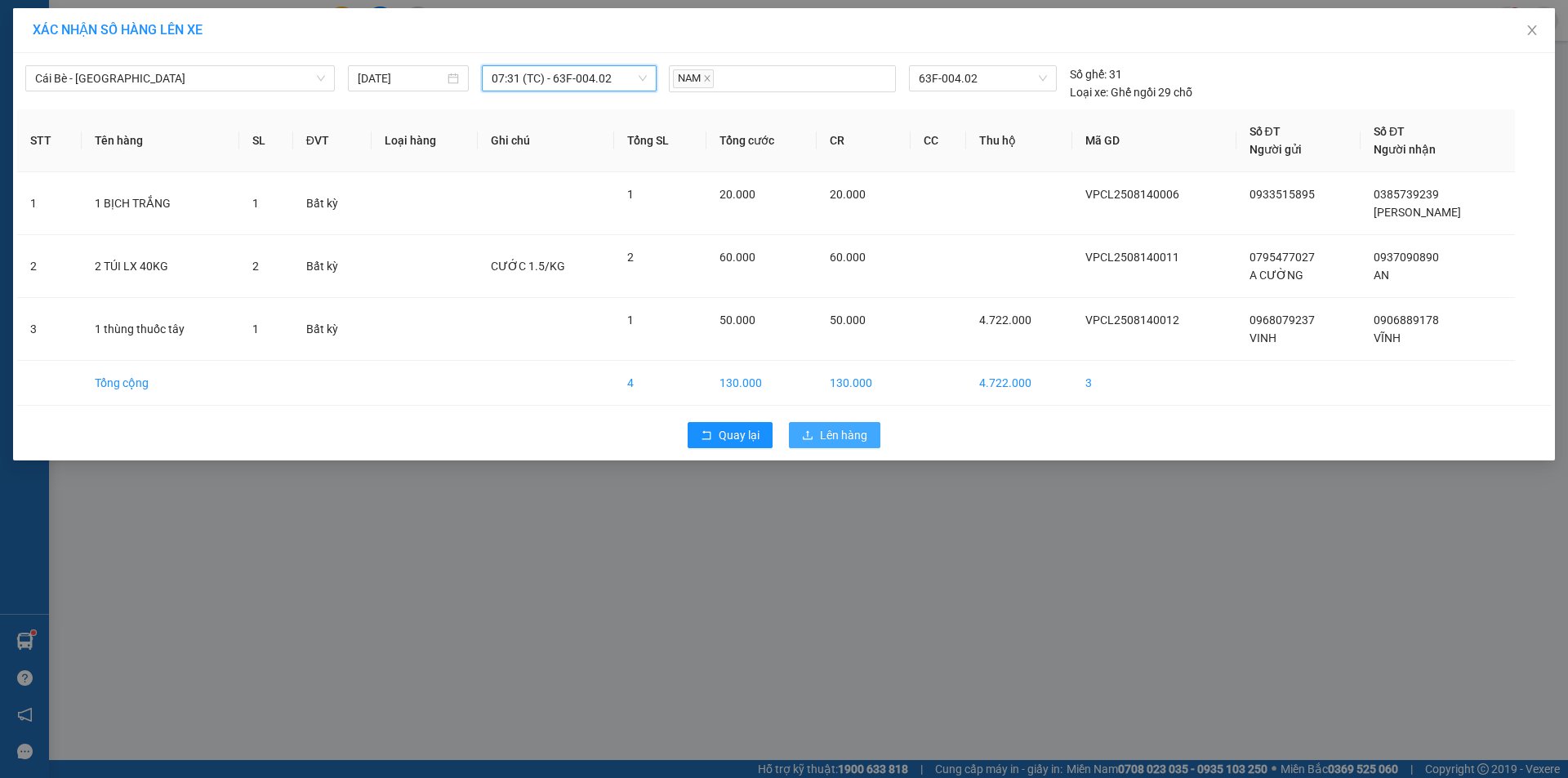
click at [852, 435] on span "Lên hàng" at bounding box center [843, 435] width 47 height 18
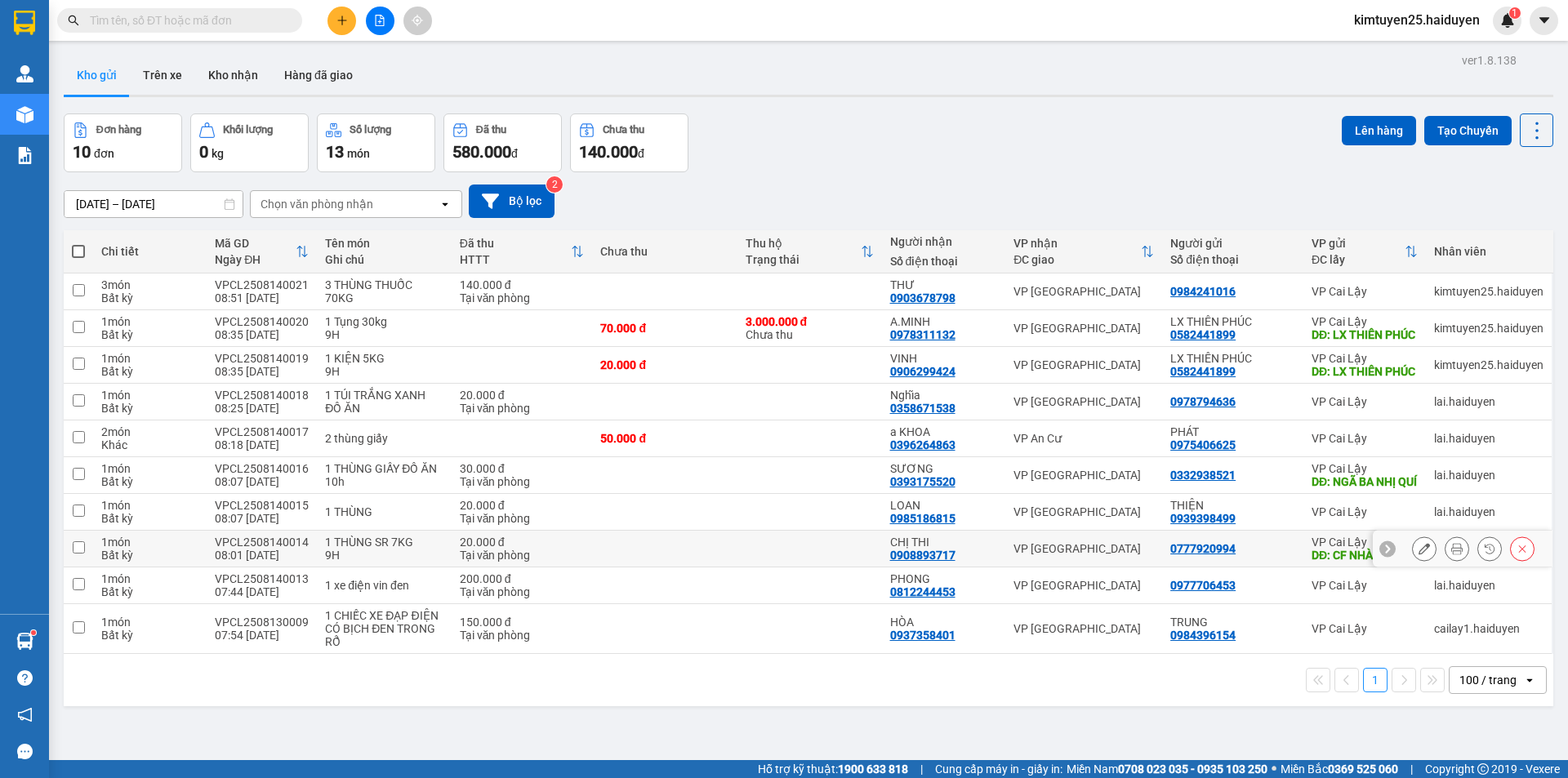
click at [850, 567] on td at bounding box center [809, 550] width 144 height 37
checkbox input "true"
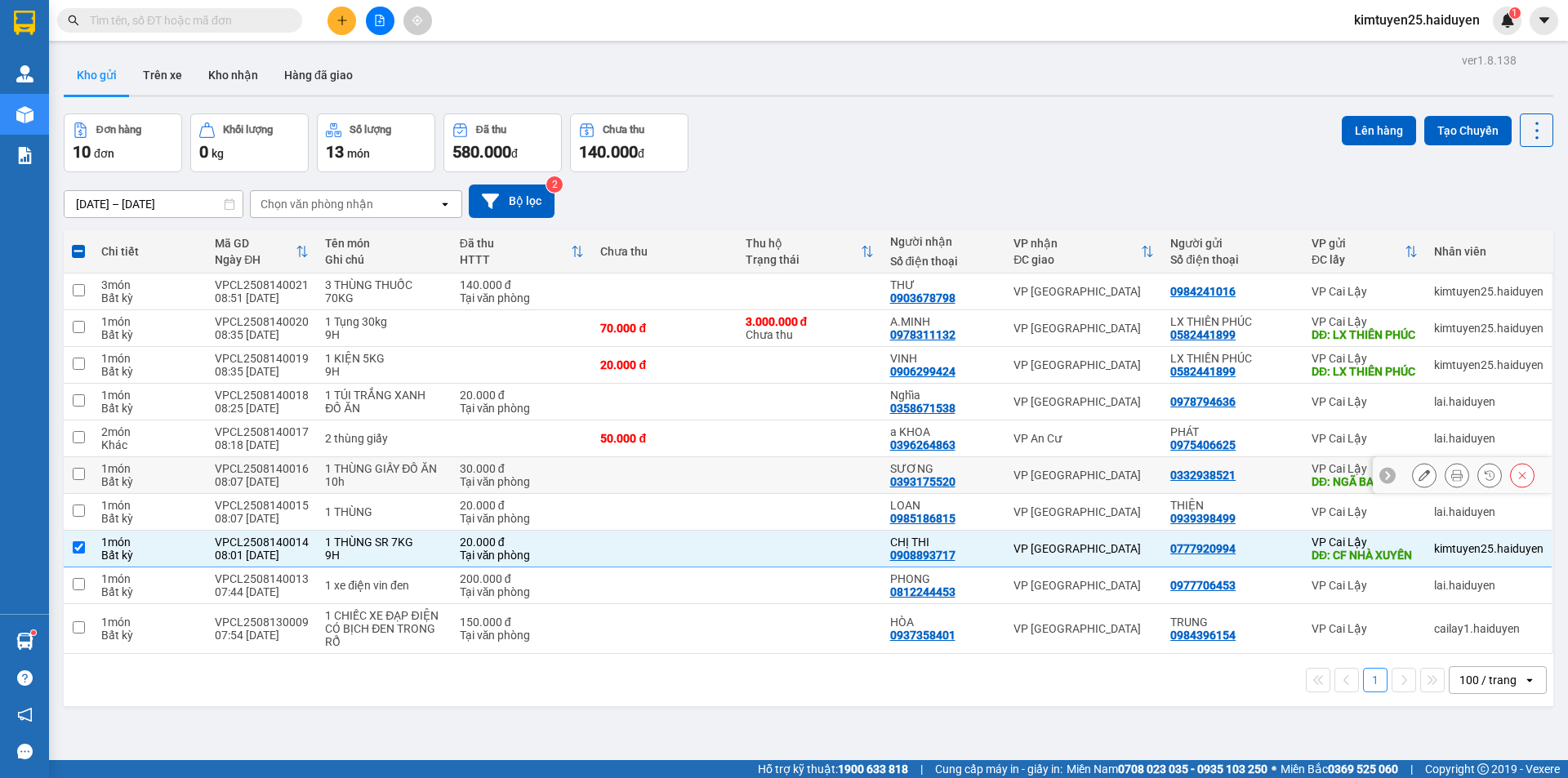
click at [830, 491] on td at bounding box center [809, 475] width 144 height 37
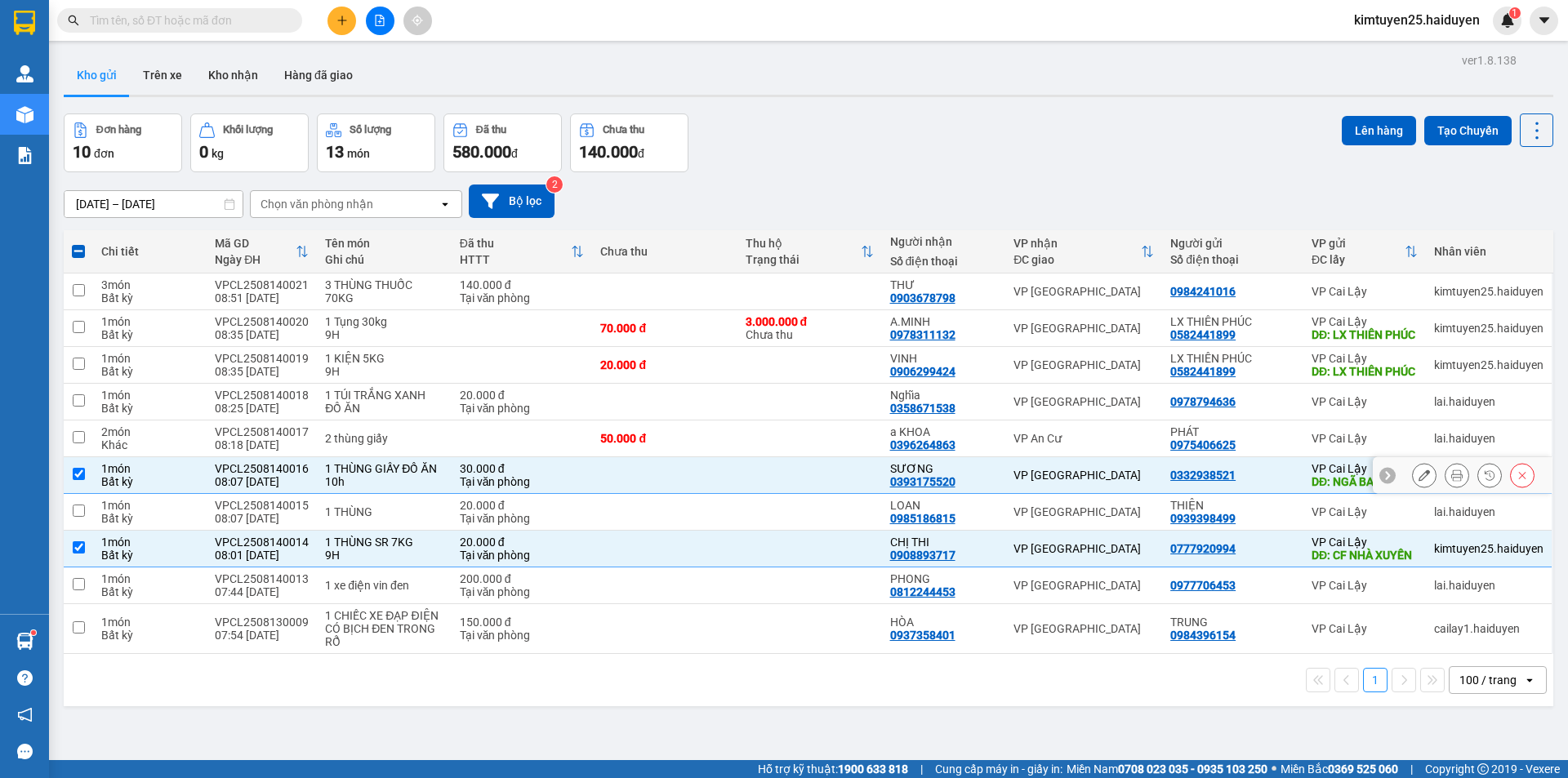
click at [828, 494] on td at bounding box center [809, 475] width 144 height 37
checkbox input "false"
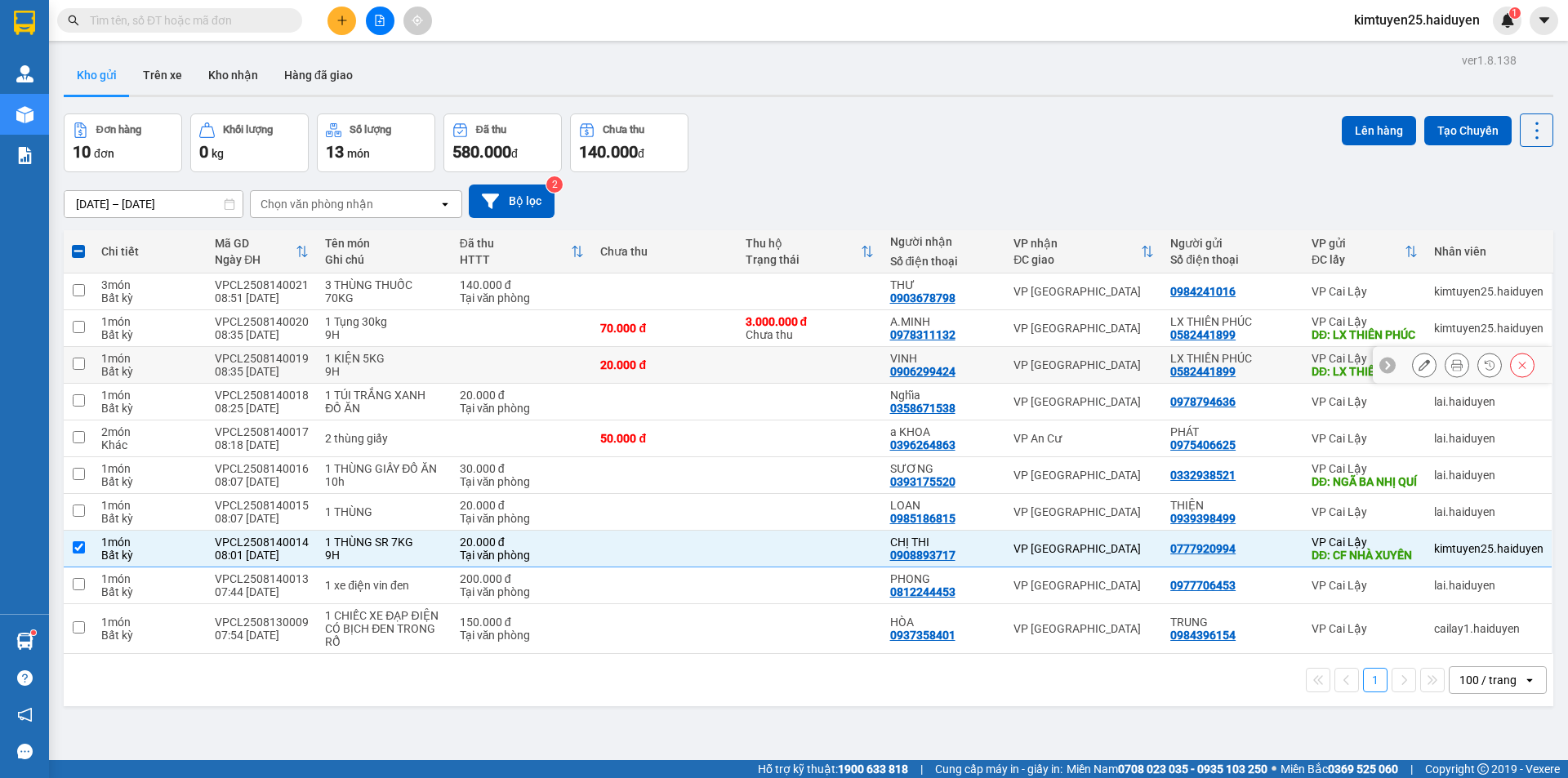
click at [817, 382] on td at bounding box center [809, 365] width 144 height 37
checkbox input "true"
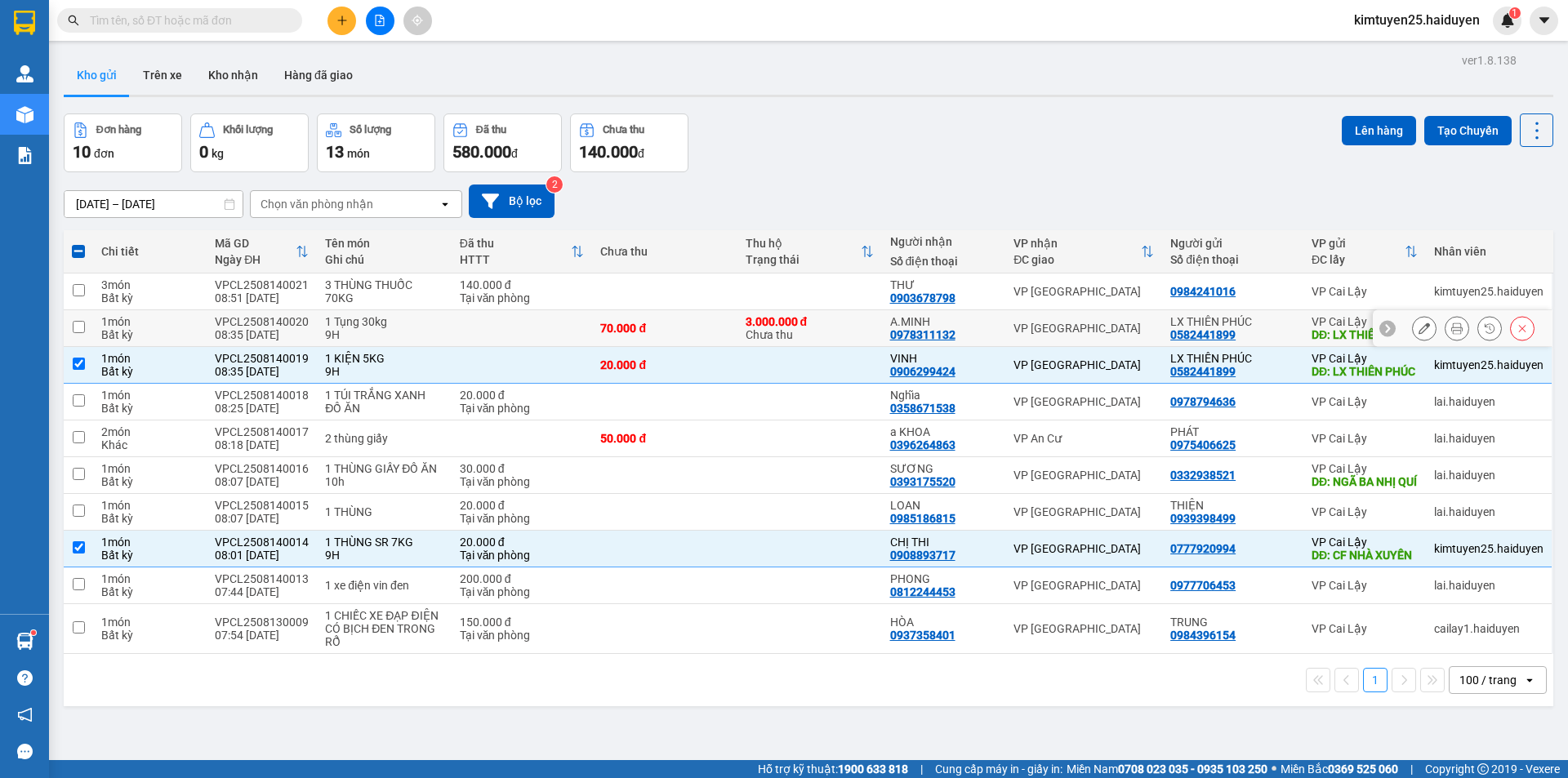
click at [839, 337] on div "3.000.000 đ Chưa thu" at bounding box center [809, 328] width 129 height 26
checkbox input "true"
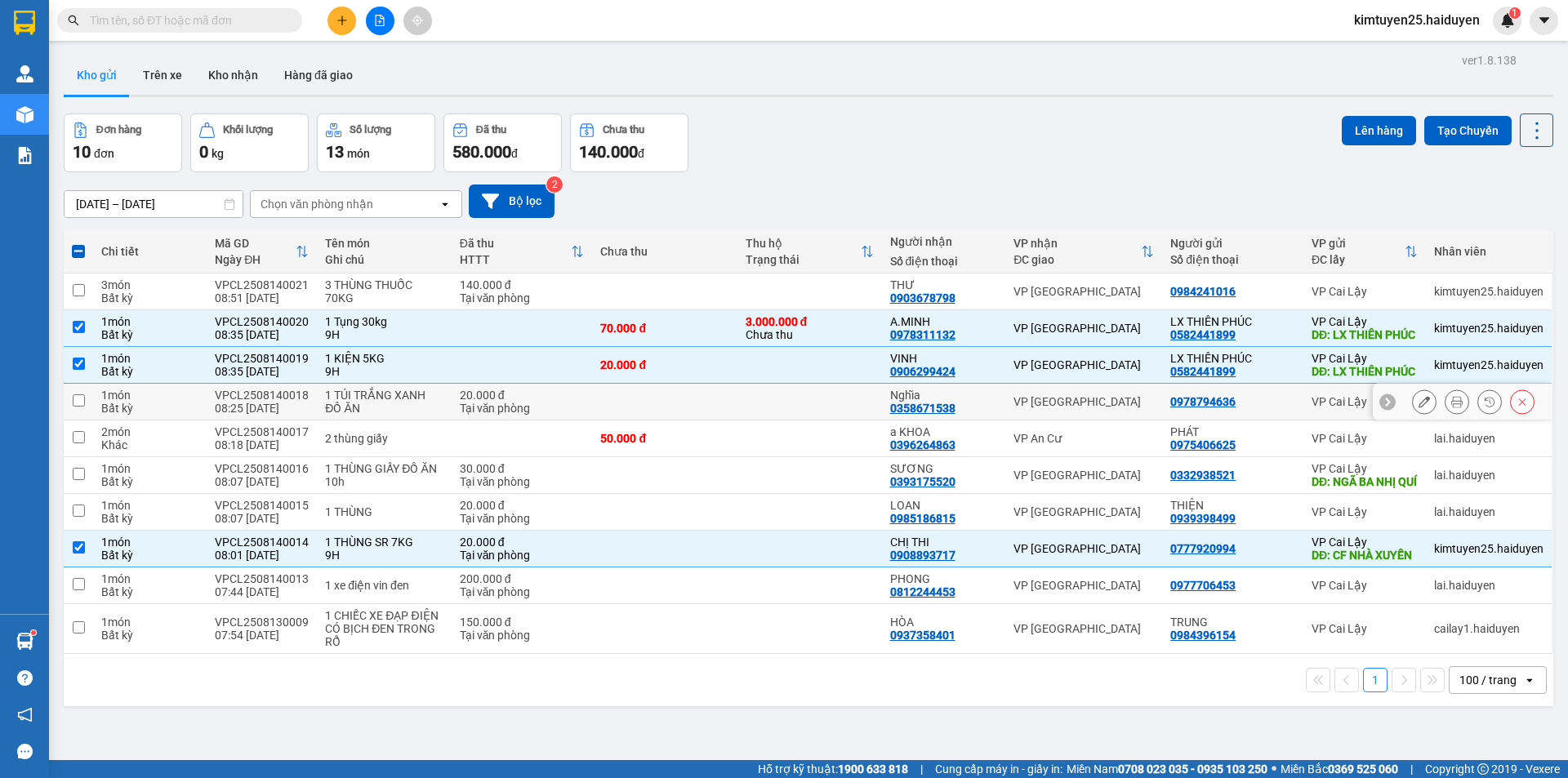
click at [850, 421] on td at bounding box center [809, 402] width 144 height 37
checkbox input "true"
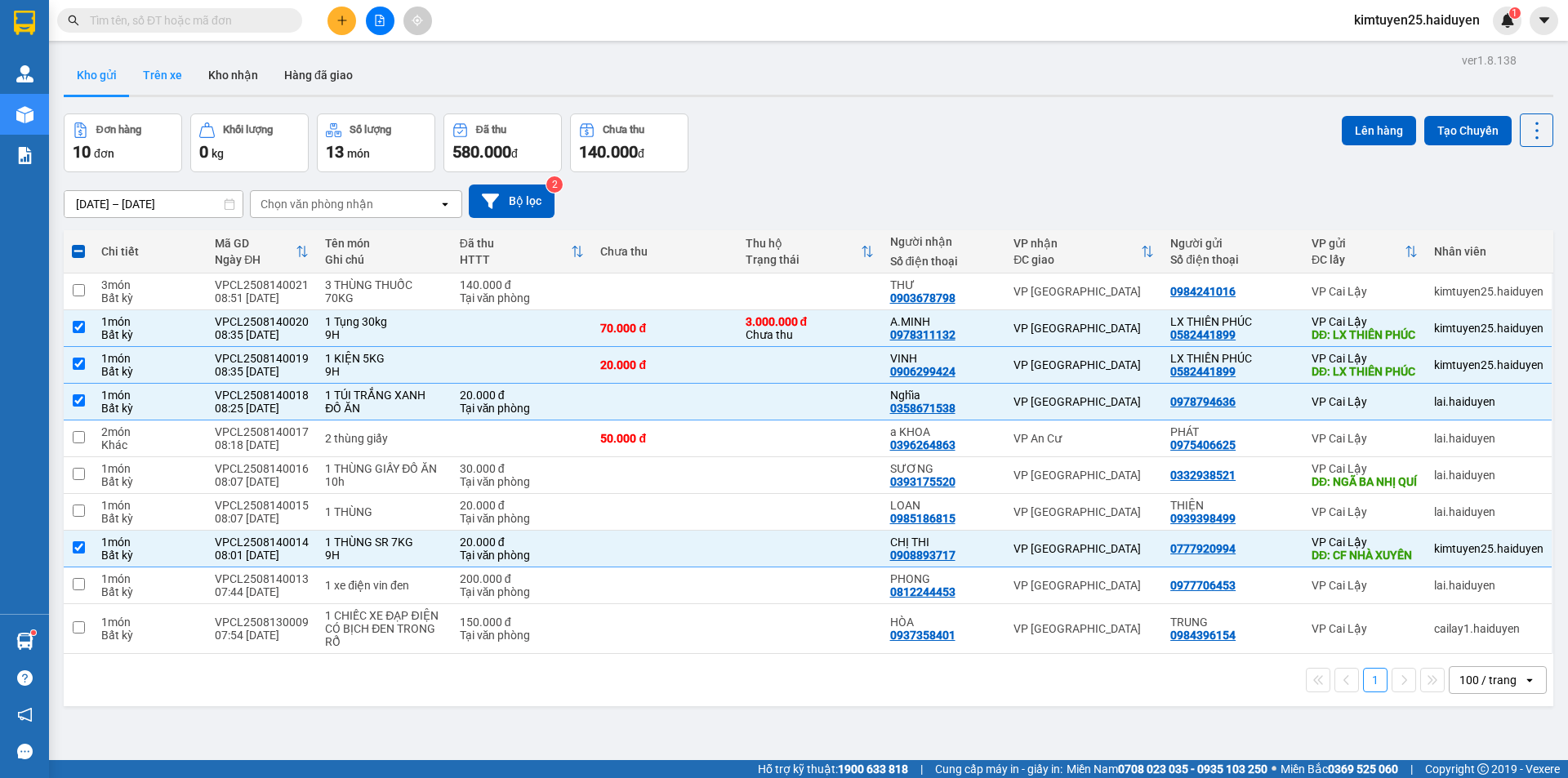
click at [172, 80] on button "Trên xe" at bounding box center [162, 75] width 66 height 39
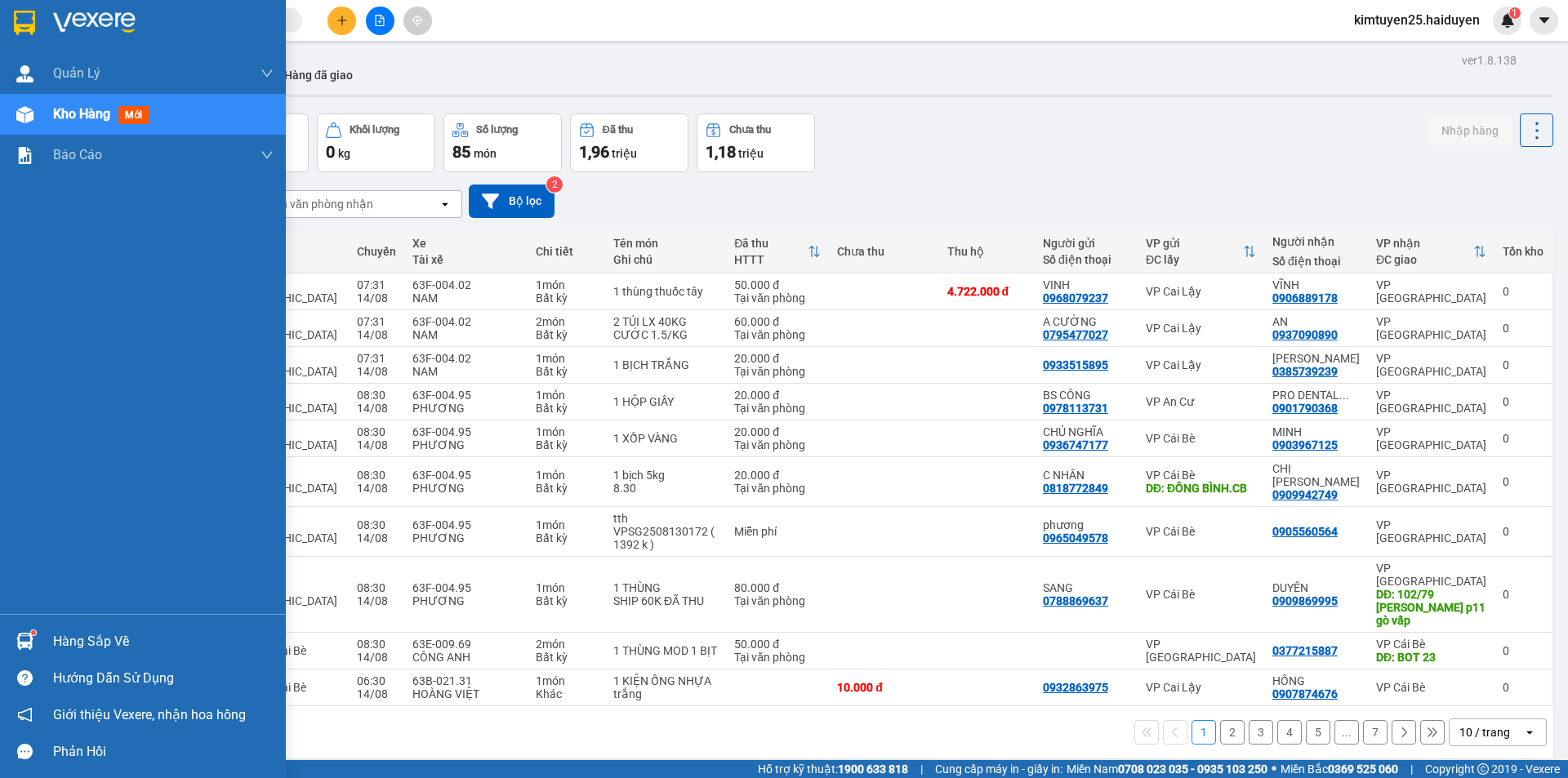
click at [0, 317] on div "Quản [PERSON_NAME] lý thu hộ Kho hàng mới Báo cáo Báo cáo dòng tiền (nhân viên)" at bounding box center [142, 333] width 286 height 561
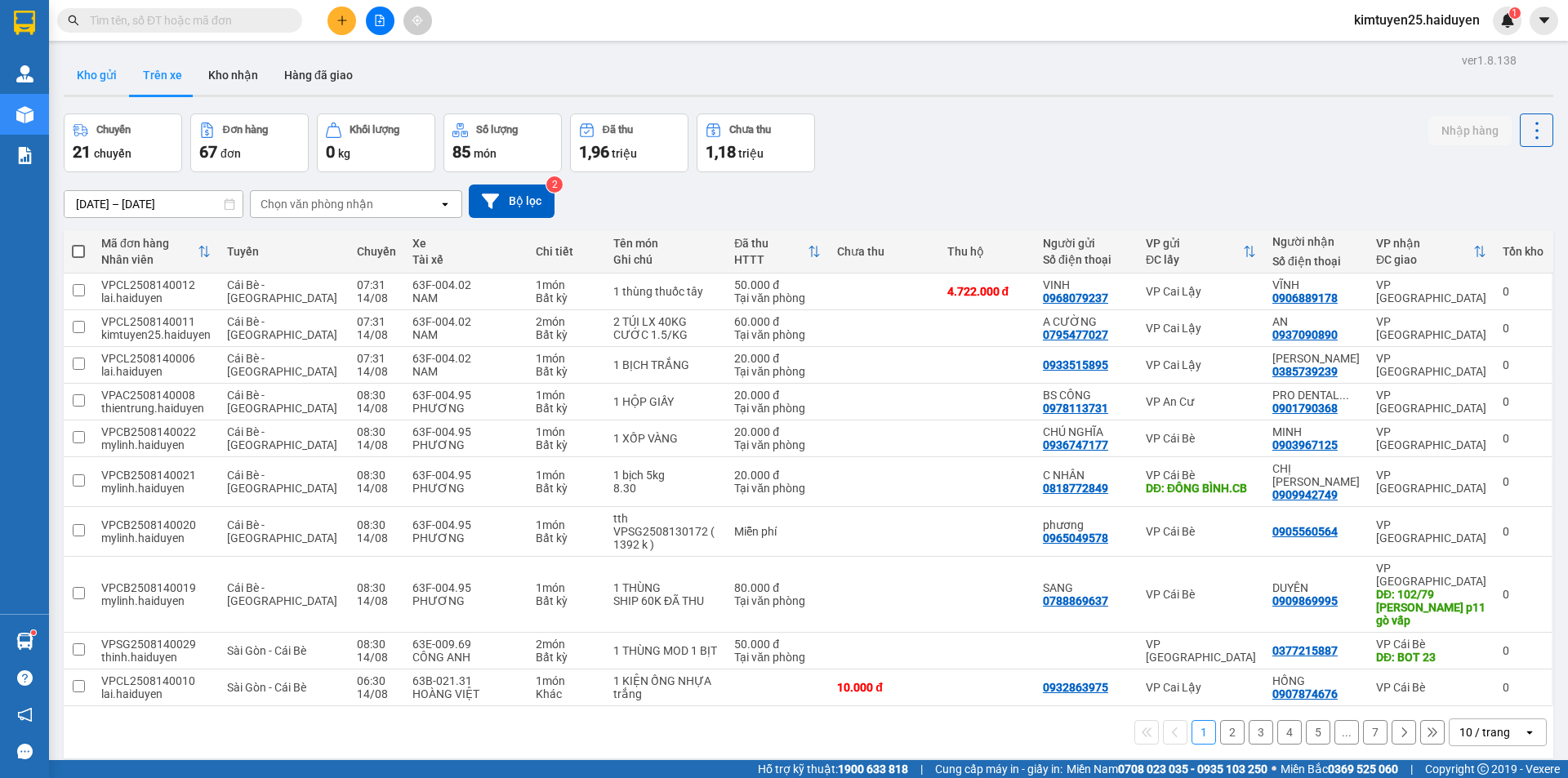
click at [109, 83] on button "Kho gửi" at bounding box center [96, 75] width 66 height 39
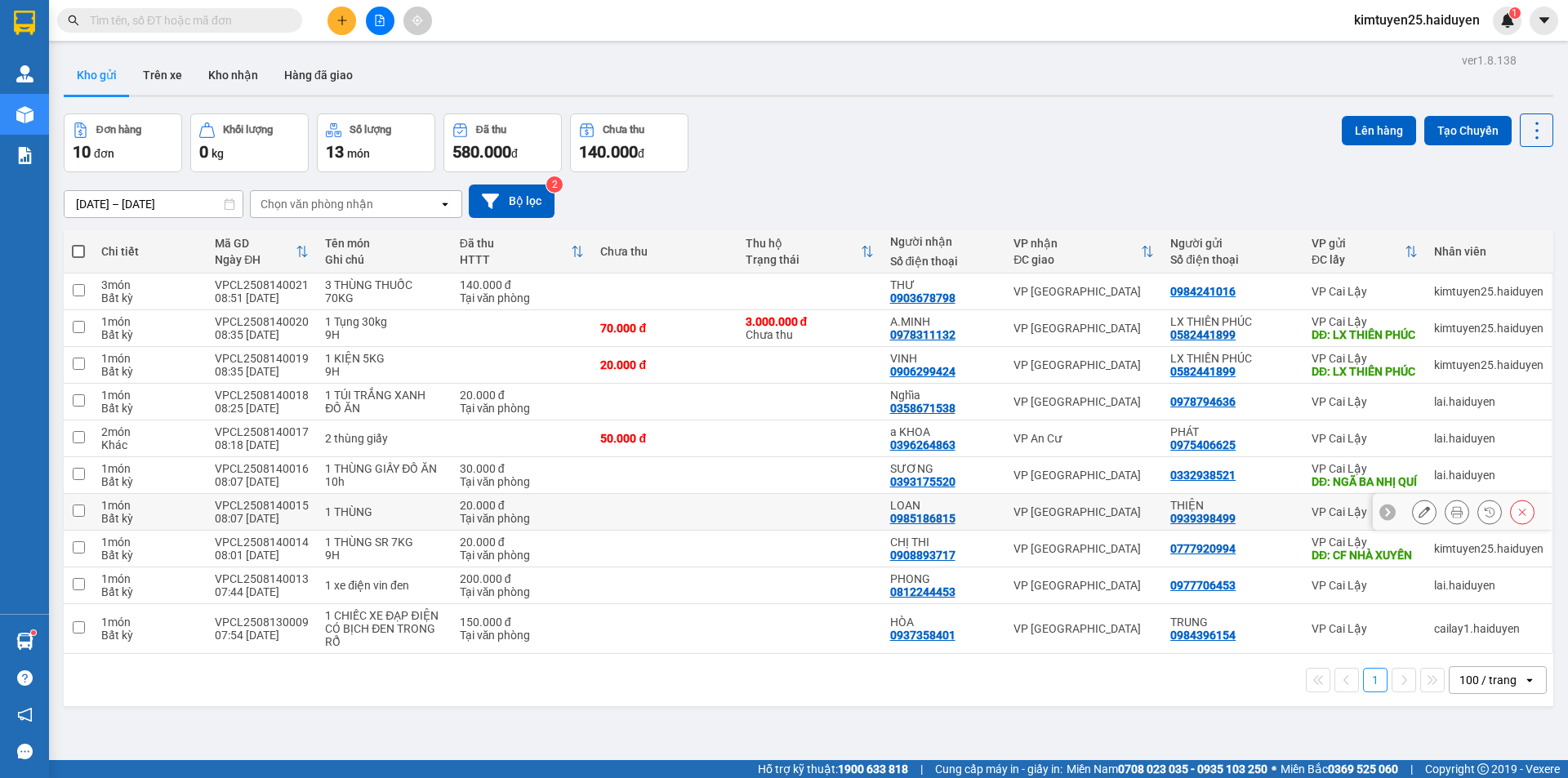
click at [1019, 518] on div "VP [GEOGRAPHIC_DATA]" at bounding box center [1083, 512] width 141 height 13
checkbox input "true"
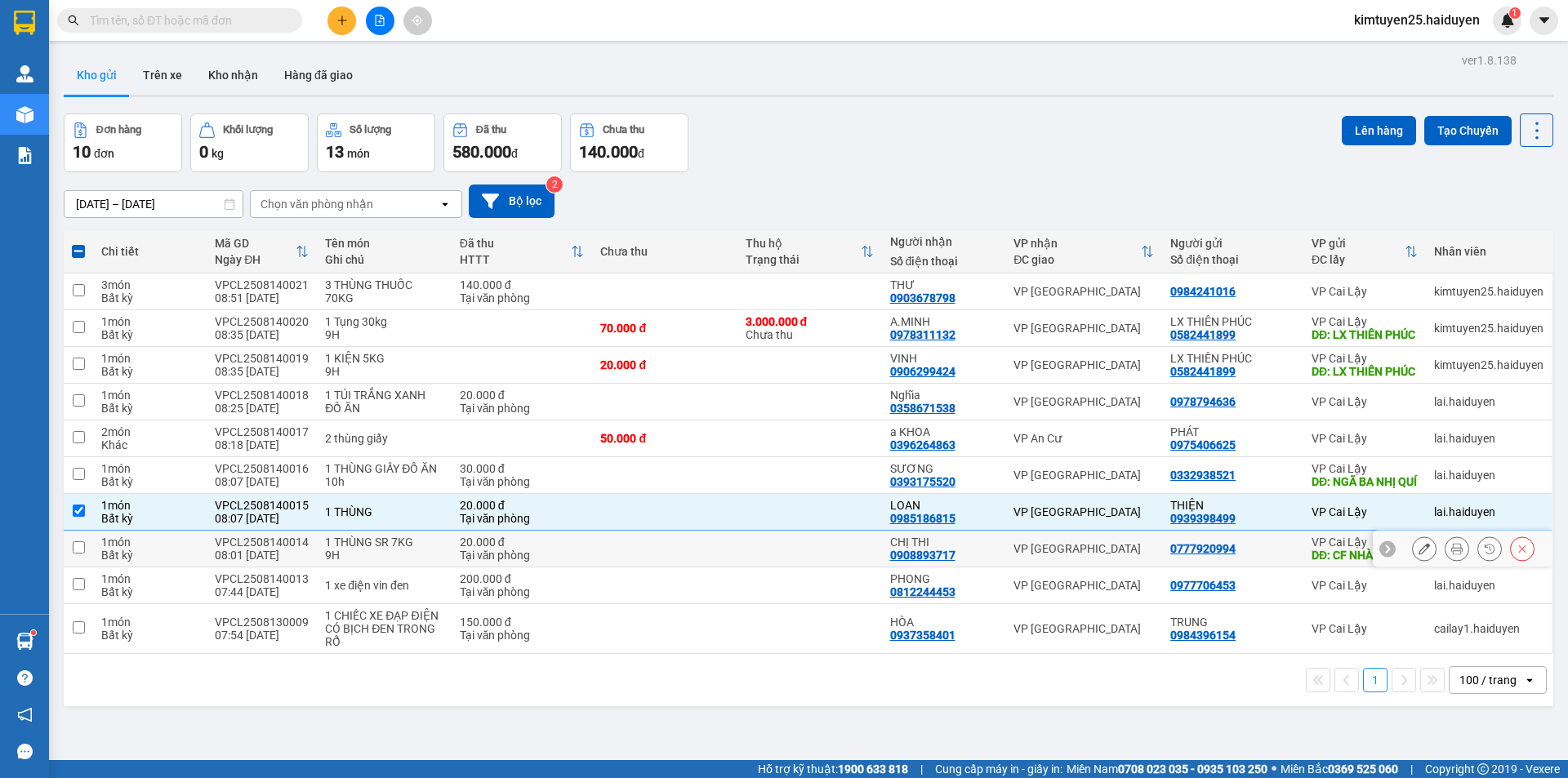
click at [1106, 567] on td "VP [GEOGRAPHIC_DATA]" at bounding box center [1082, 550] width 156 height 37
checkbox input "true"
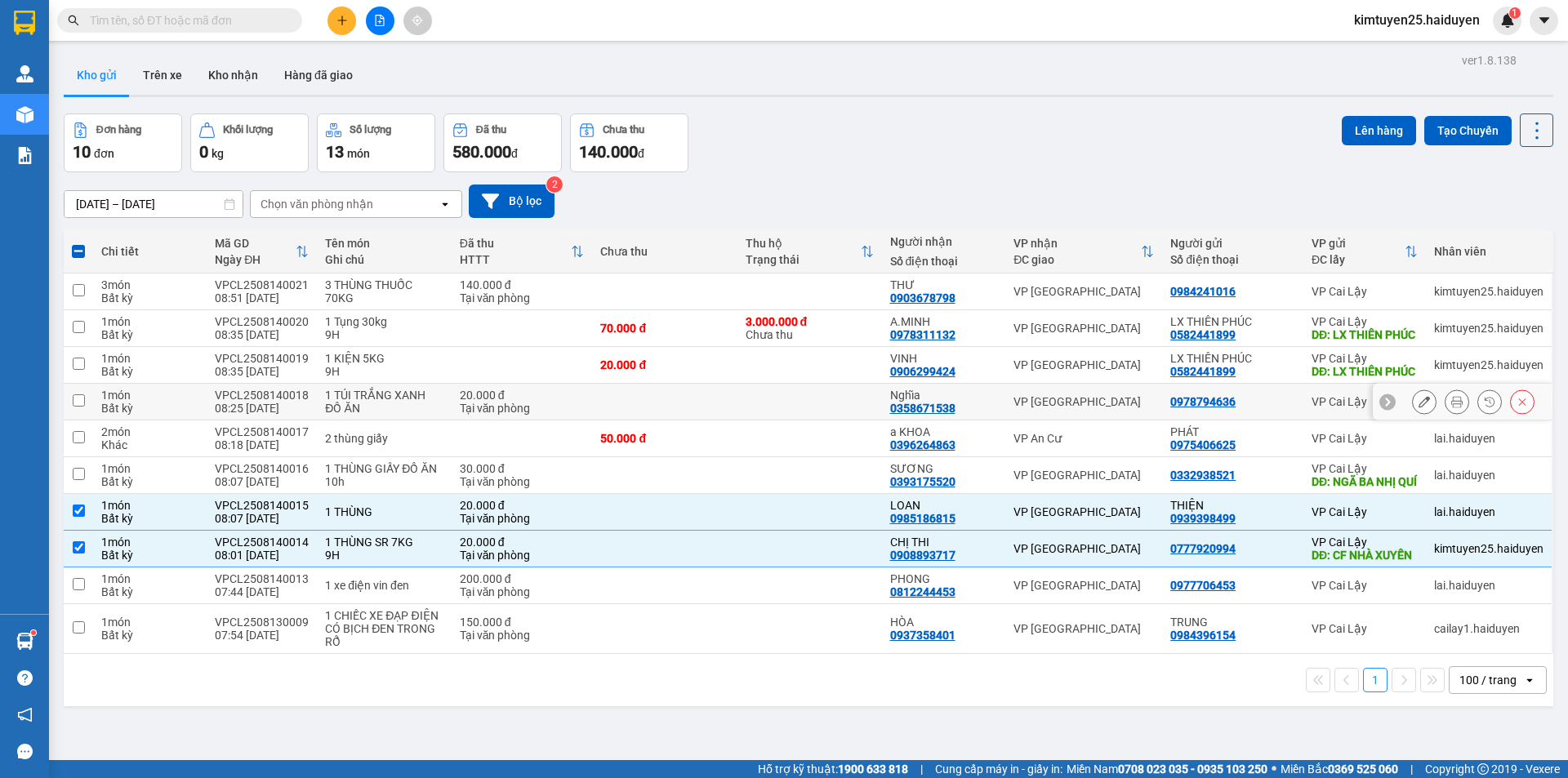
click at [1116, 421] on td "VP [GEOGRAPHIC_DATA]" at bounding box center [1082, 402] width 156 height 37
checkbox input "true"
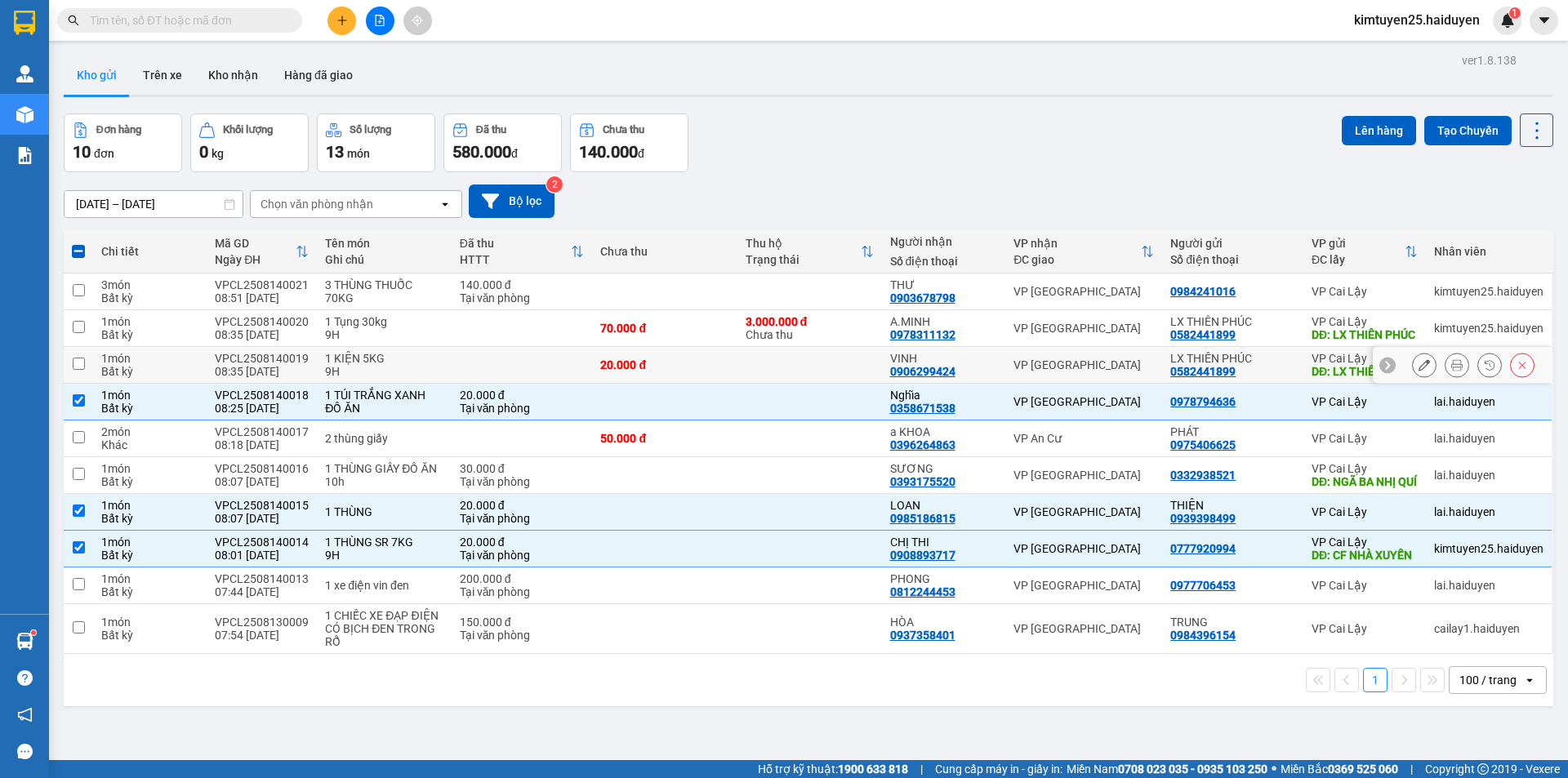
click at [1109, 372] on div "VP [GEOGRAPHIC_DATA]" at bounding box center [1083, 364] width 141 height 13
checkbox input "true"
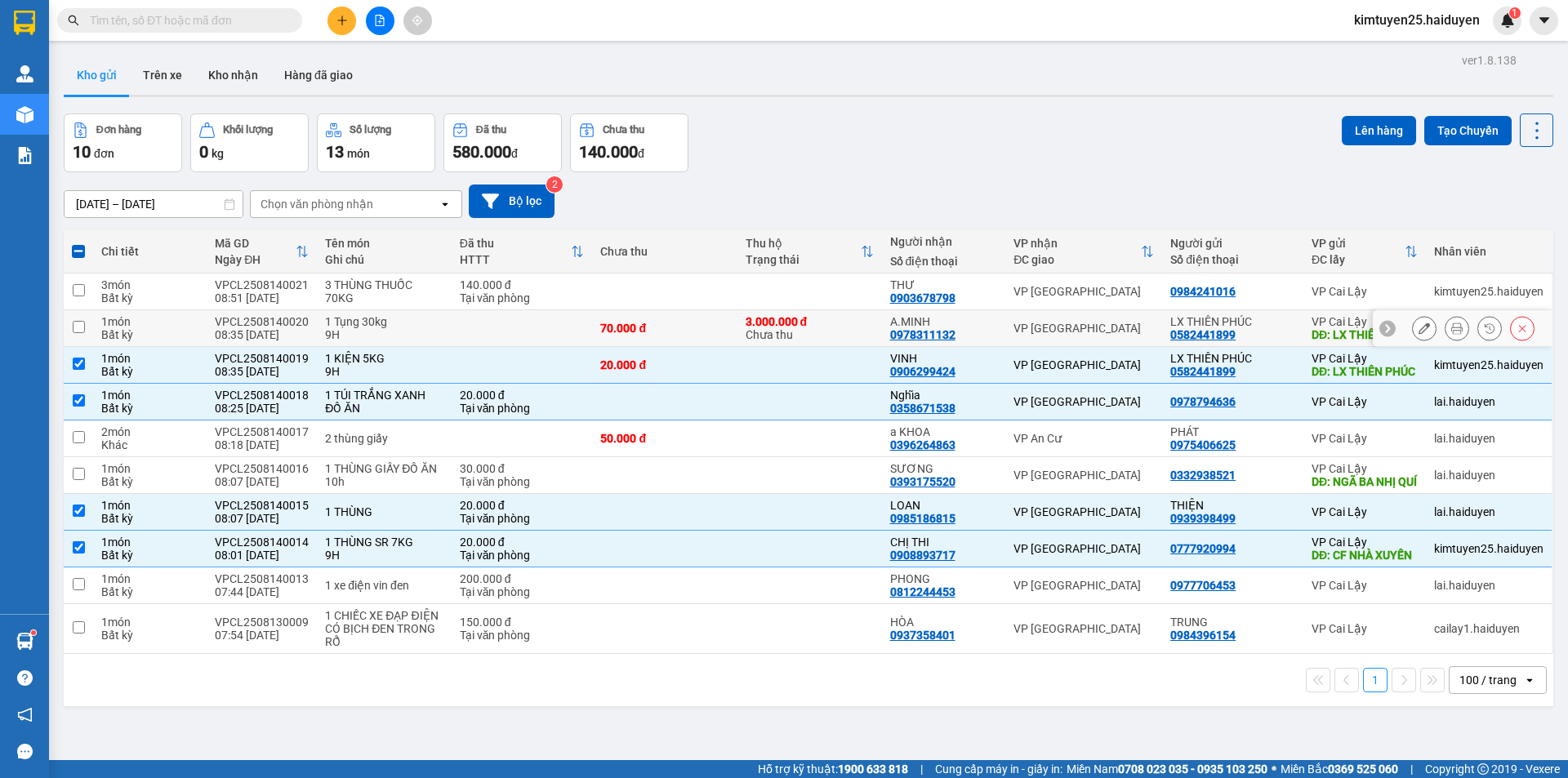
click at [1129, 333] on div "VP [GEOGRAPHIC_DATA]" at bounding box center [1083, 328] width 141 height 13
checkbox input "true"
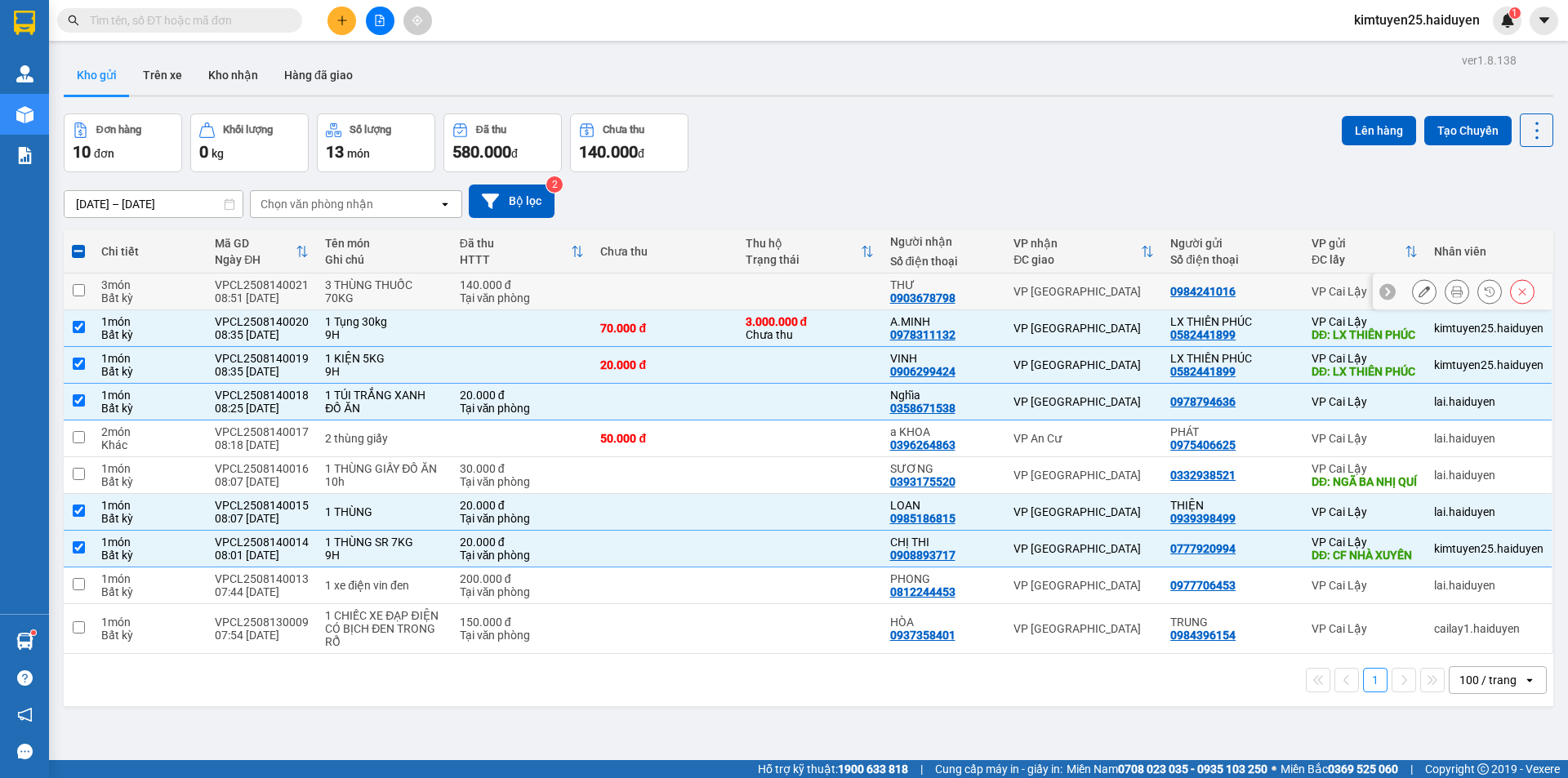
click at [1099, 278] on td "VP [GEOGRAPHIC_DATA]" at bounding box center [1082, 292] width 156 height 37
checkbox input "true"
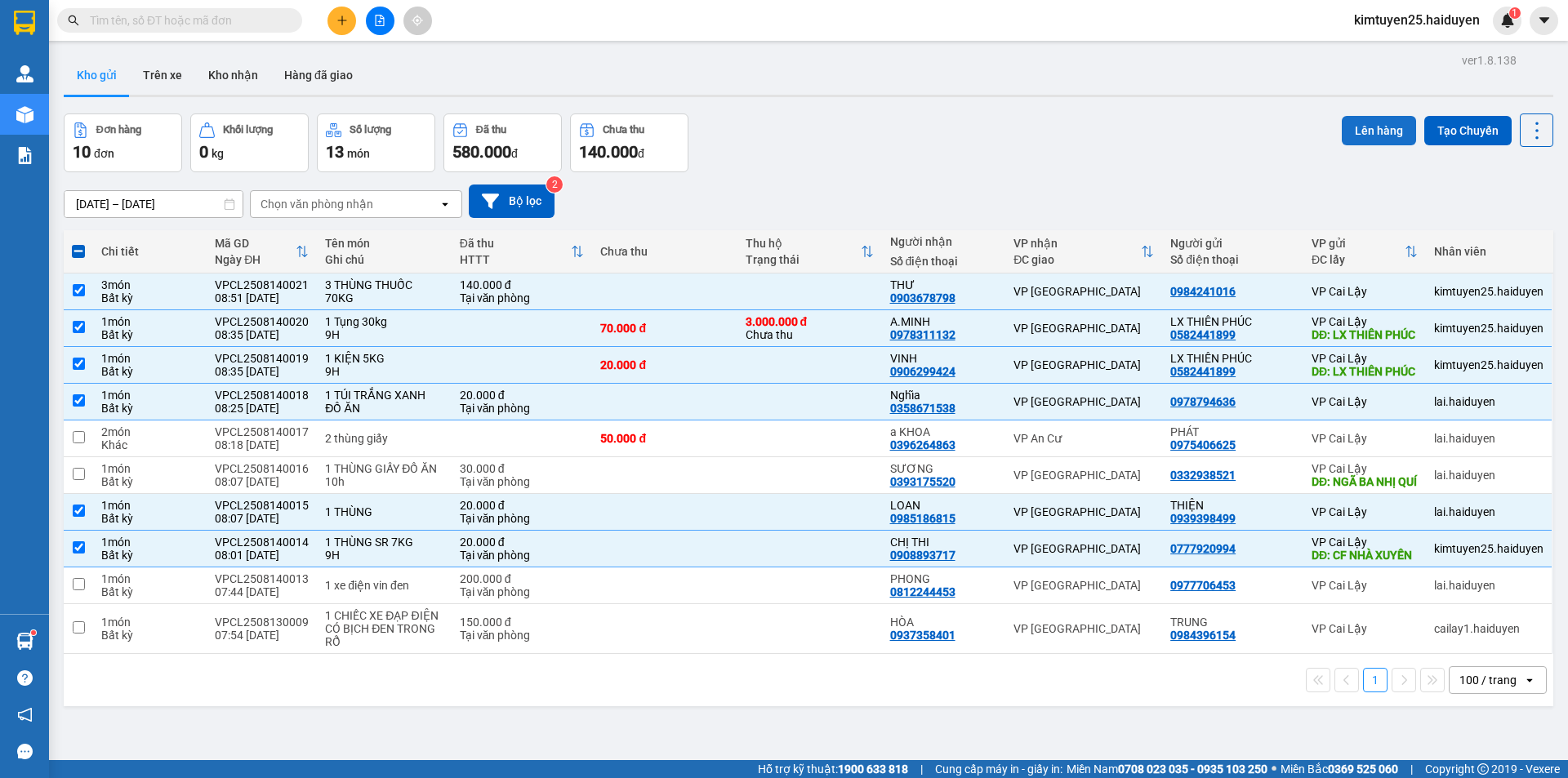
click at [1368, 132] on button "Lên hàng" at bounding box center [1378, 130] width 74 height 30
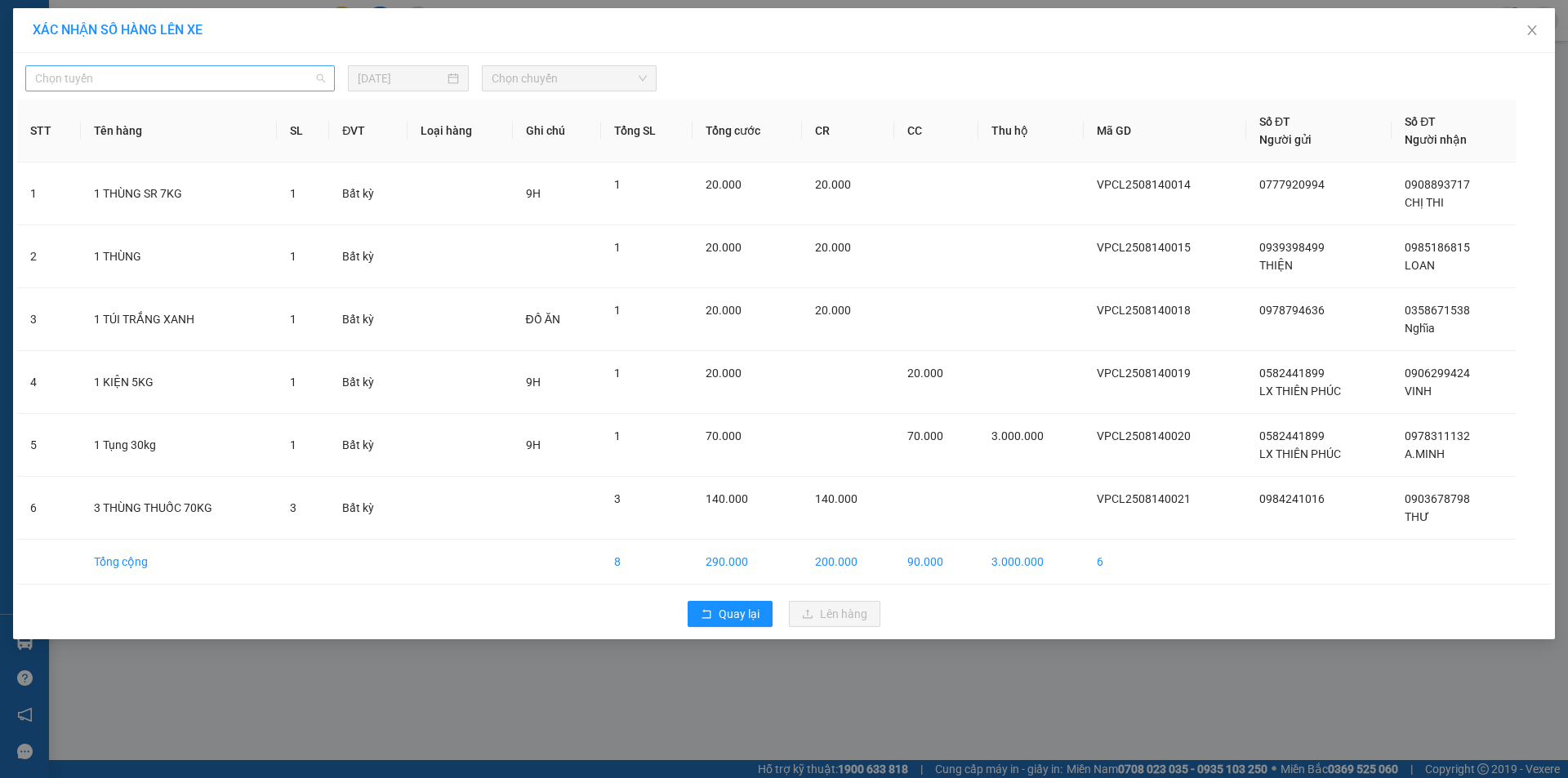
click at [257, 78] on span "Chọn tuyến" at bounding box center [179, 78] width 290 height 24
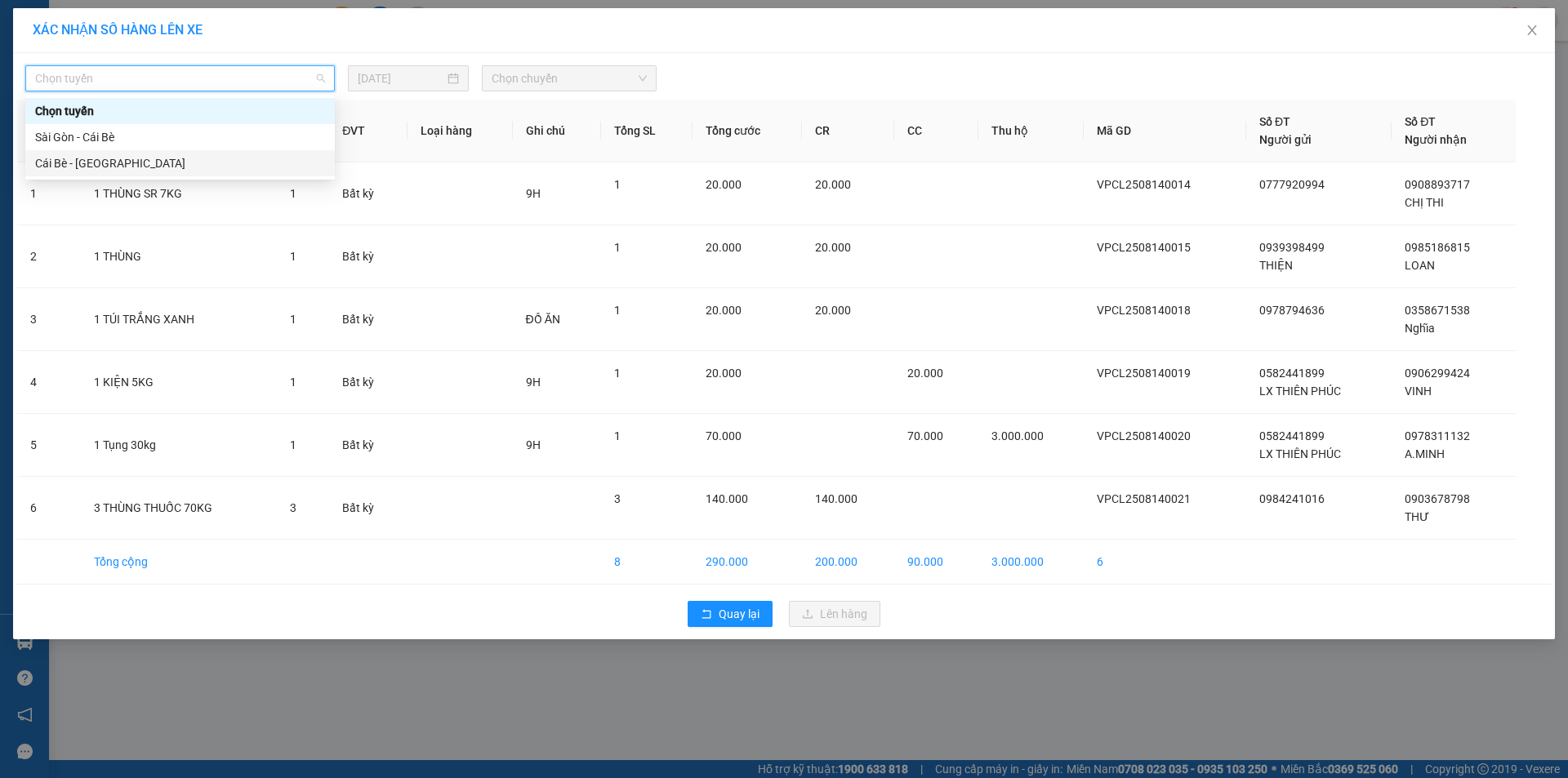
click at [252, 154] on div "Cái Bè - [GEOGRAPHIC_DATA]" at bounding box center [179, 163] width 290 height 18
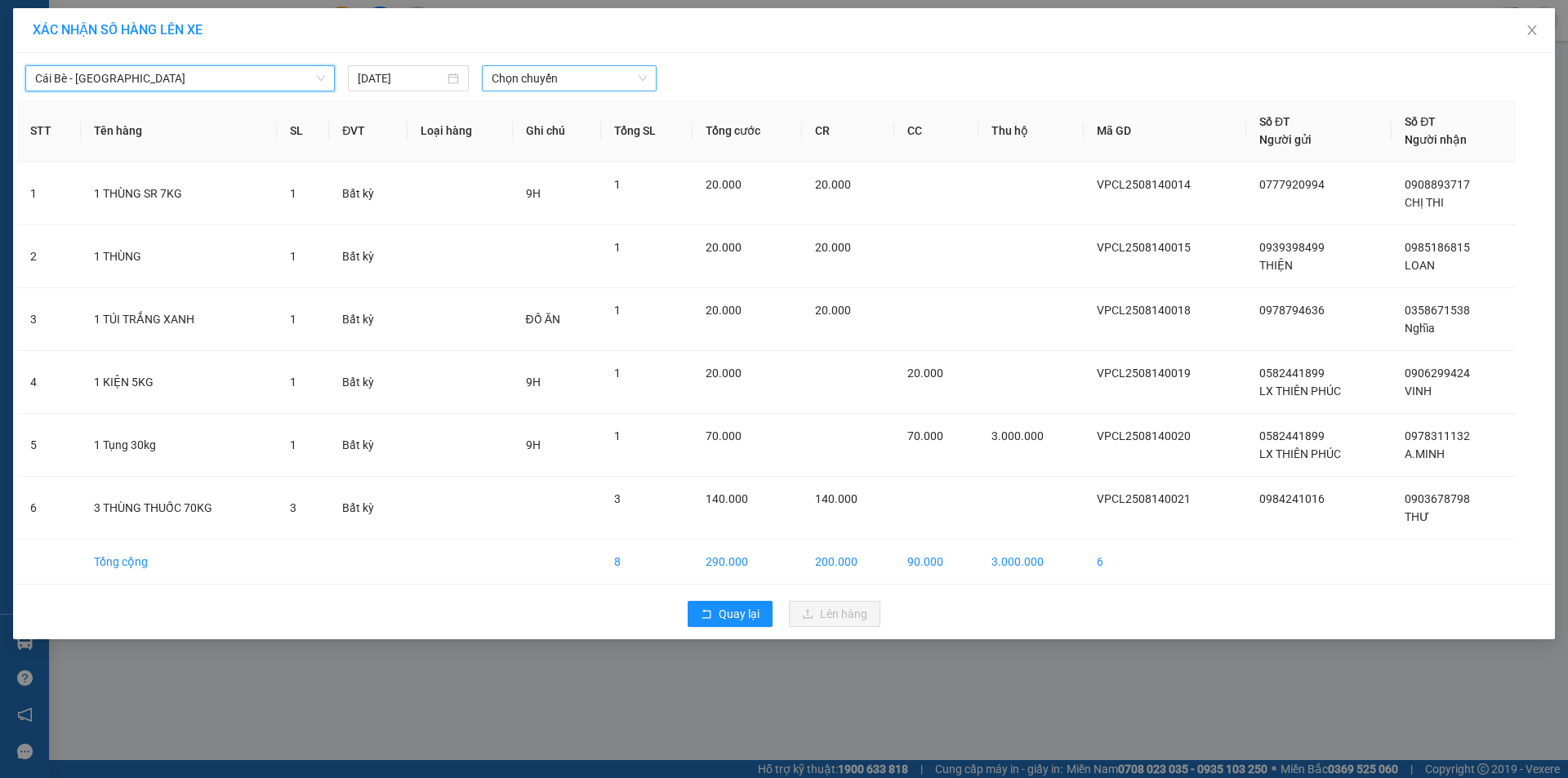
click at [584, 80] on span "Chọn chuyến" at bounding box center [569, 78] width 155 height 24
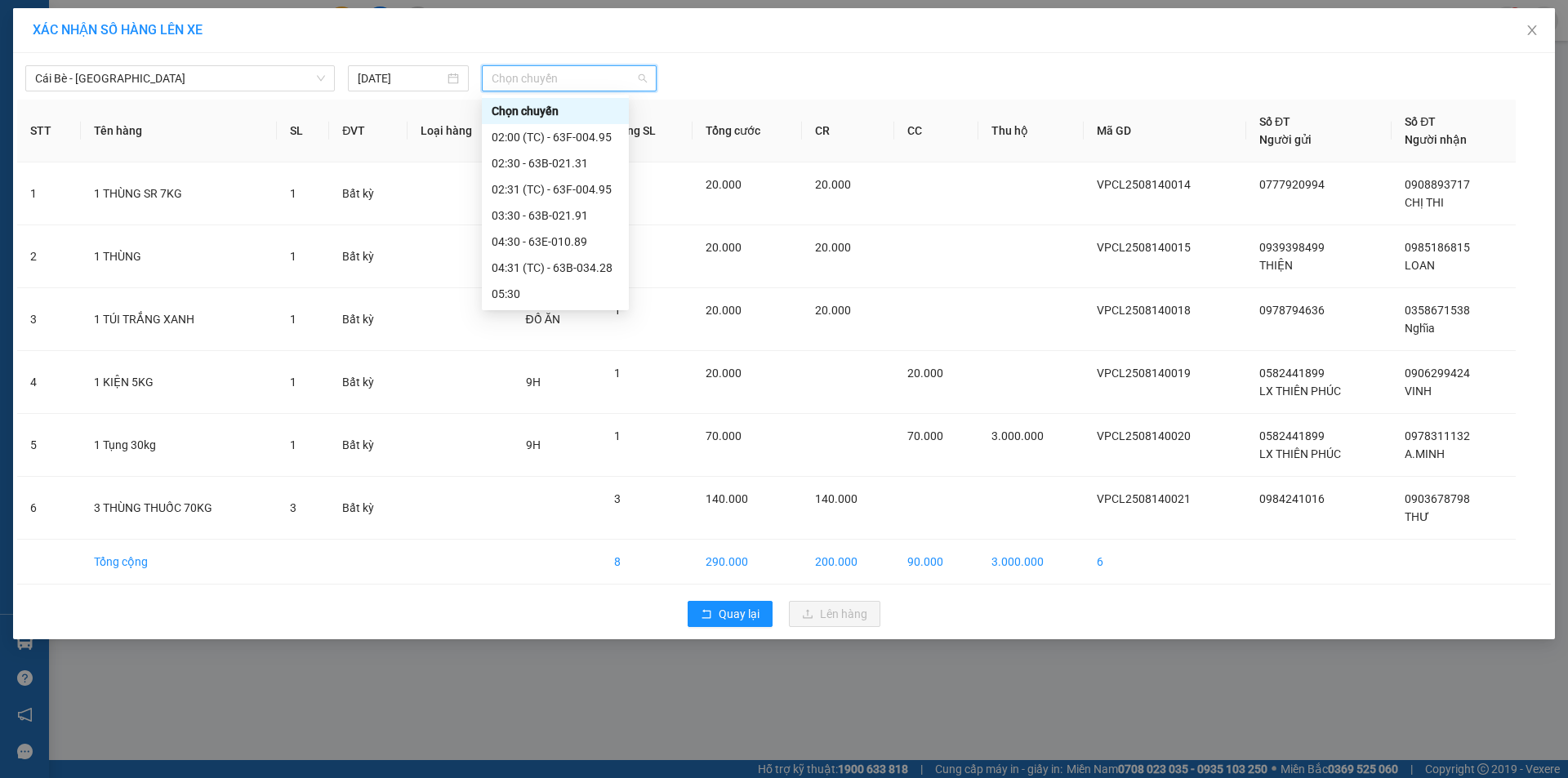
click at [584, 441] on div "08:30 - 63F-004.95" at bounding box center [555, 450] width 128 height 18
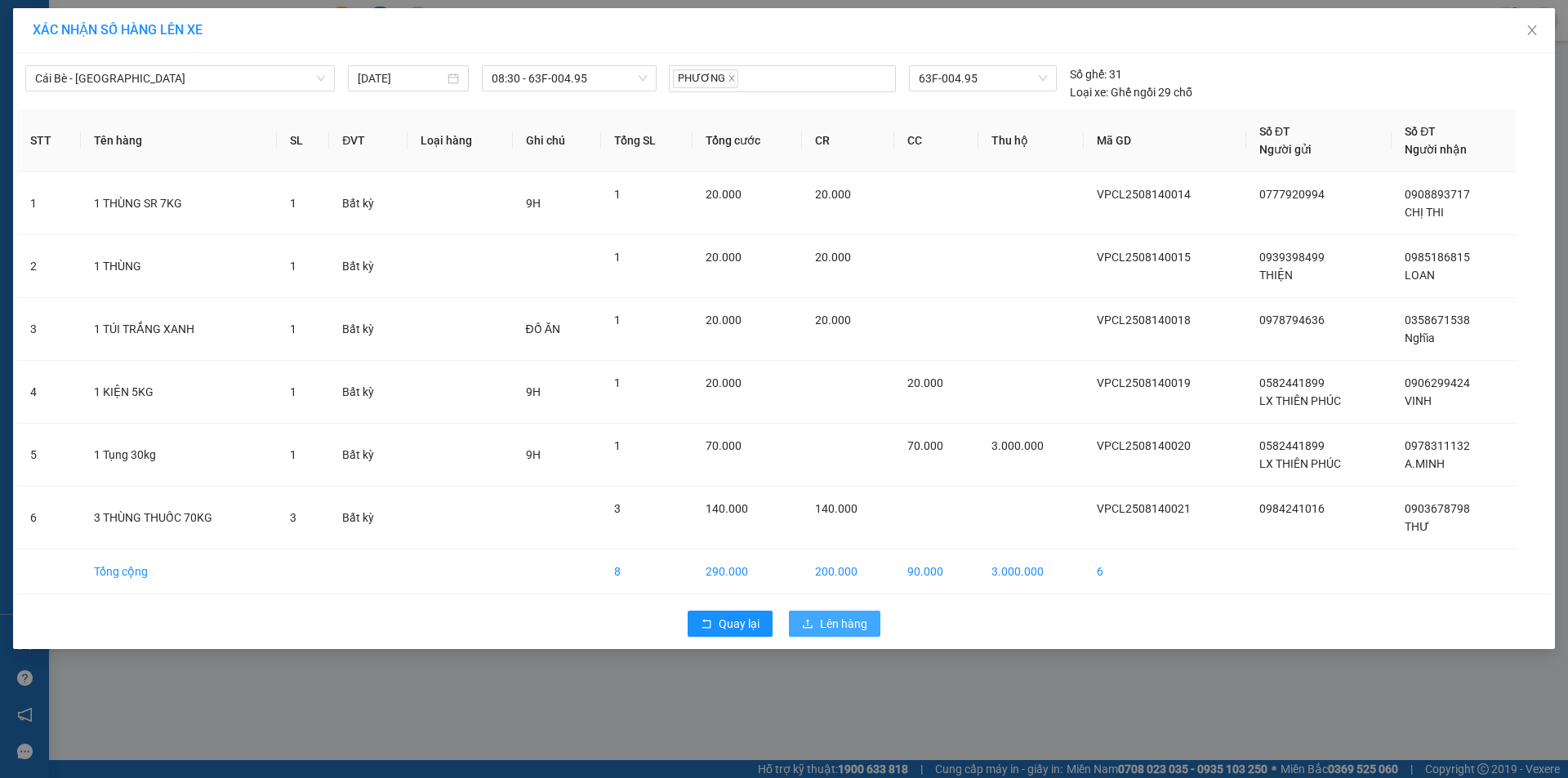
click at [834, 626] on span "Lên hàng" at bounding box center [843, 624] width 47 height 18
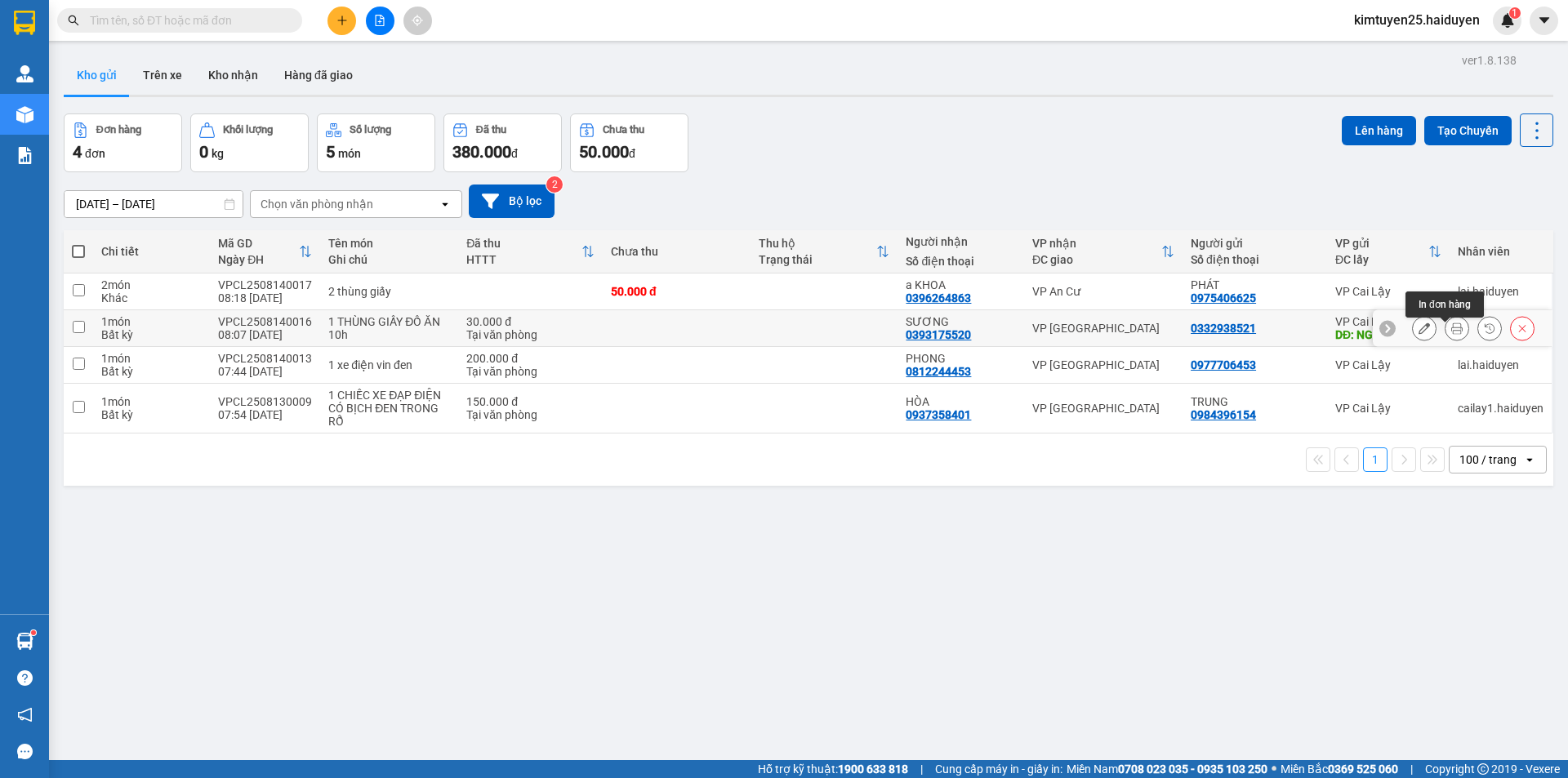
click at [1451, 334] on icon at bounding box center [1456, 328] width 11 height 11
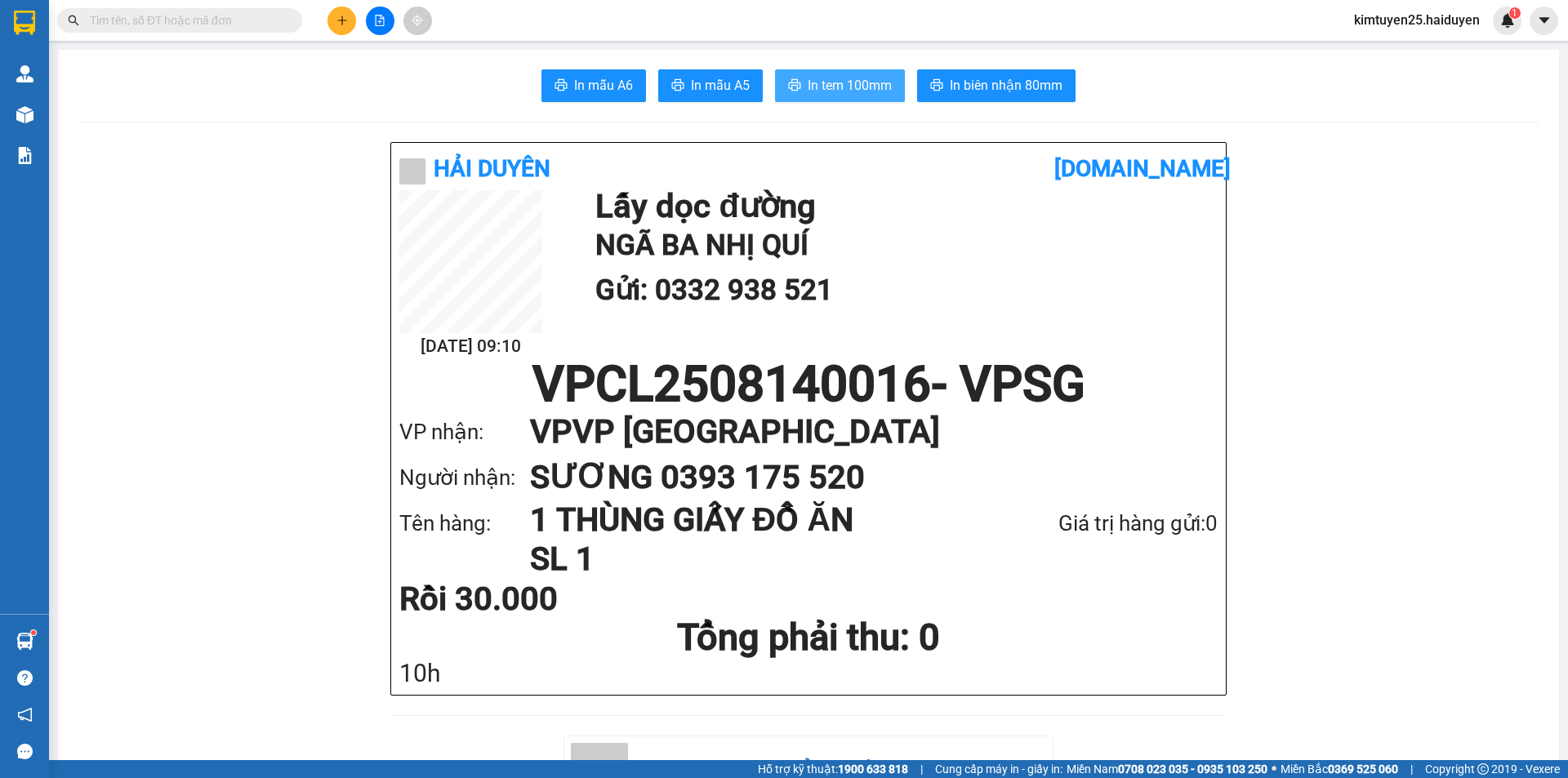
click at [808, 91] on span "In tem 100mm" at bounding box center [849, 85] width 84 height 20
click at [337, 19] on icon "plus" at bounding box center [342, 20] width 11 height 11
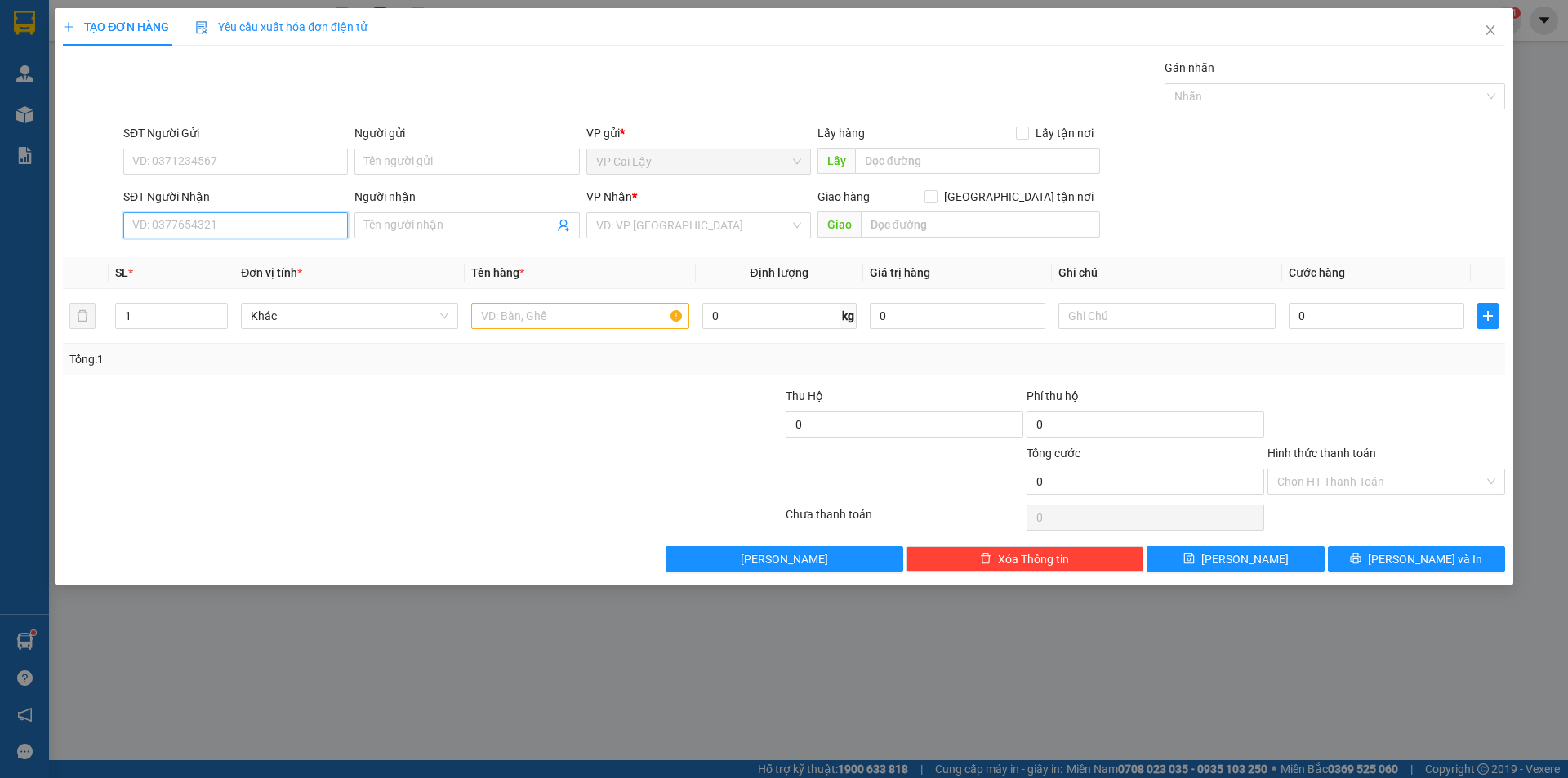
click at [209, 213] on input "SĐT Người Nhận" at bounding box center [235, 225] width 225 height 26
type input "0375159336"
click at [304, 259] on div "0375159336 - HÀO" at bounding box center [236, 257] width 205 height 18
type input "HÀO"
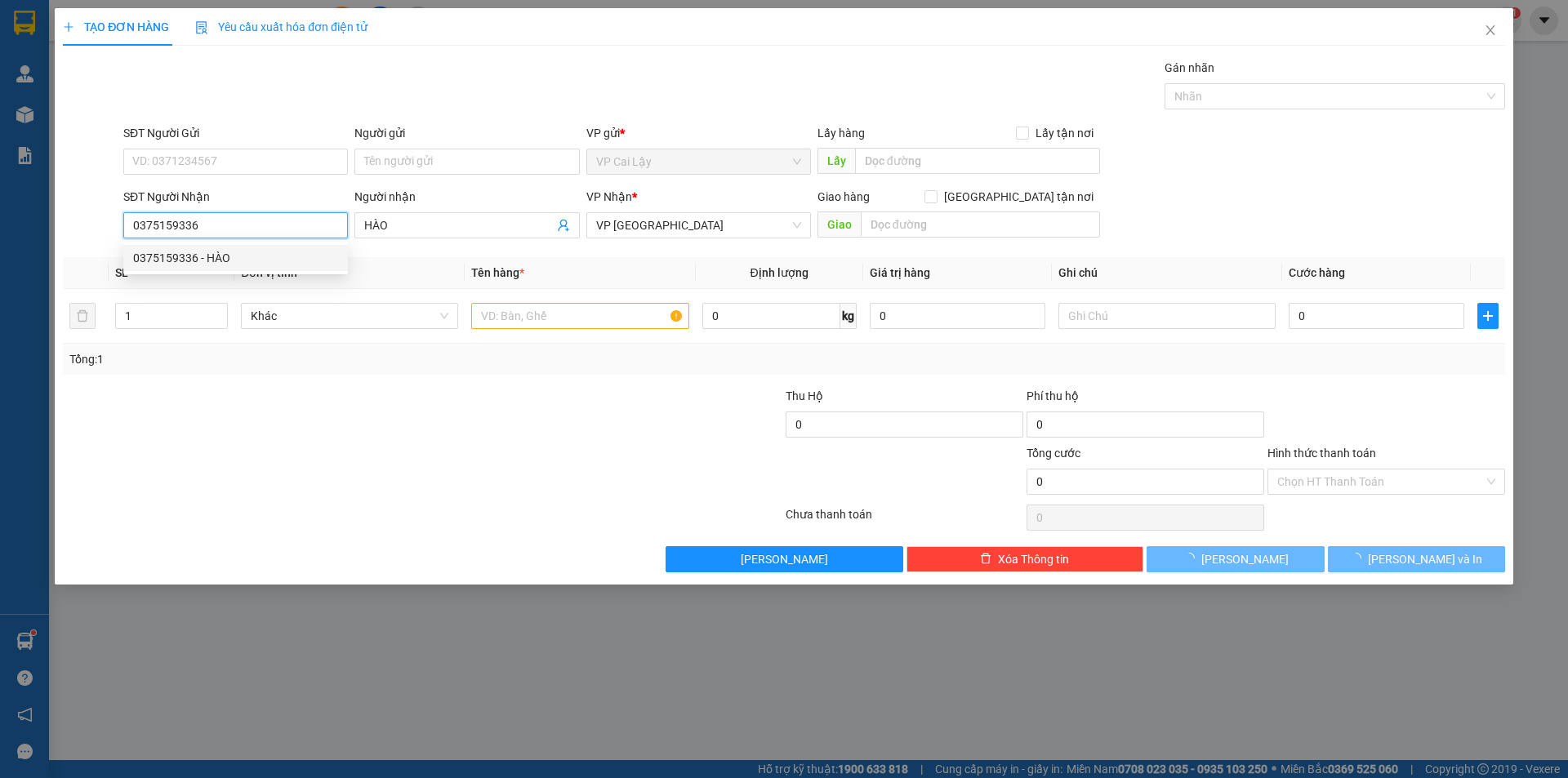
type input "20.000"
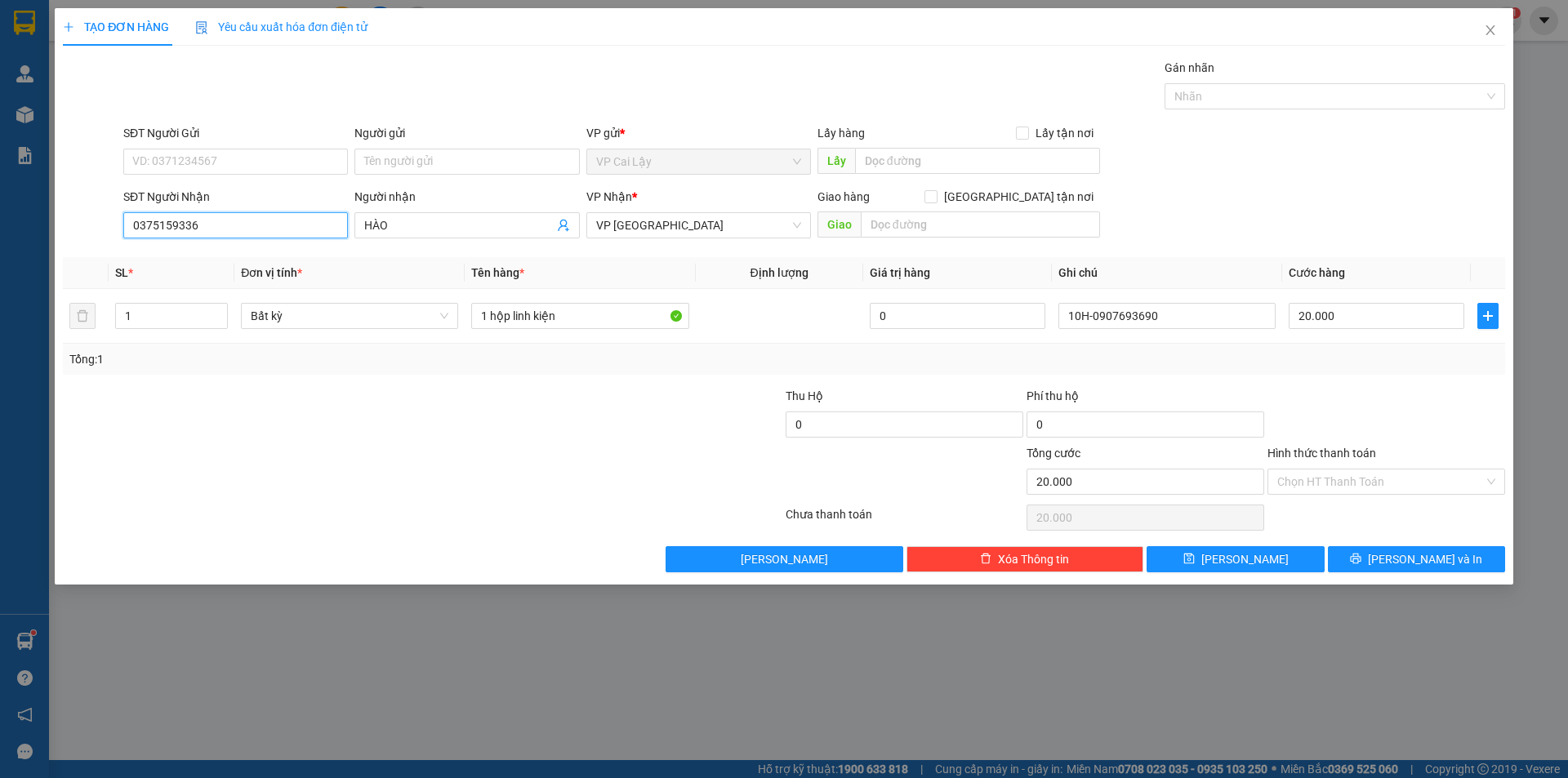
type input "0375159336"
click at [268, 148] on div "SĐT Người Gửi" at bounding box center [235, 136] width 225 height 24
click at [263, 158] on input "SĐT Người Gửi" at bounding box center [235, 162] width 225 height 26
click at [278, 183] on div "0907939039 - ĐỀ" at bounding box center [235, 194] width 225 height 26
type input "0907939039"
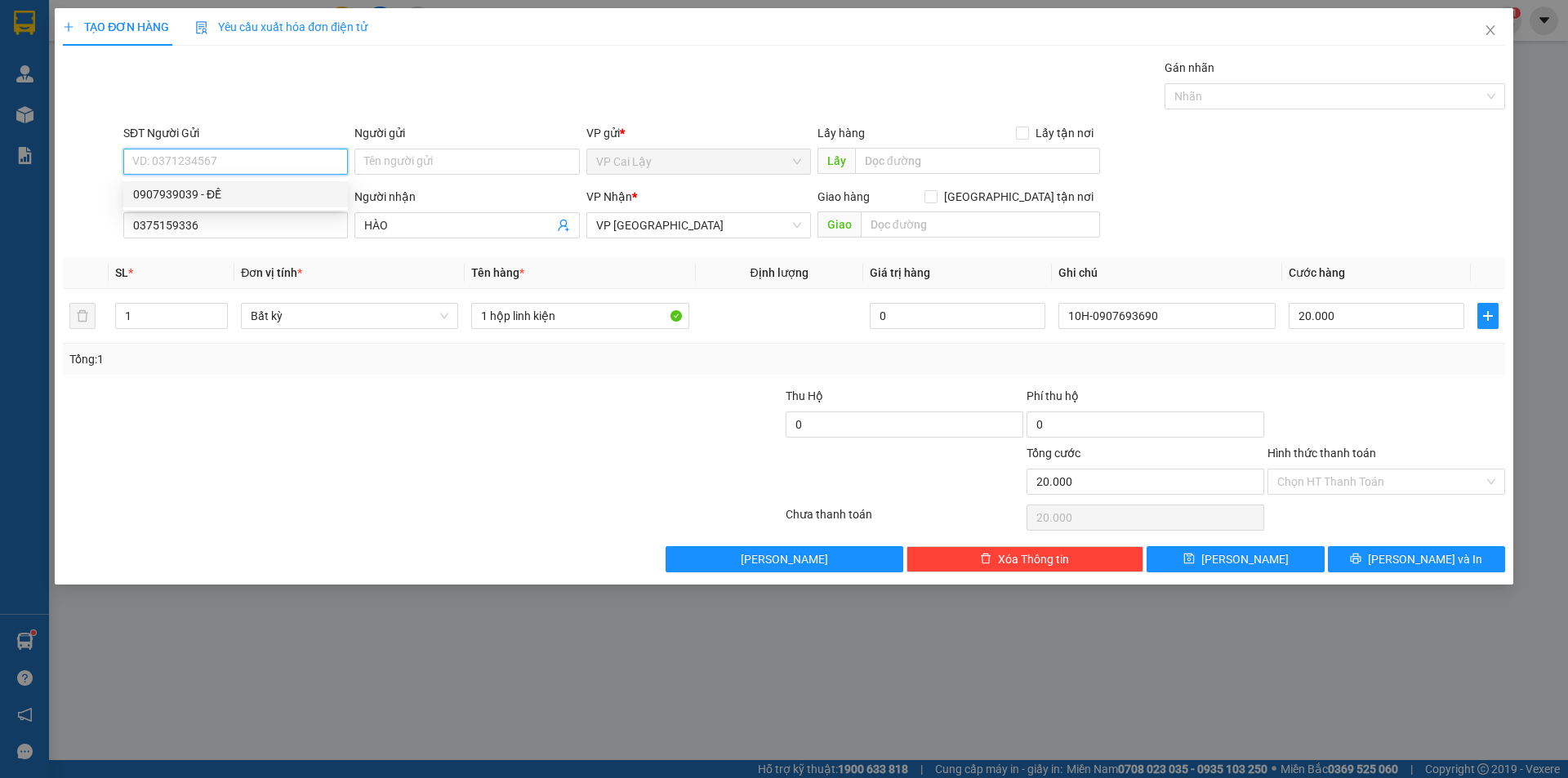
type input "ĐỀ"
type input "chợ thuộc nhiêu"
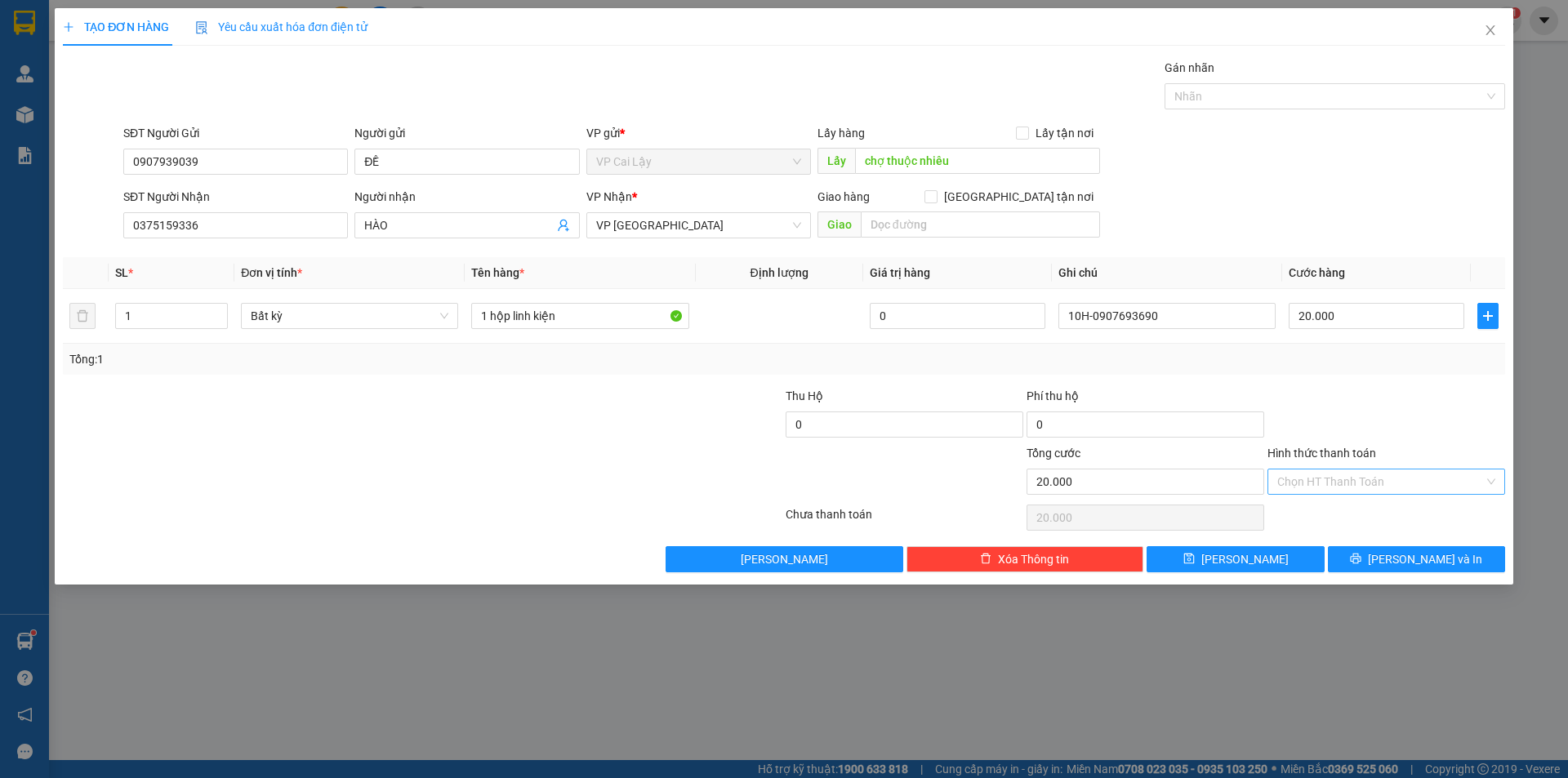
click at [1330, 482] on input "Hình thức thanh toán" at bounding box center [1379, 481] width 206 height 24
click at [1326, 512] on div "Tại văn phòng" at bounding box center [1386, 513] width 218 height 18
click at [1372, 559] on button "[PERSON_NAME] và In" at bounding box center [1416, 559] width 178 height 26
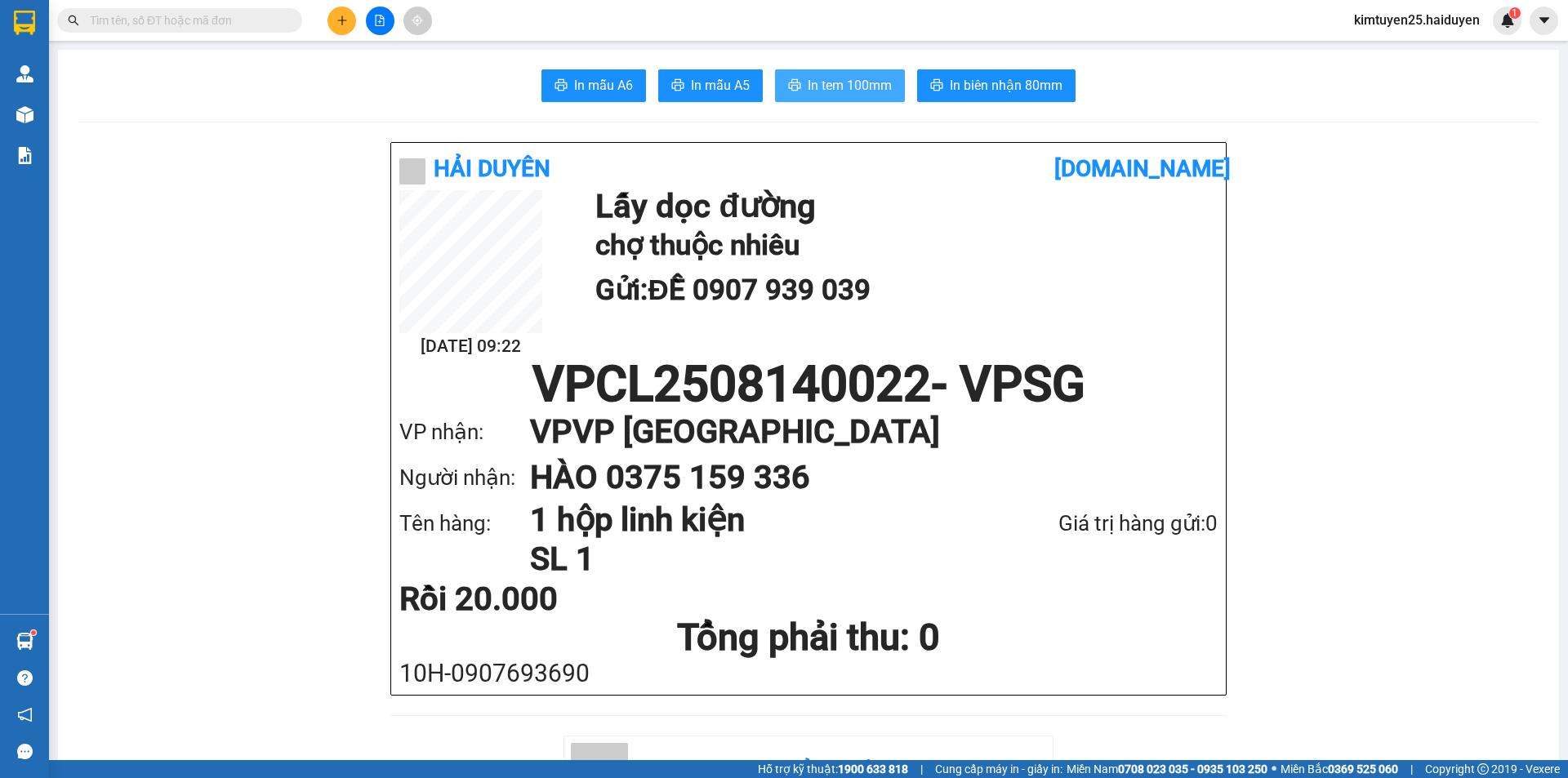
click at [862, 85] on span "In tem 100mm" at bounding box center [849, 85] width 84 height 20
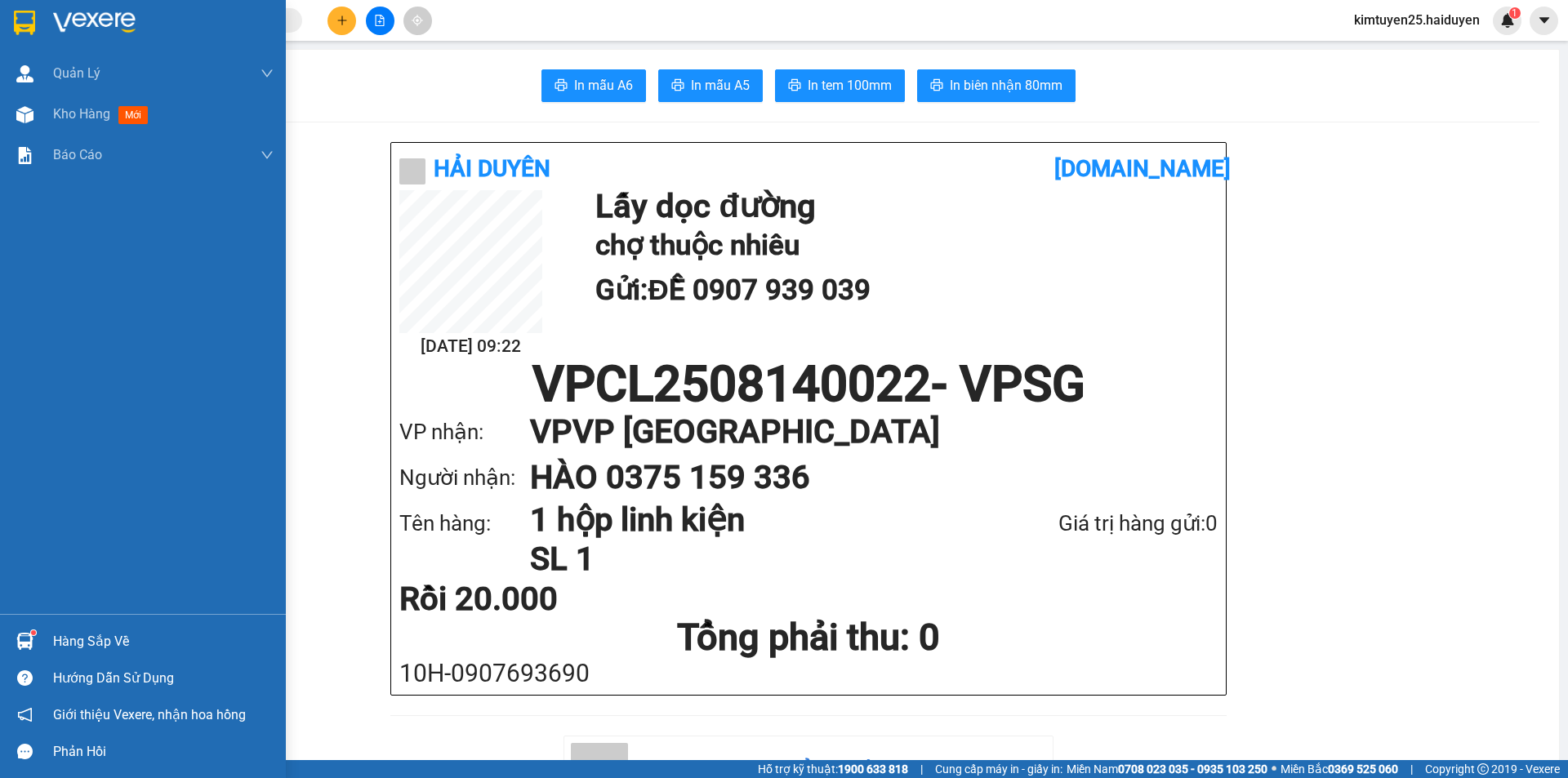
click at [69, 114] on span "Kho hàng" at bounding box center [81, 114] width 57 height 16
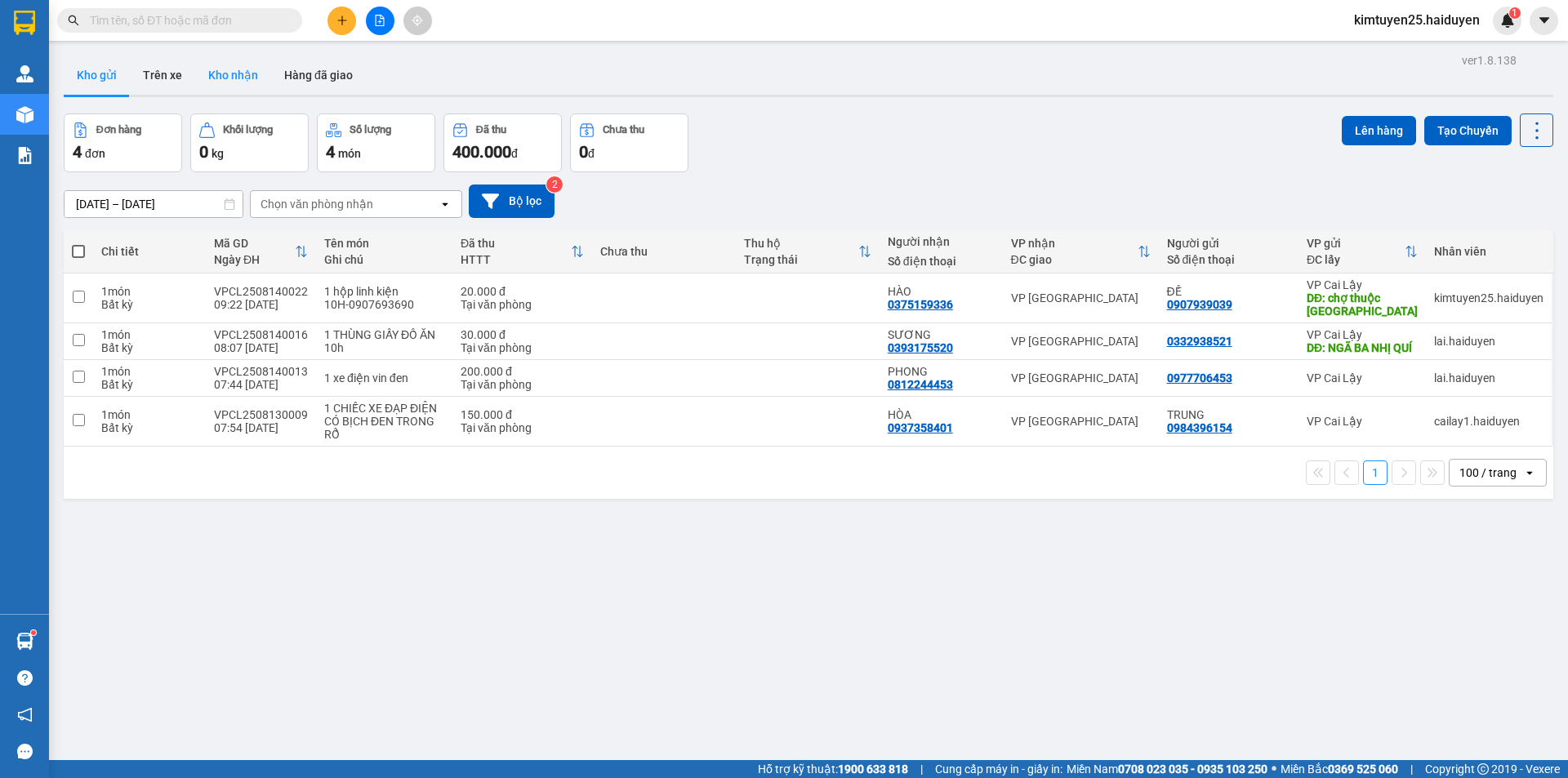
click at [255, 78] on button "Kho nhận" at bounding box center [233, 75] width 76 height 39
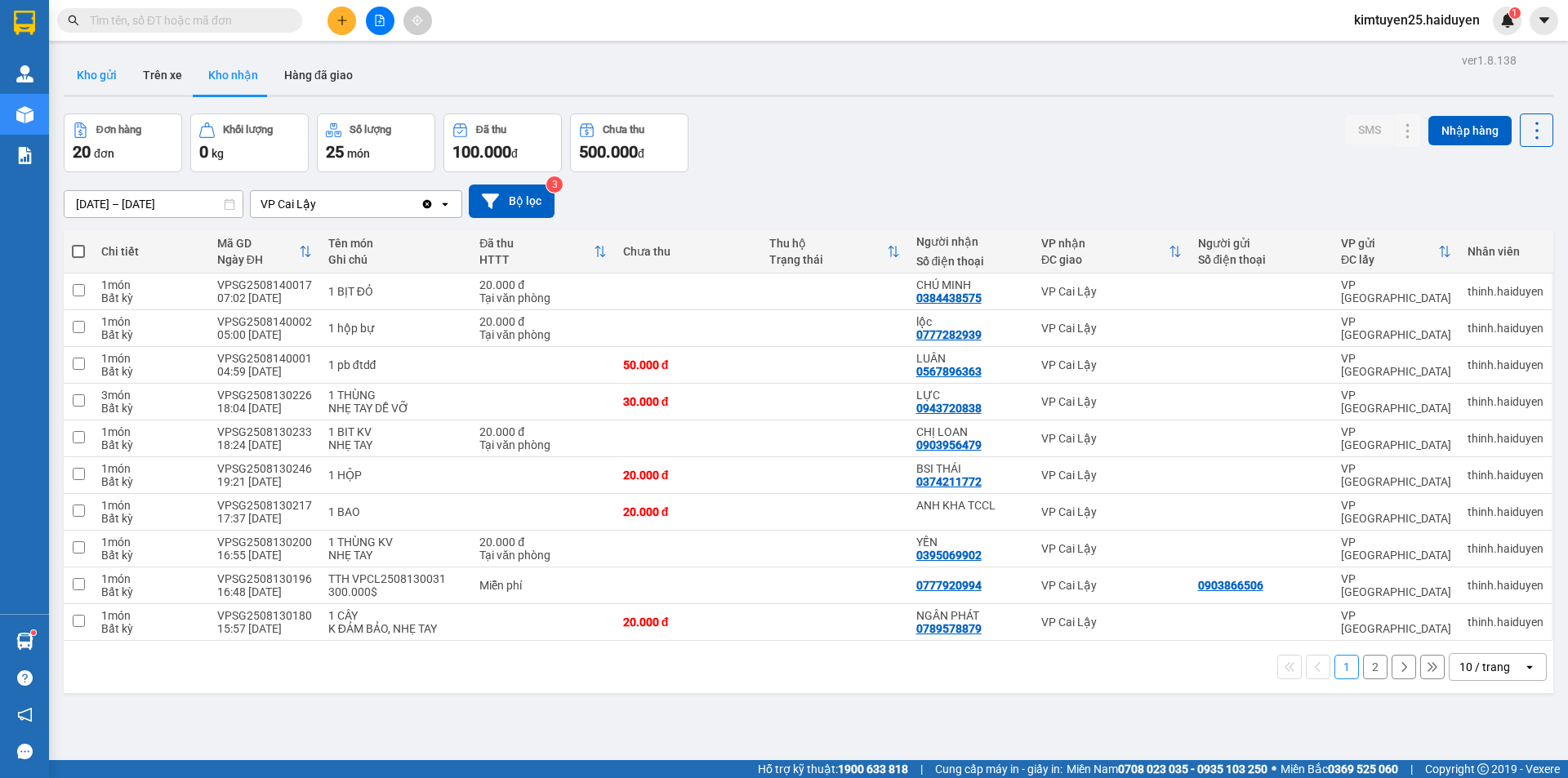
click at [108, 87] on button "Kho gửi" at bounding box center [96, 75] width 66 height 39
